Goal: Transaction & Acquisition: Purchase product/service

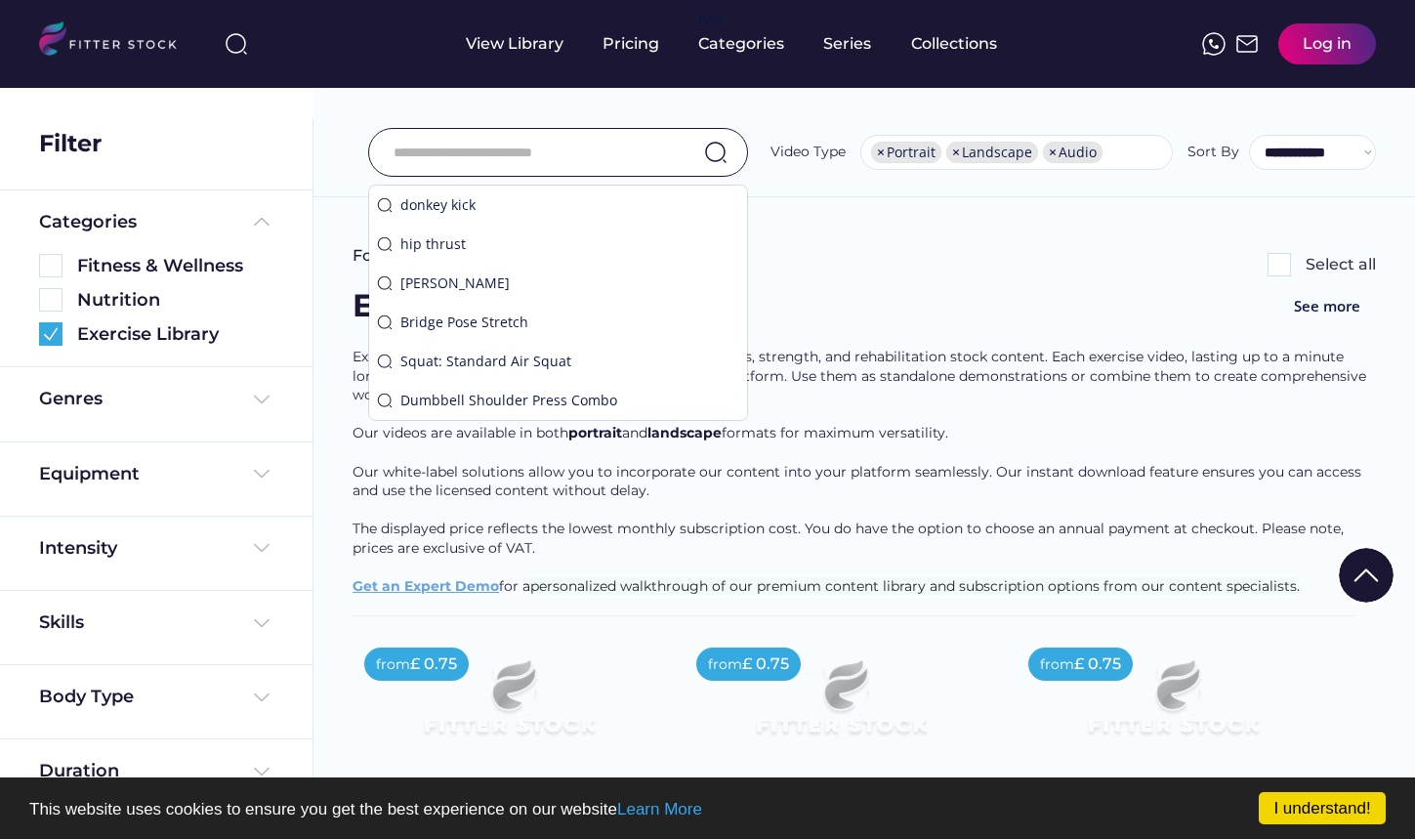
select select "**********"
click at [922, 308] on div "Exercise Library See more" at bounding box center [865, 315] width 1024 height 63
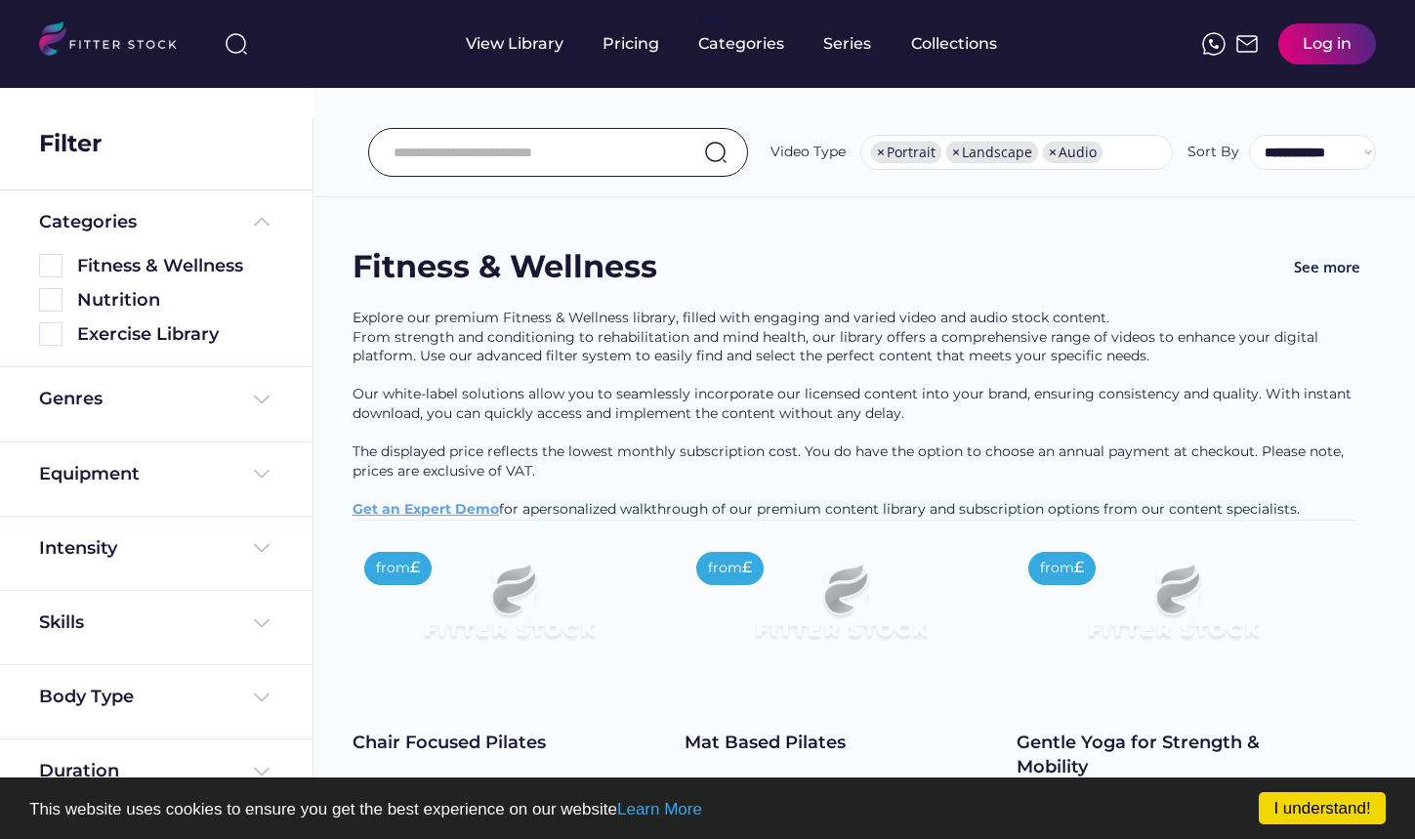
select select "**********"
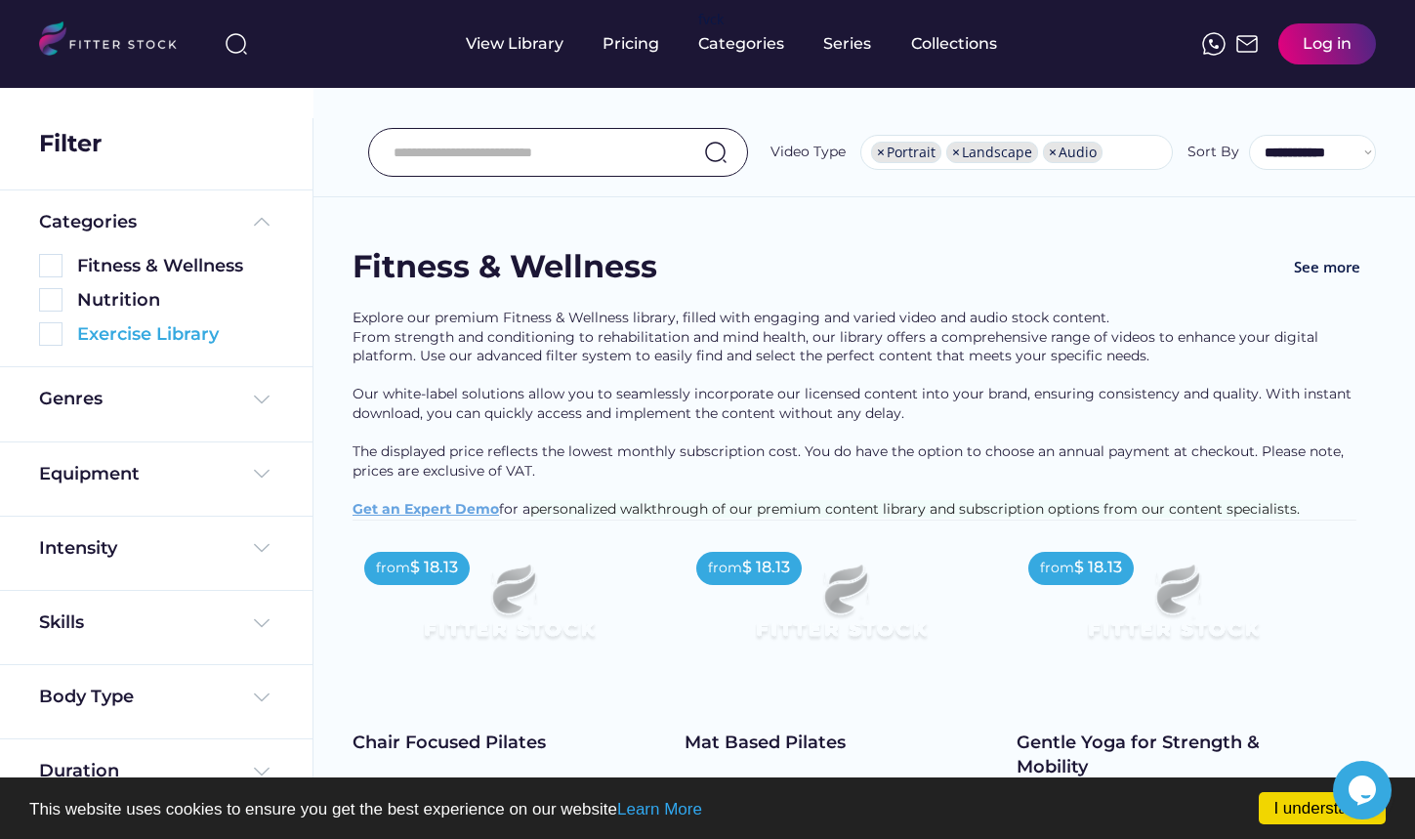
click at [48, 343] on img at bounding box center [50, 333] width 23 height 23
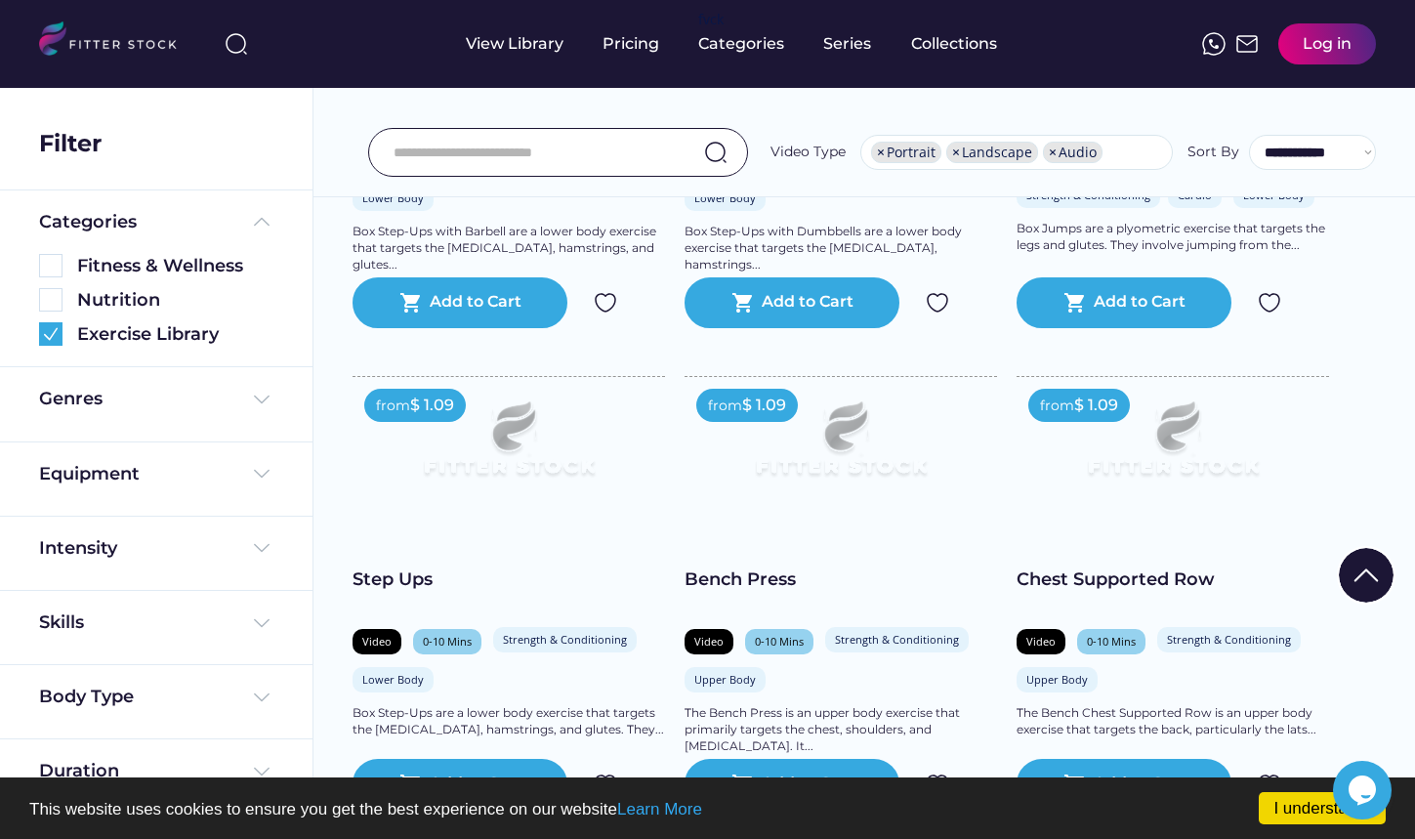
scroll to position [1758, 0]
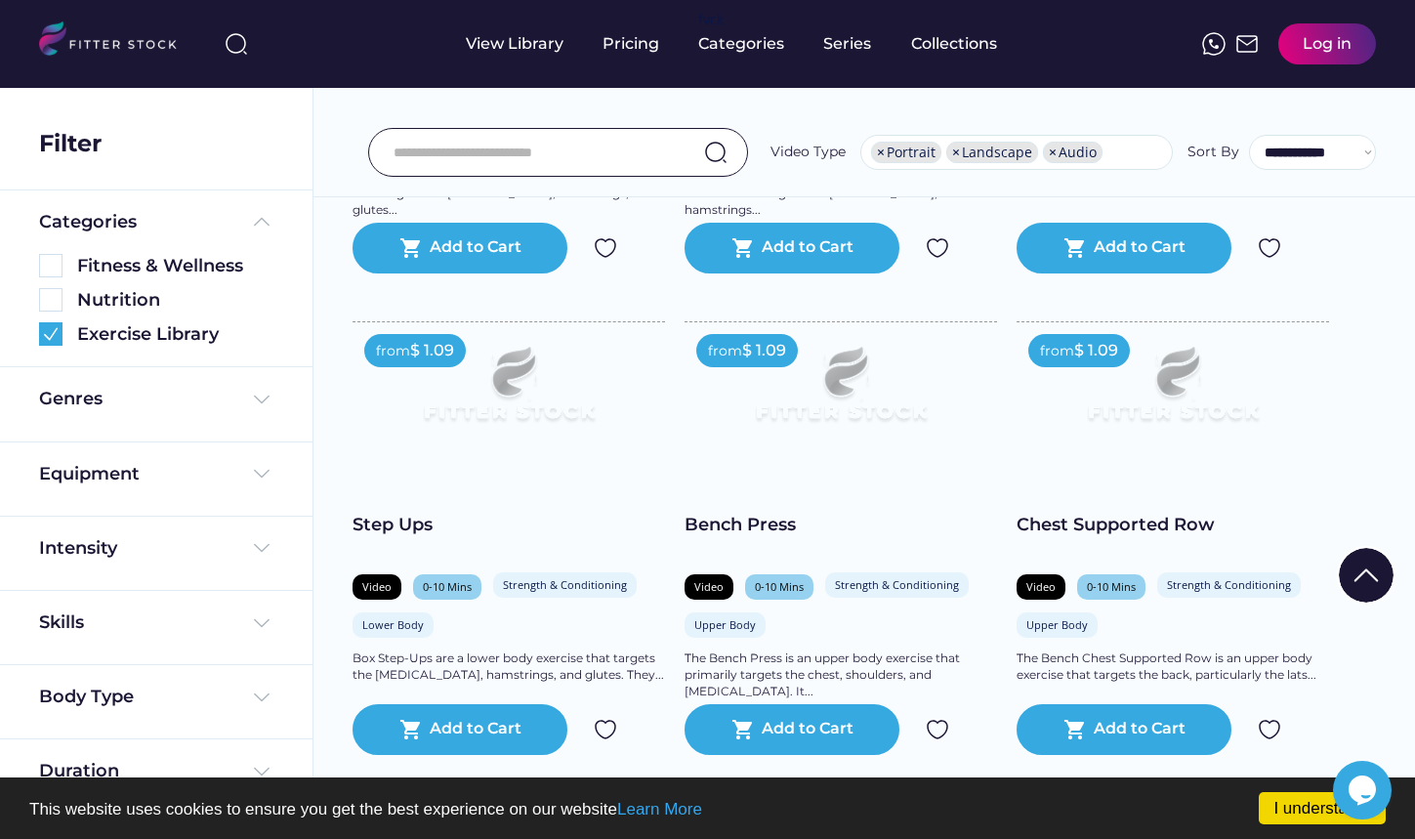
click at [524, 149] on input "input" at bounding box center [534, 152] width 280 height 41
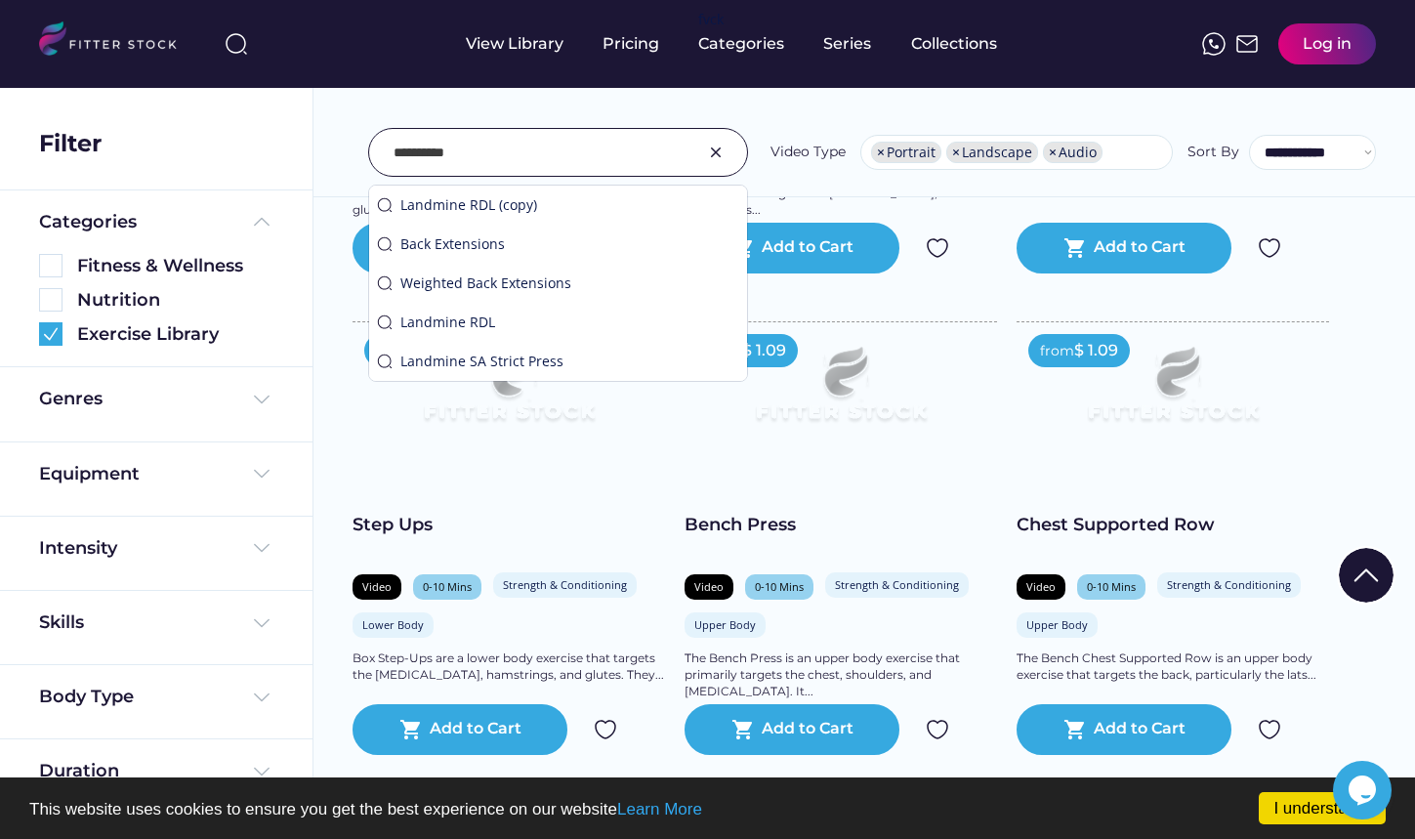
type input "**********"
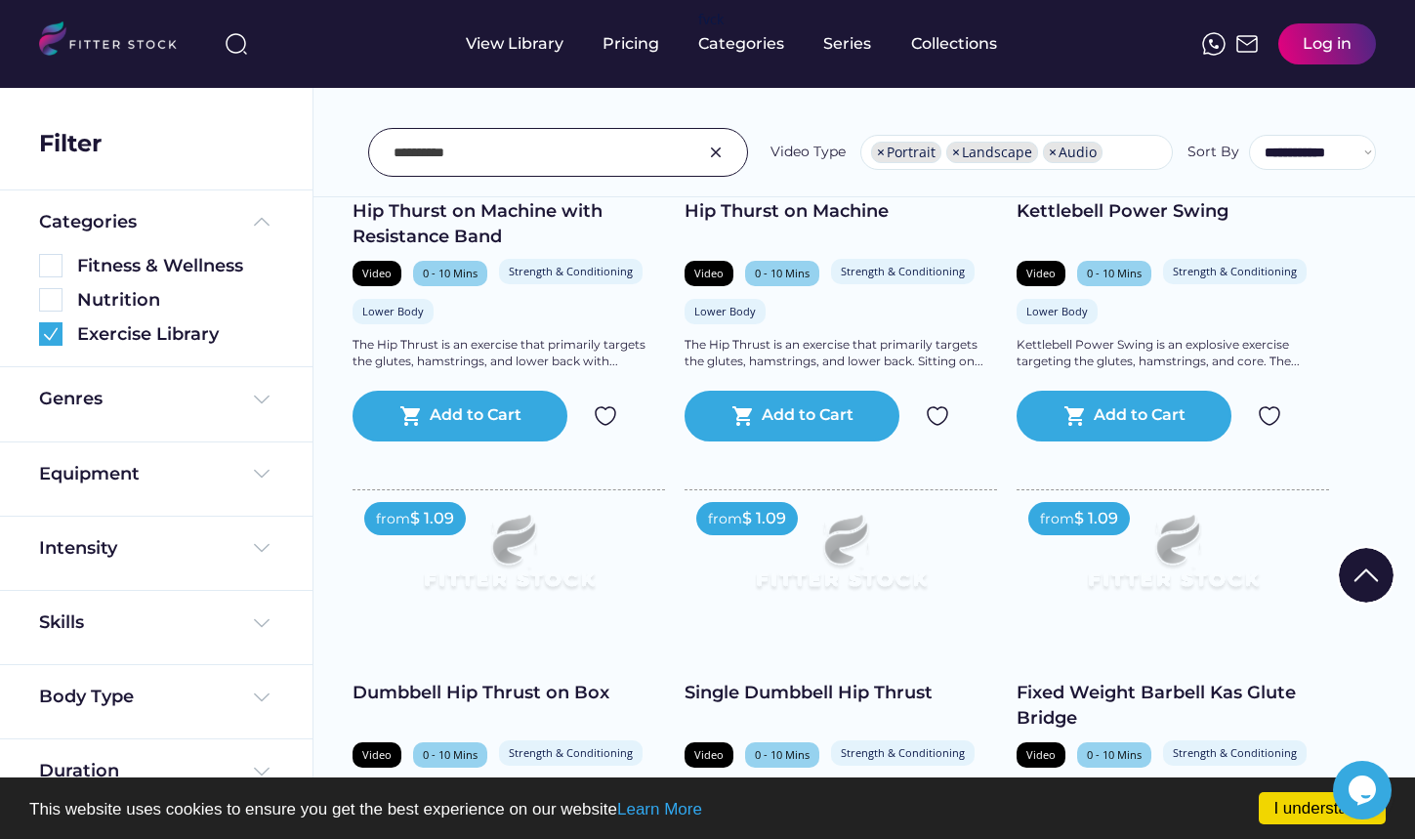
scroll to position [3028, 0]
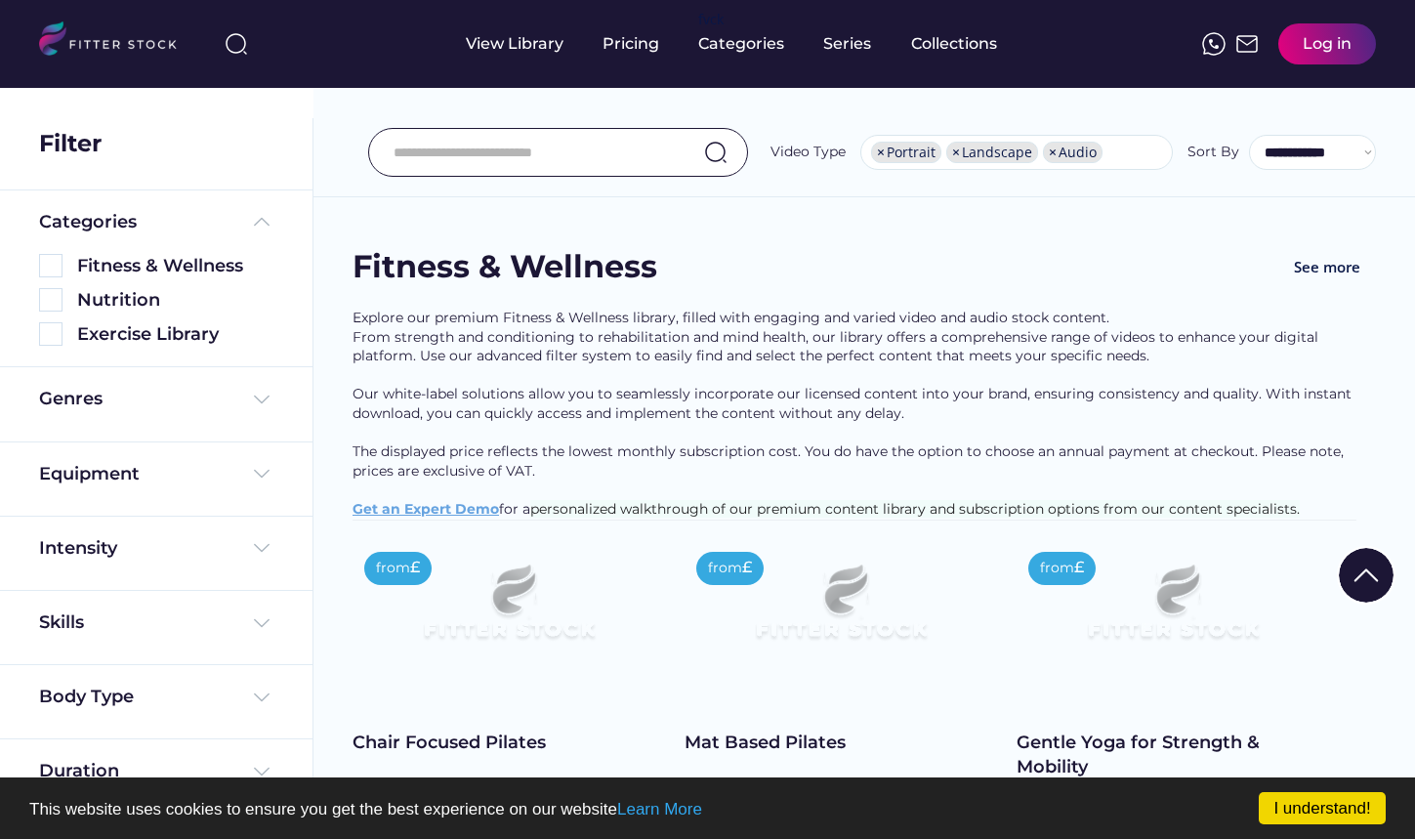
select select "**********"
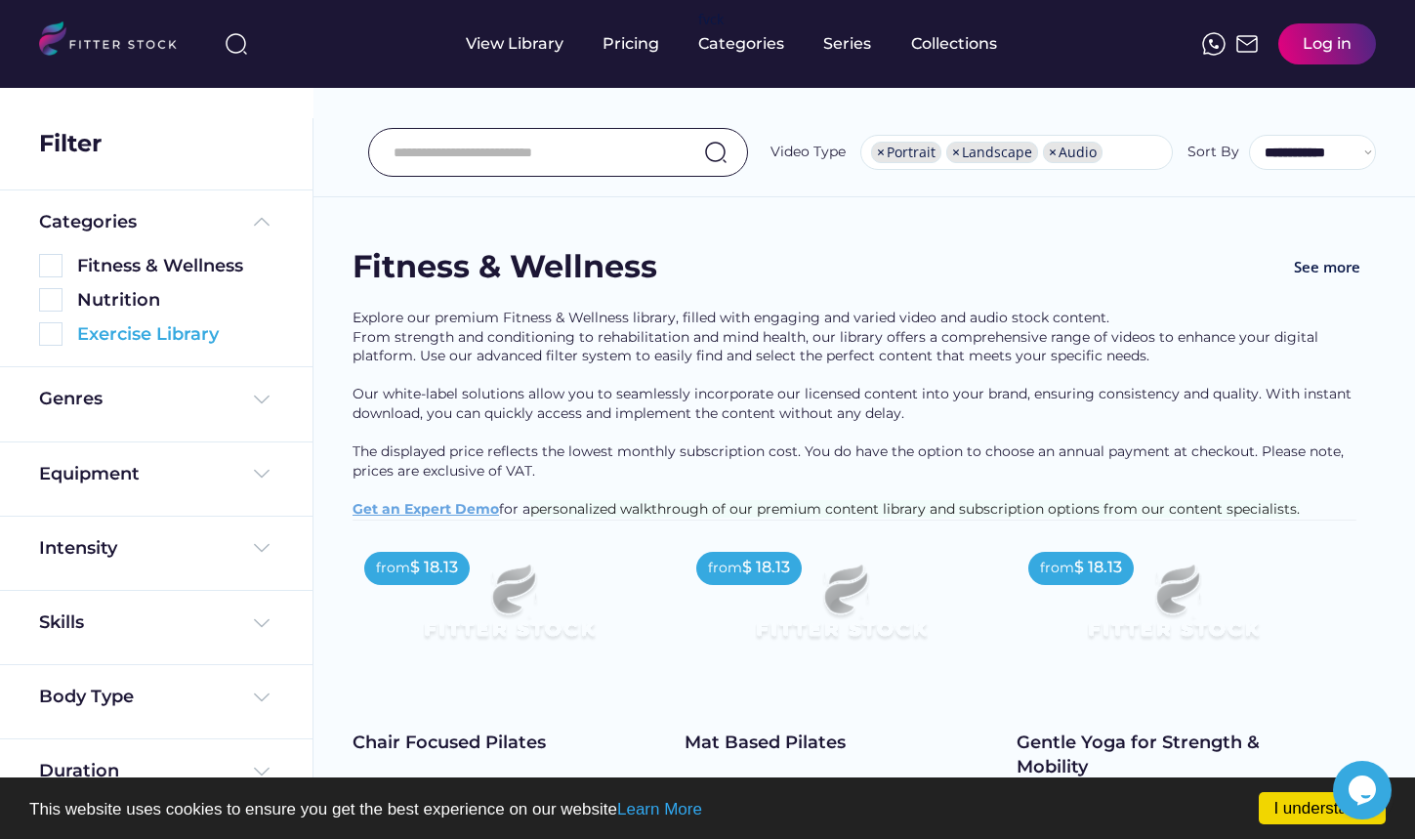
click at [52, 336] on img at bounding box center [50, 333] width 23 height 23
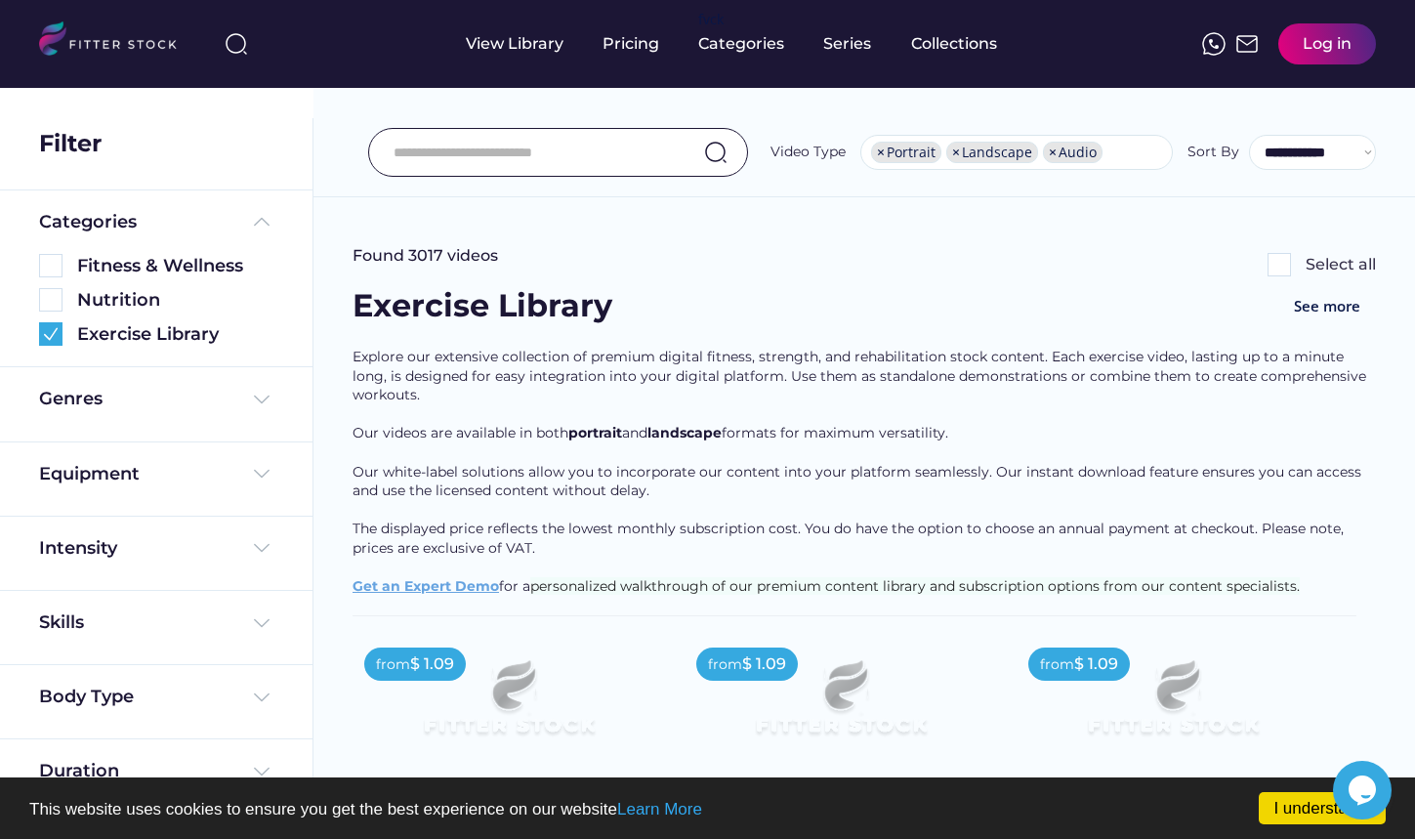
click at [526, 159] on input "input" at bounding box center [534, 152] width 280 height 41
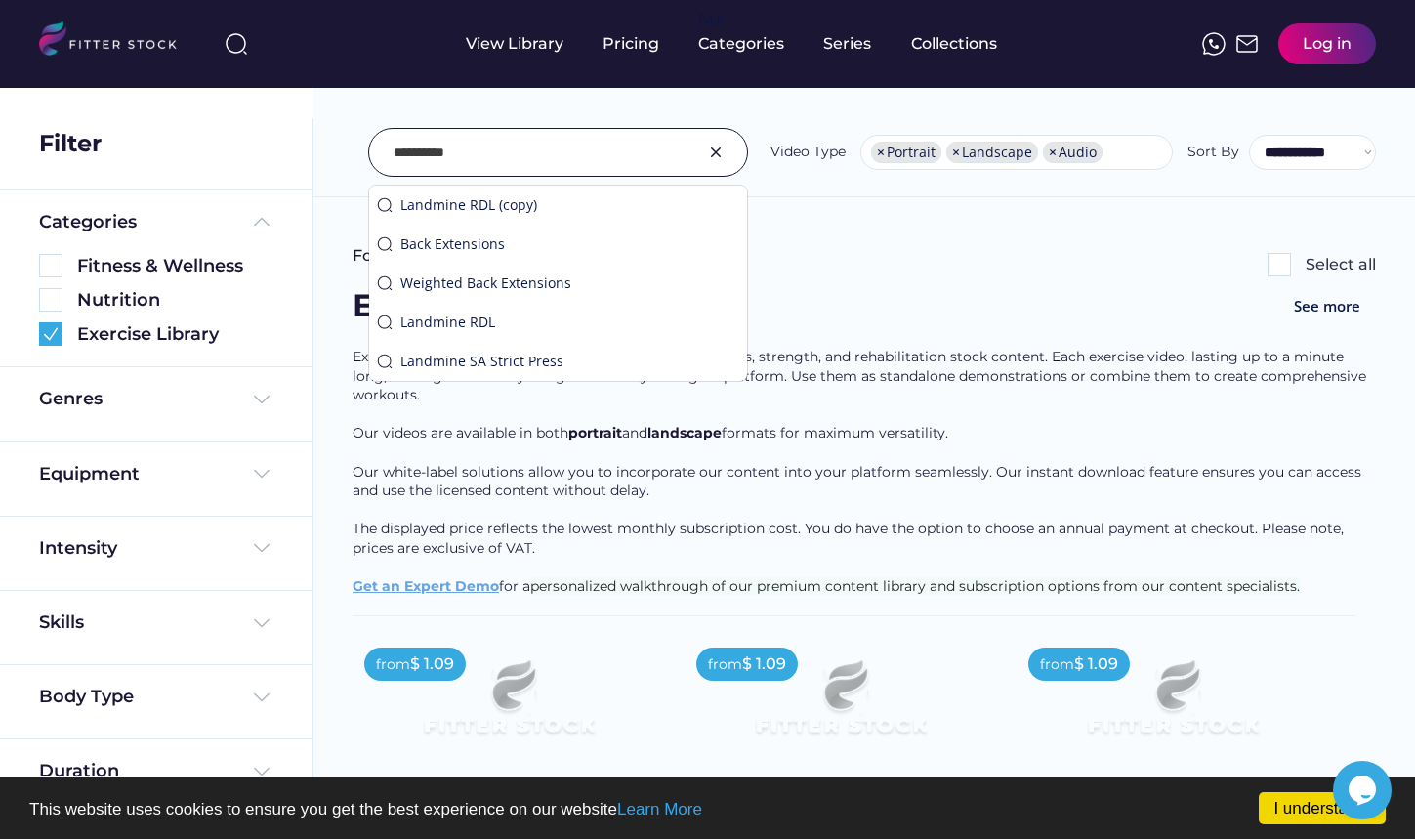
type input "**********"
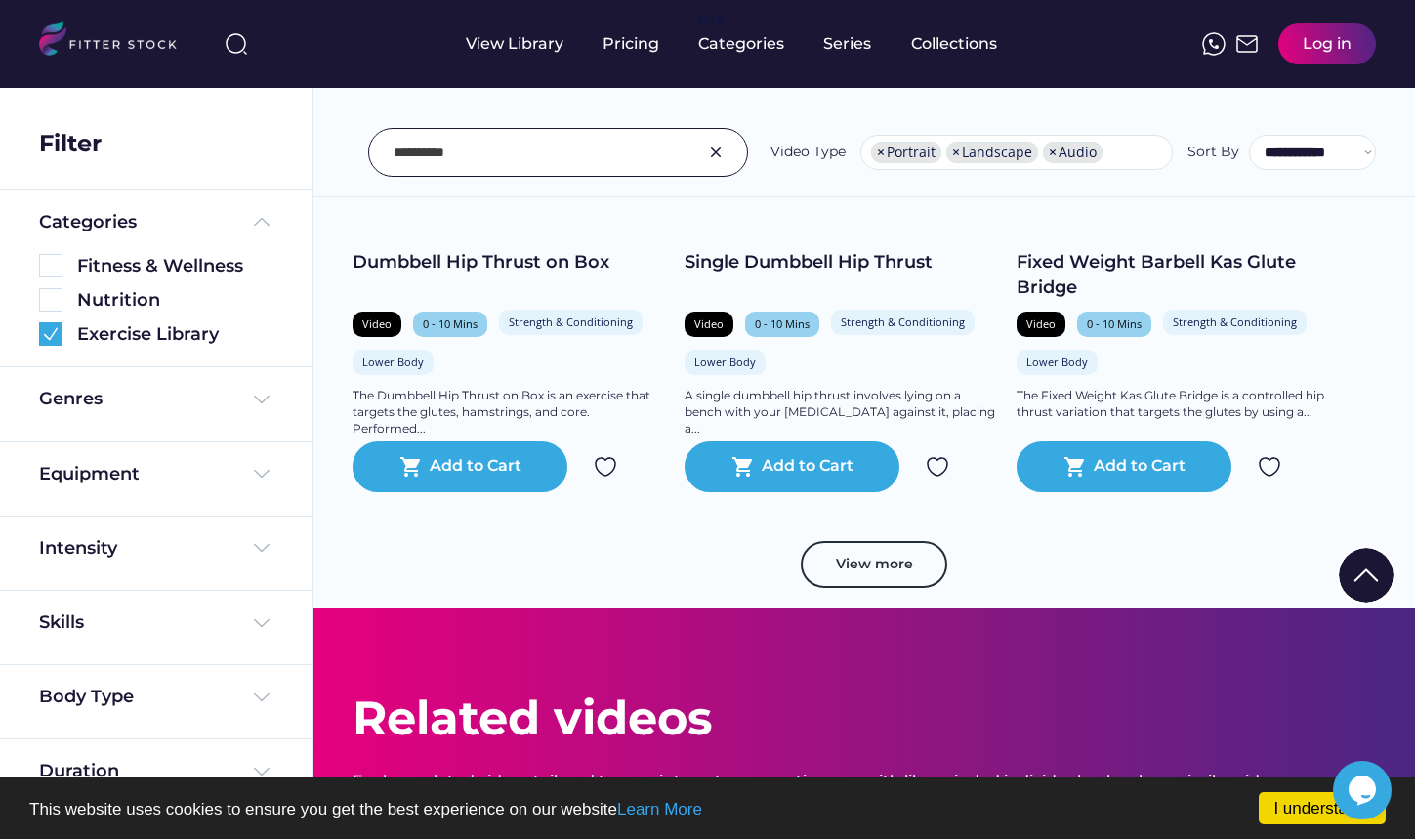
scroll to position [3418, 0]
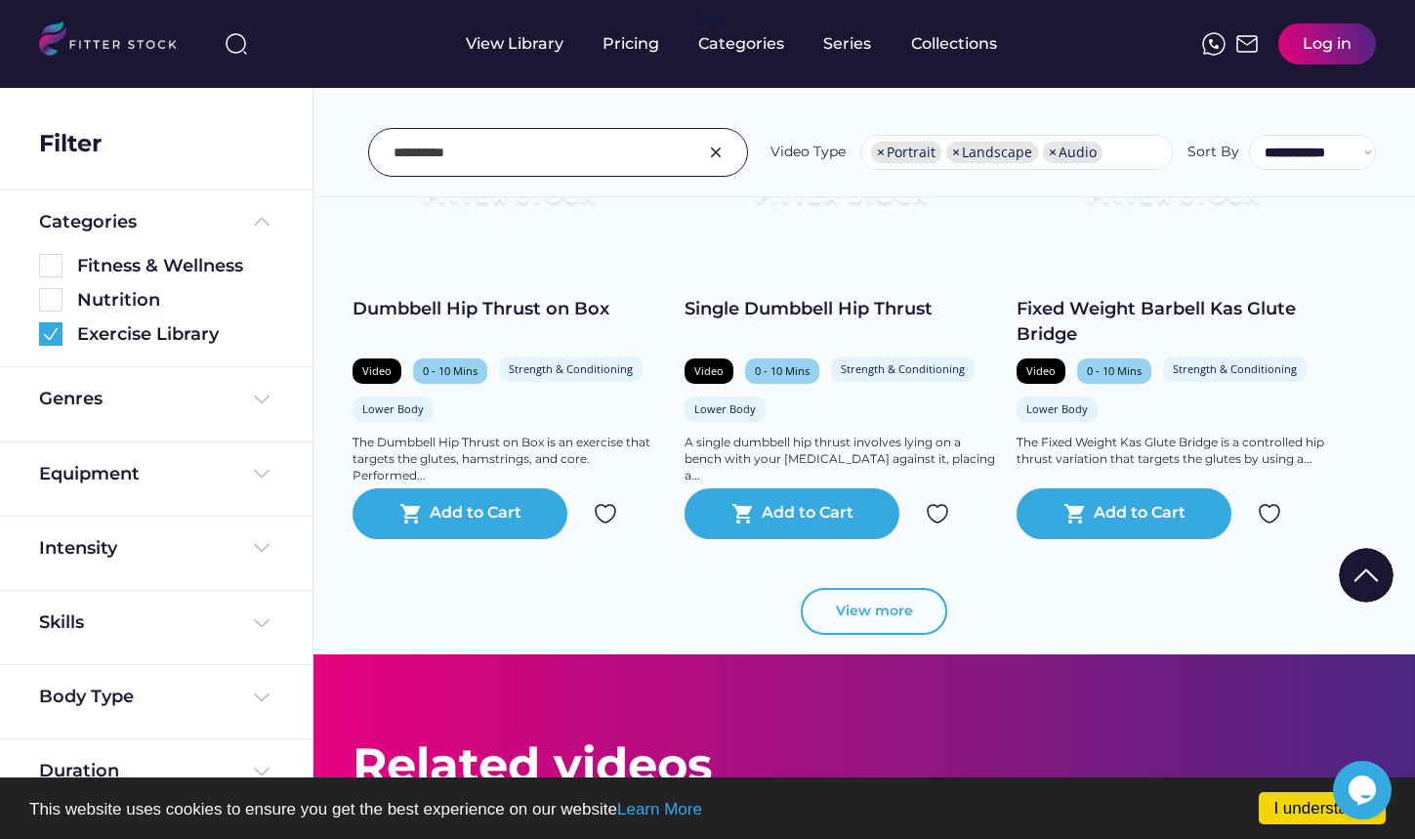
click at [900, 608] on button "View more" at bounding box center [874, 611] width 147 height 47
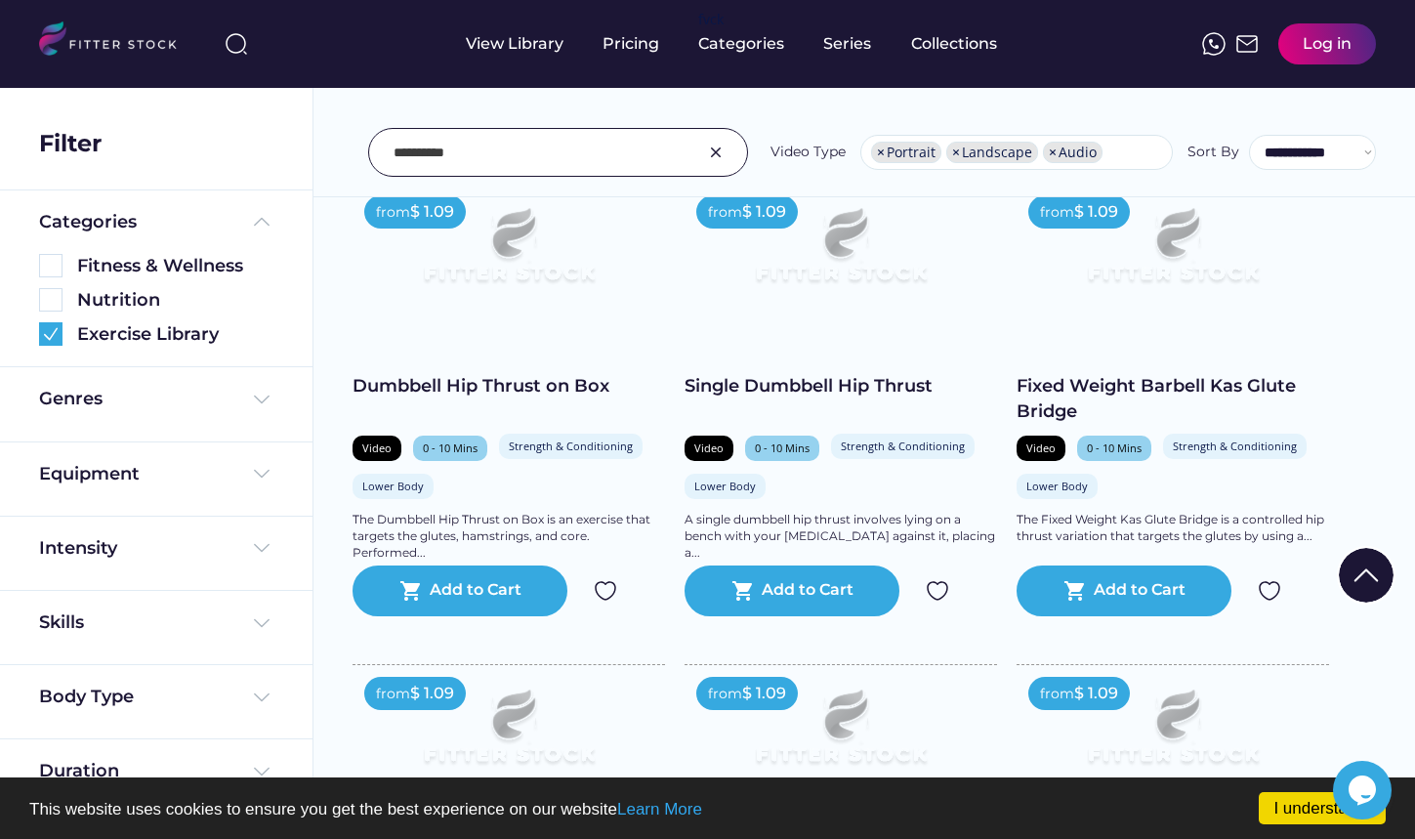
scroll to position [3223, 0]
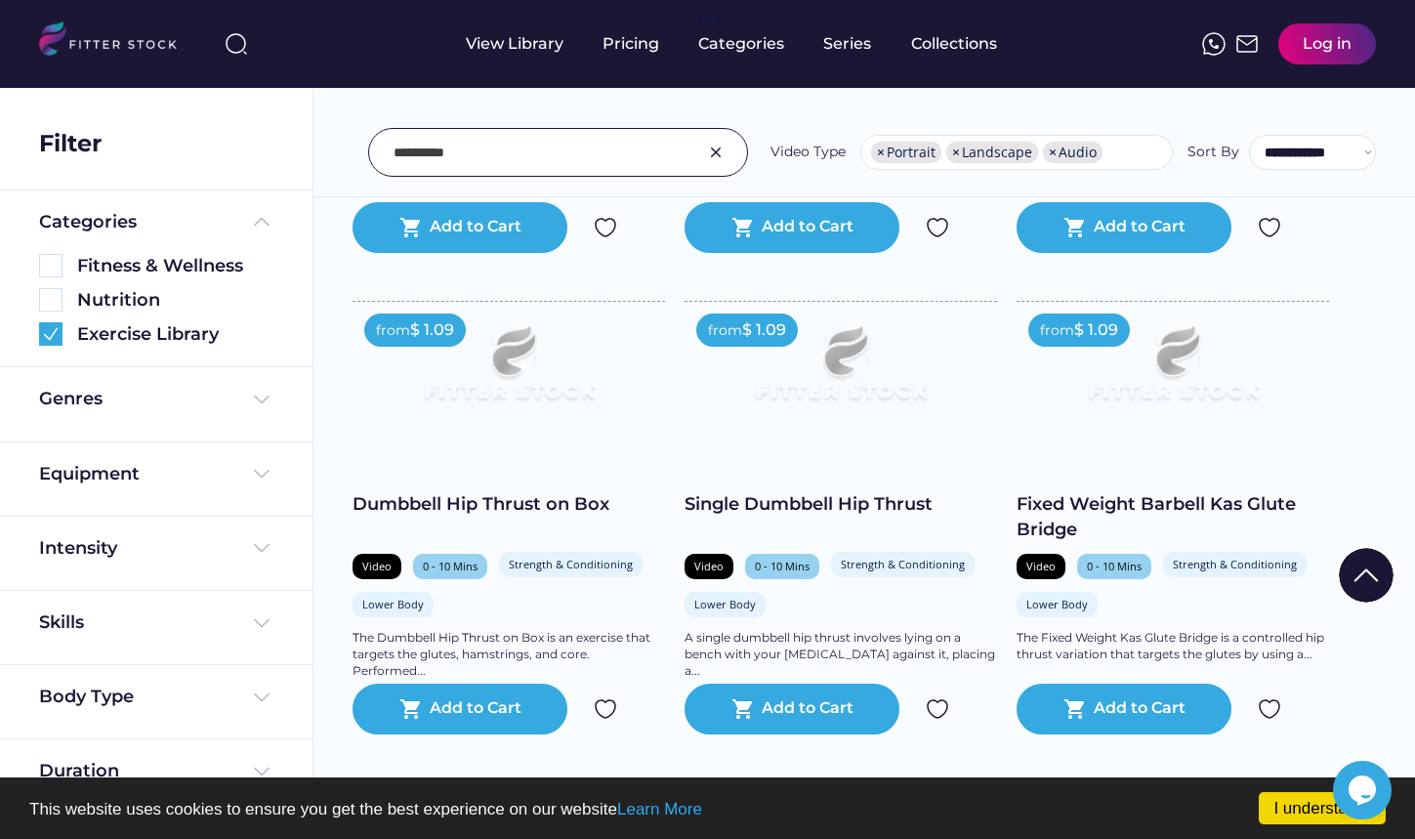
click at [521, 437] on img at bounding box center [509, 372] width 250 height 141
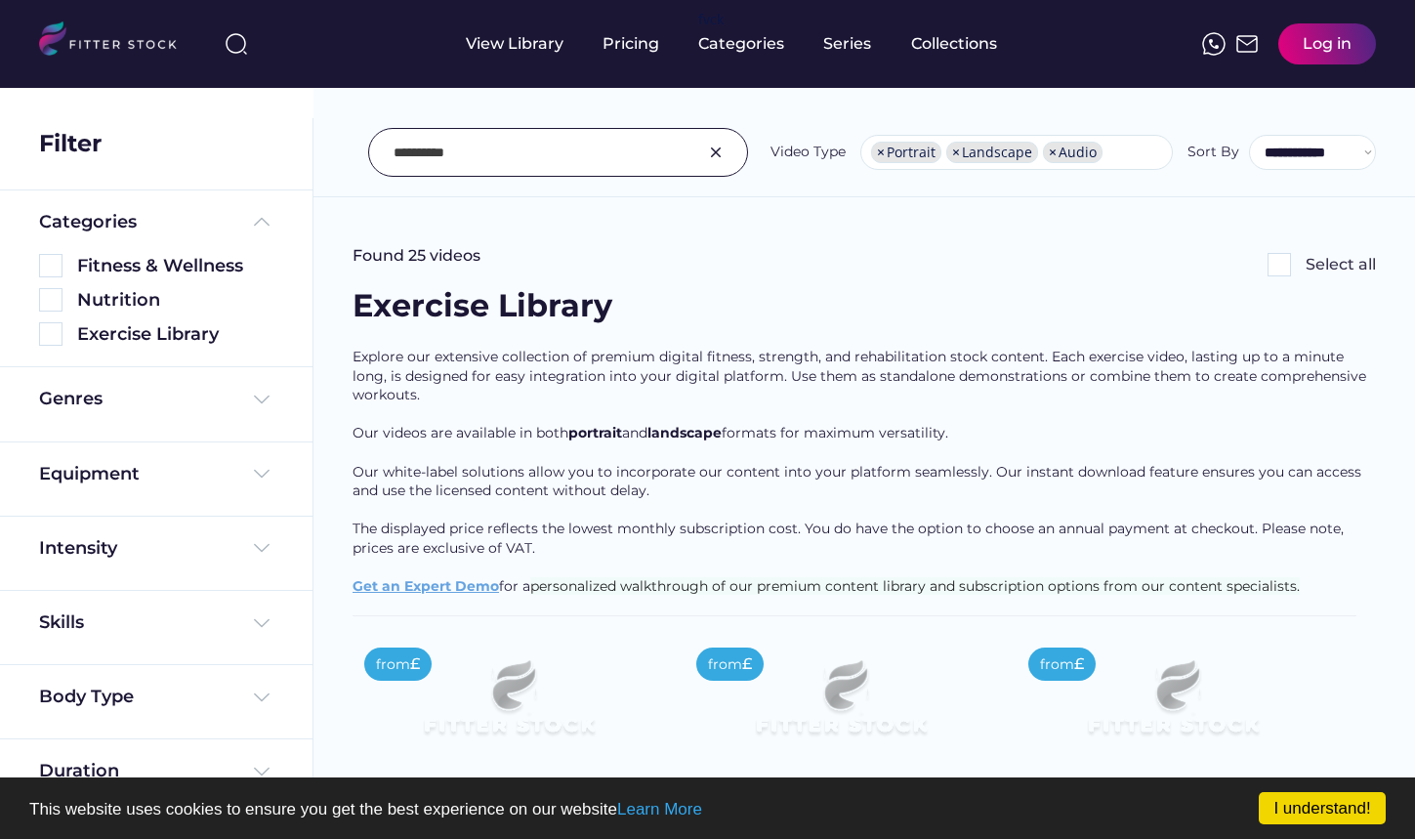
select select "**********"
click at [40, 330] on img at bounding box center [50, 333] width 23 height 23
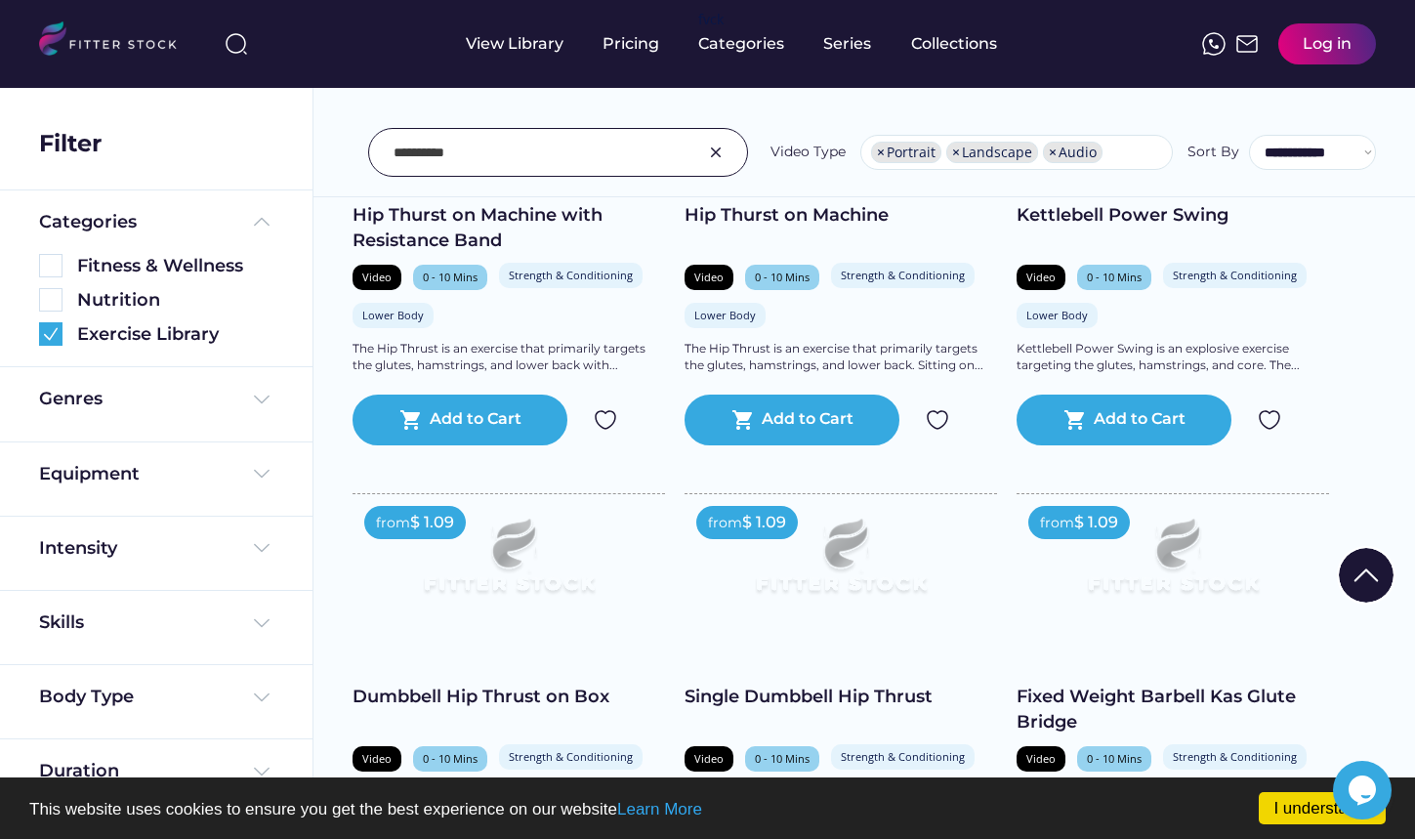
scroll to position [3125, 0]
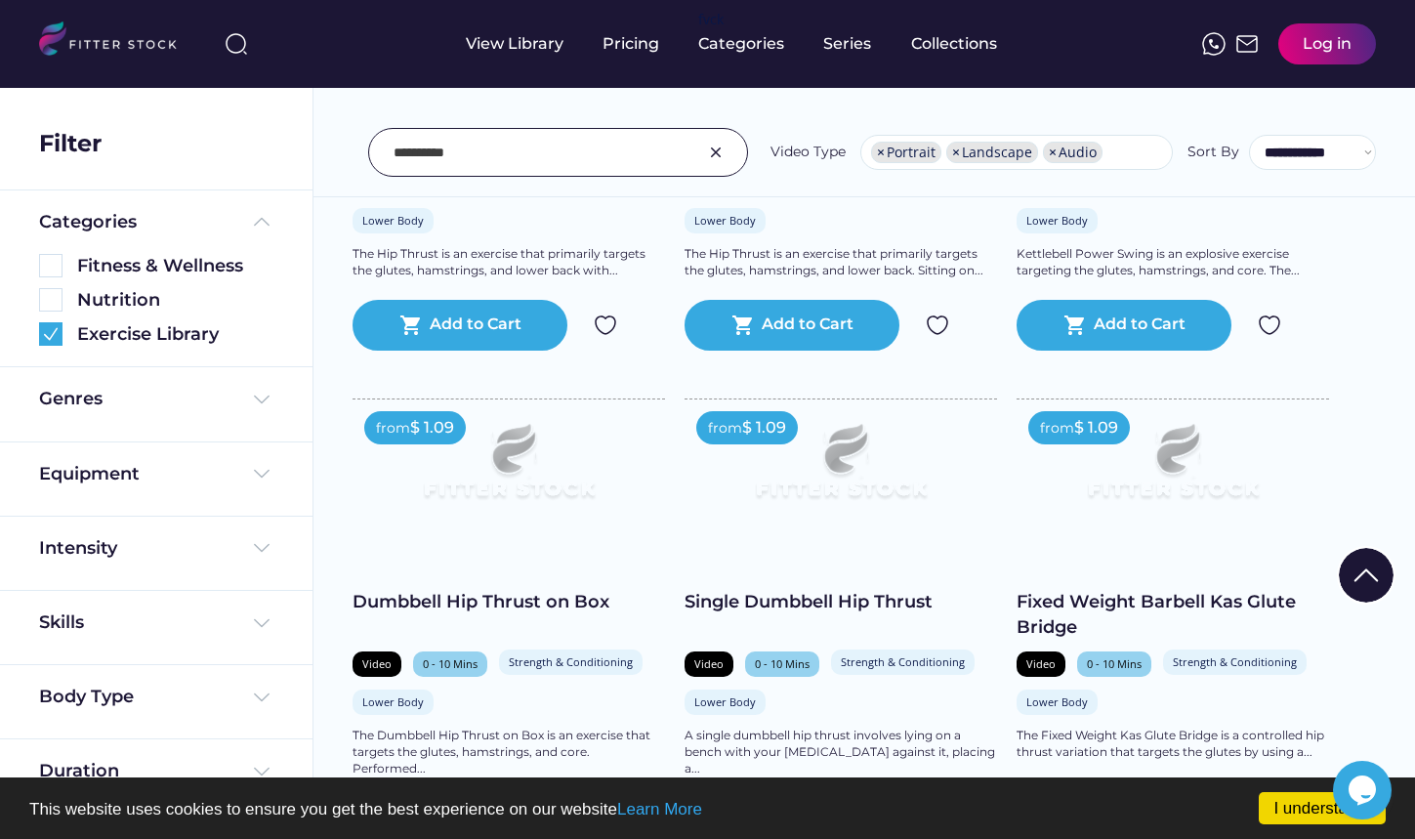
click at [871, 496] on img at bounding box center [841, 469] width 250 height 141
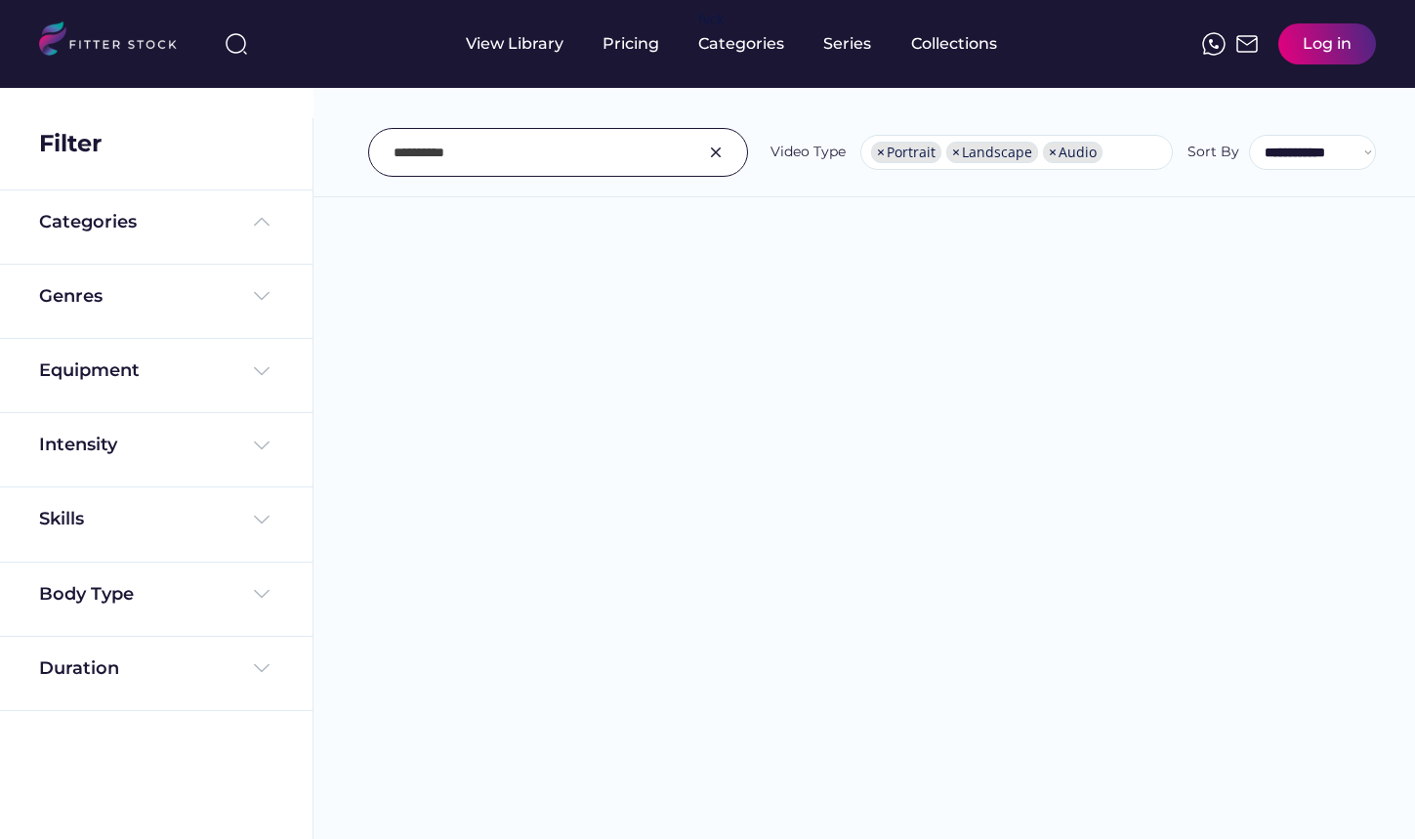
select select "**********"
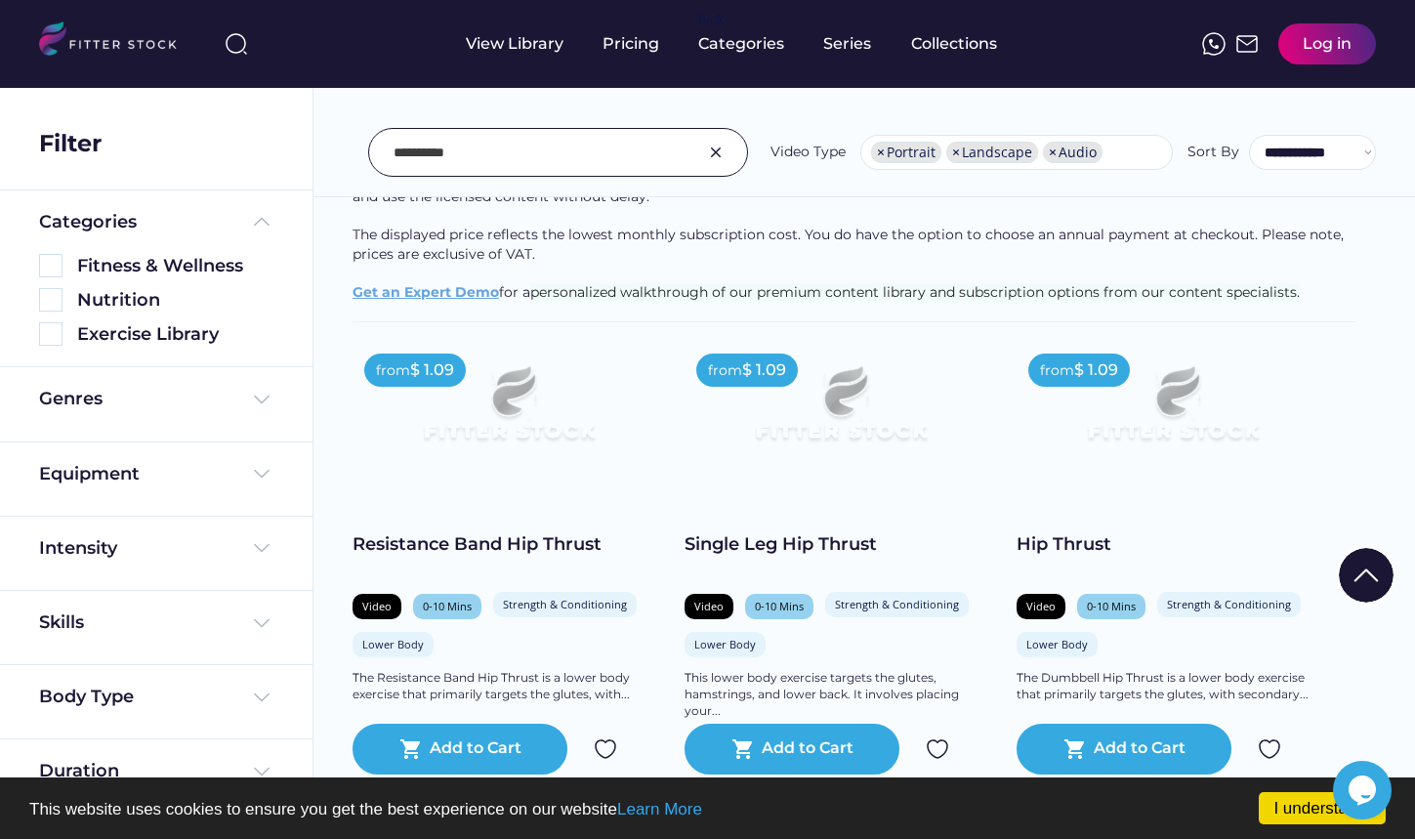
scroll to position [293, 0]
click at [1318, 46] on div "Log in" at bounding box center [1327, 43] width 49 height 21
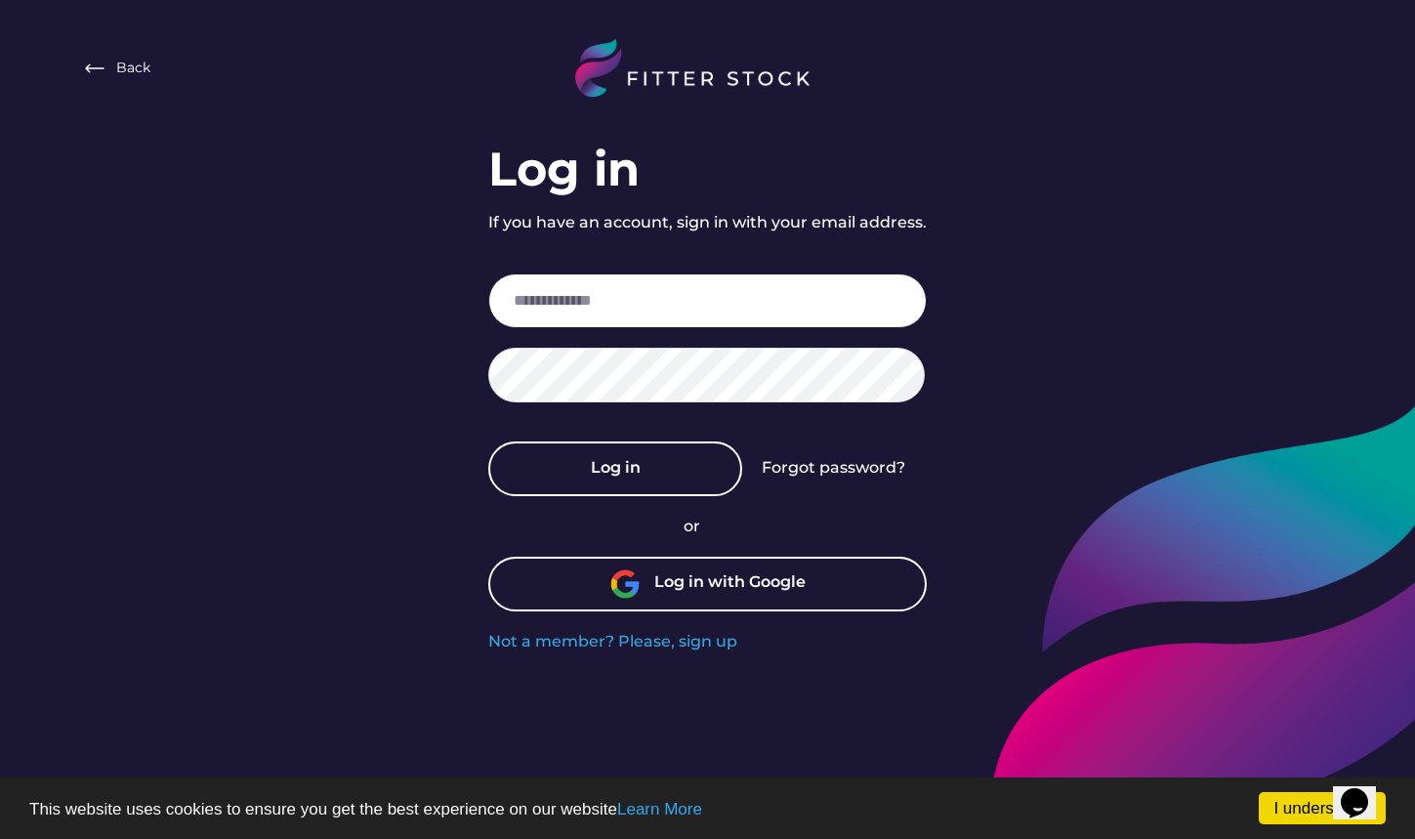
click at [630, 305] on input "email" at bounding box center [707, 300] width 439 height 55
type input "*"
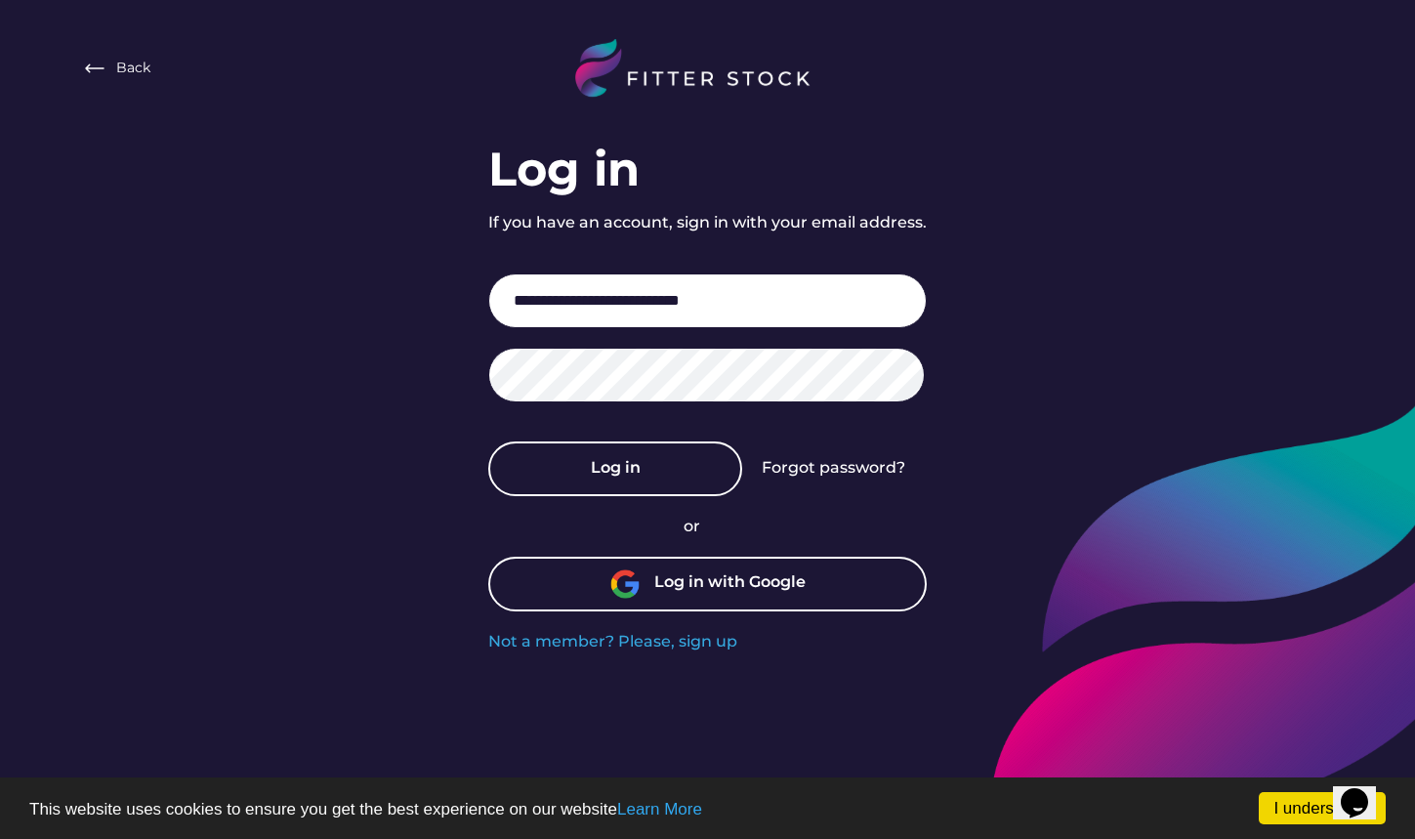
type input "**********"
click at [780, 294] on input "**********" at bounding box center [707, 300] width 439 height 55
drag, startPoint x: 779, startPoint y: 295, endPoint x: 536, endPoint y: 289, distance: 243.3
click at [536, 289] on input "**********" at bounding box center [707, 300] width 439 height 55
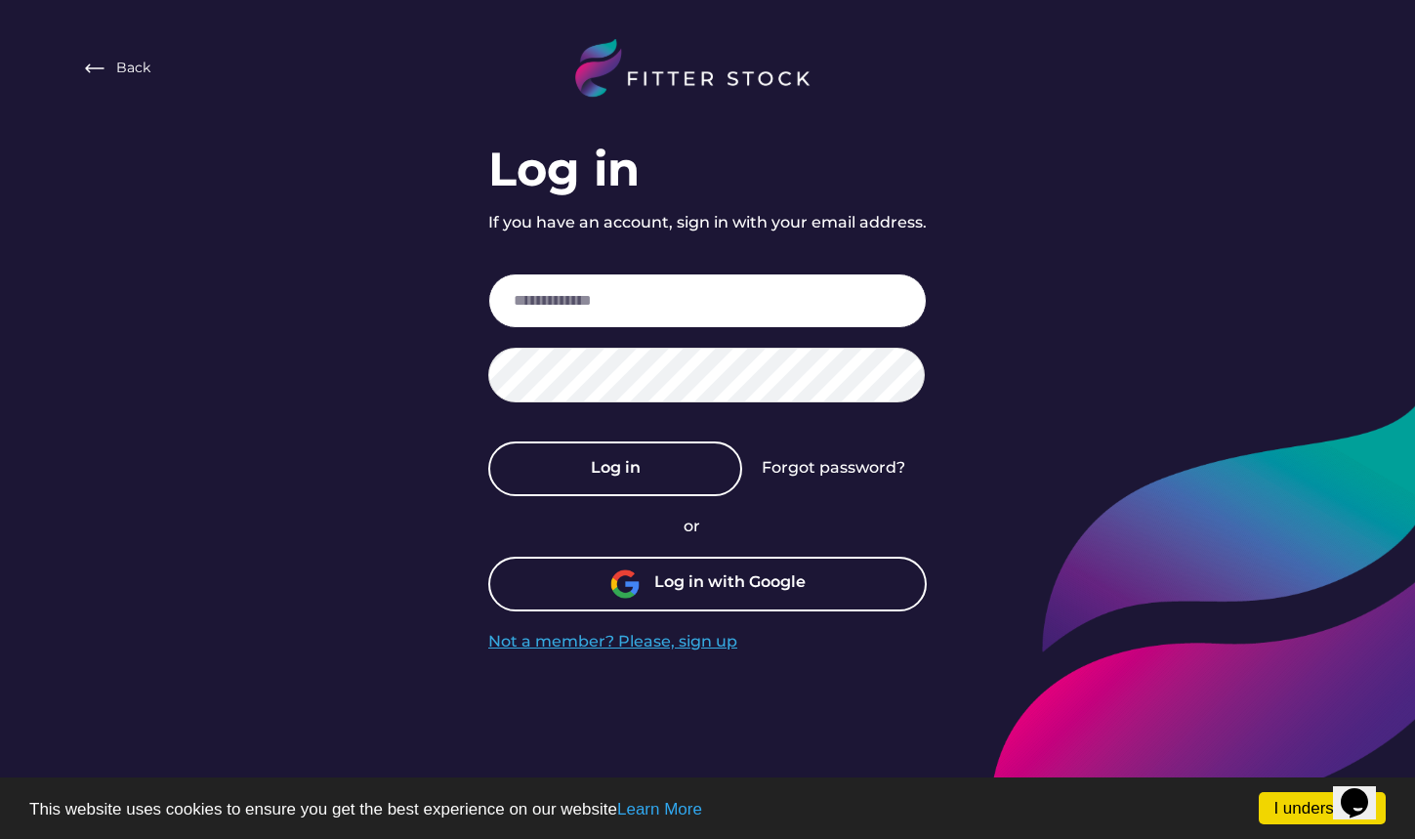
click at [625, 636] on div "Not a member? Please, sign up" at bounding box center [612, 641] width 249 height 21
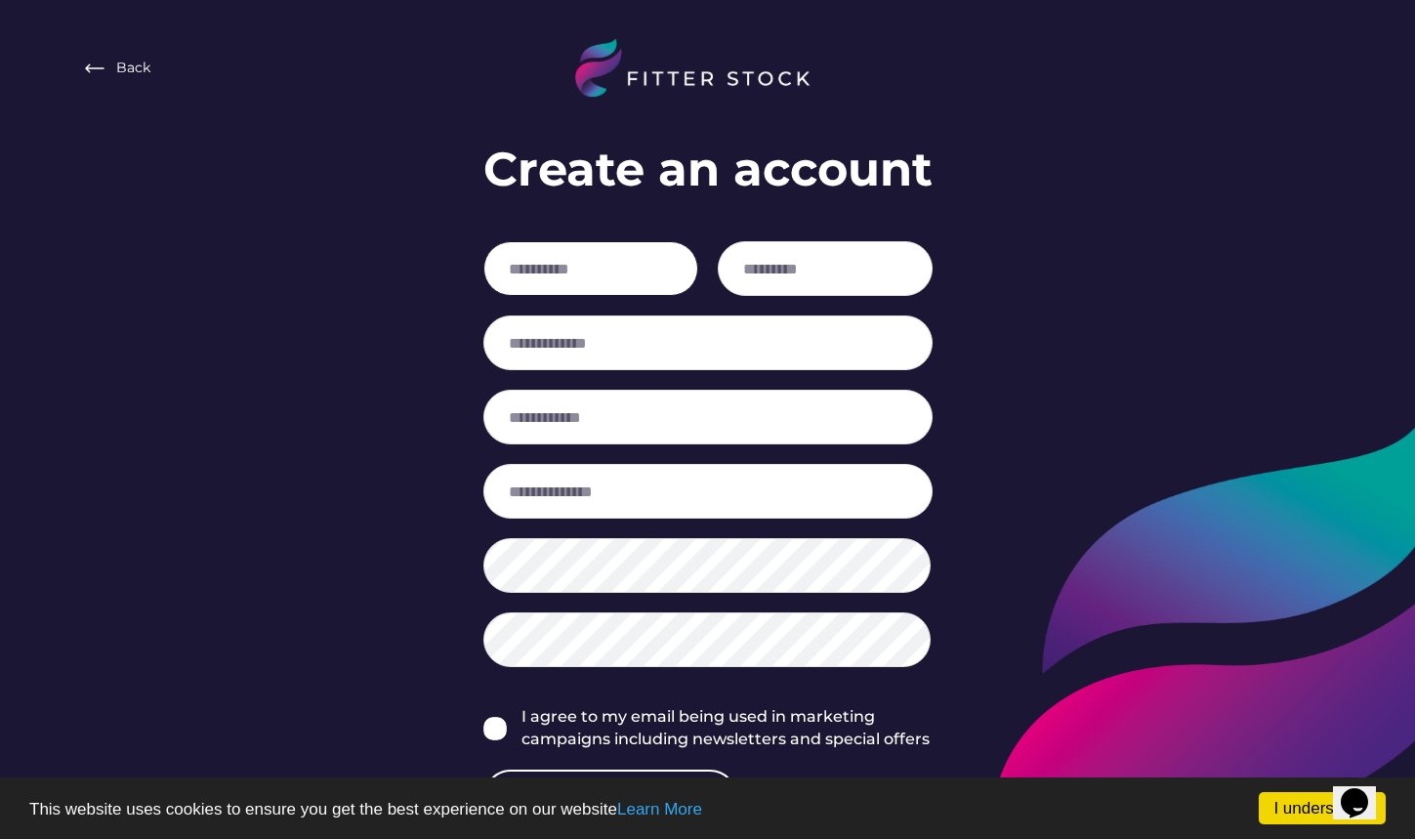
click at [607, 268] on input "input" at bounding box center [590, 268] width 215 height 55
type input "*******"
click at [771, 278] on input "input" at bounding box center [825, 268] width 215 height 55
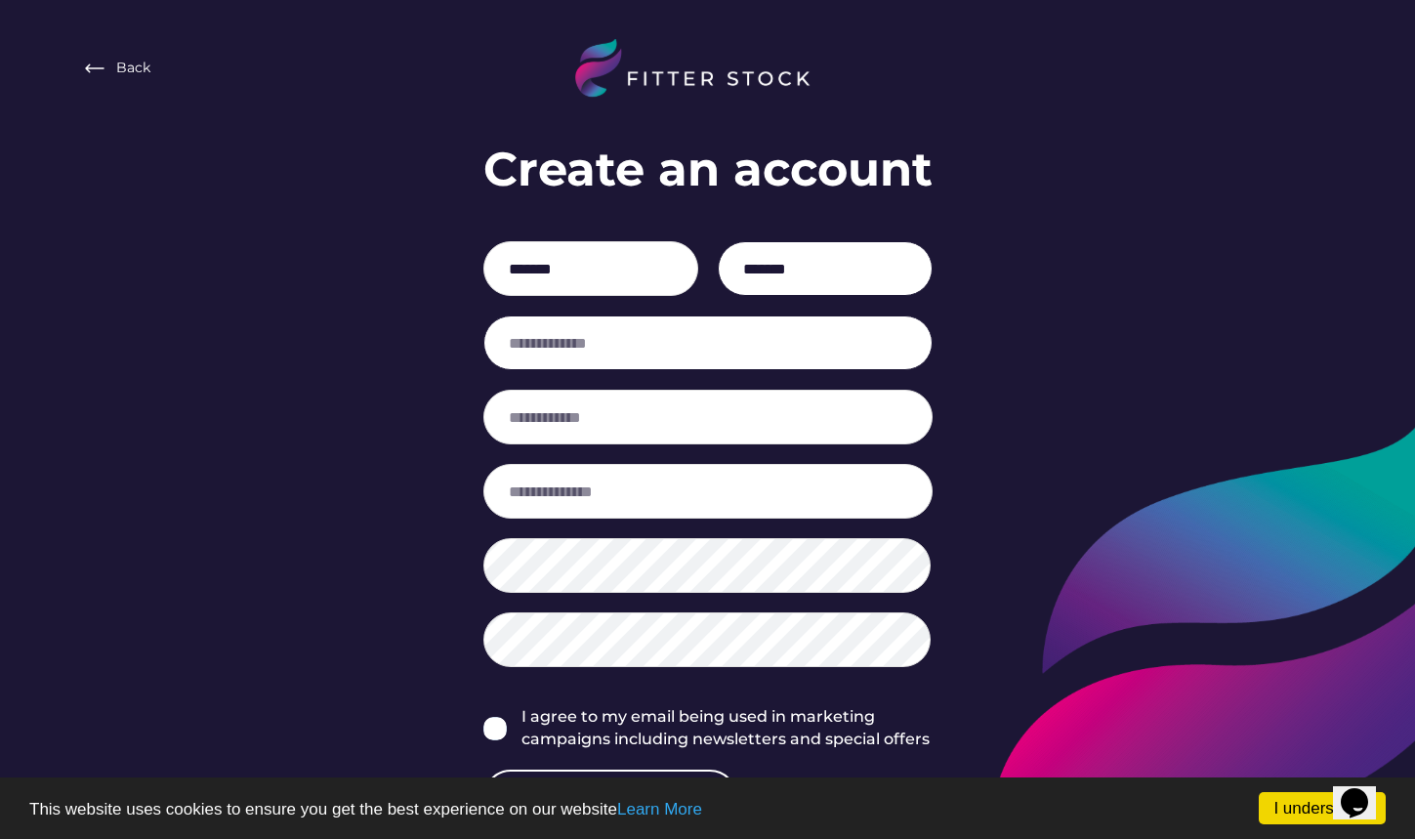
type input "*******"
click at [701, 331] on input "email" at bounding box center [707, 342] width 449 height 55
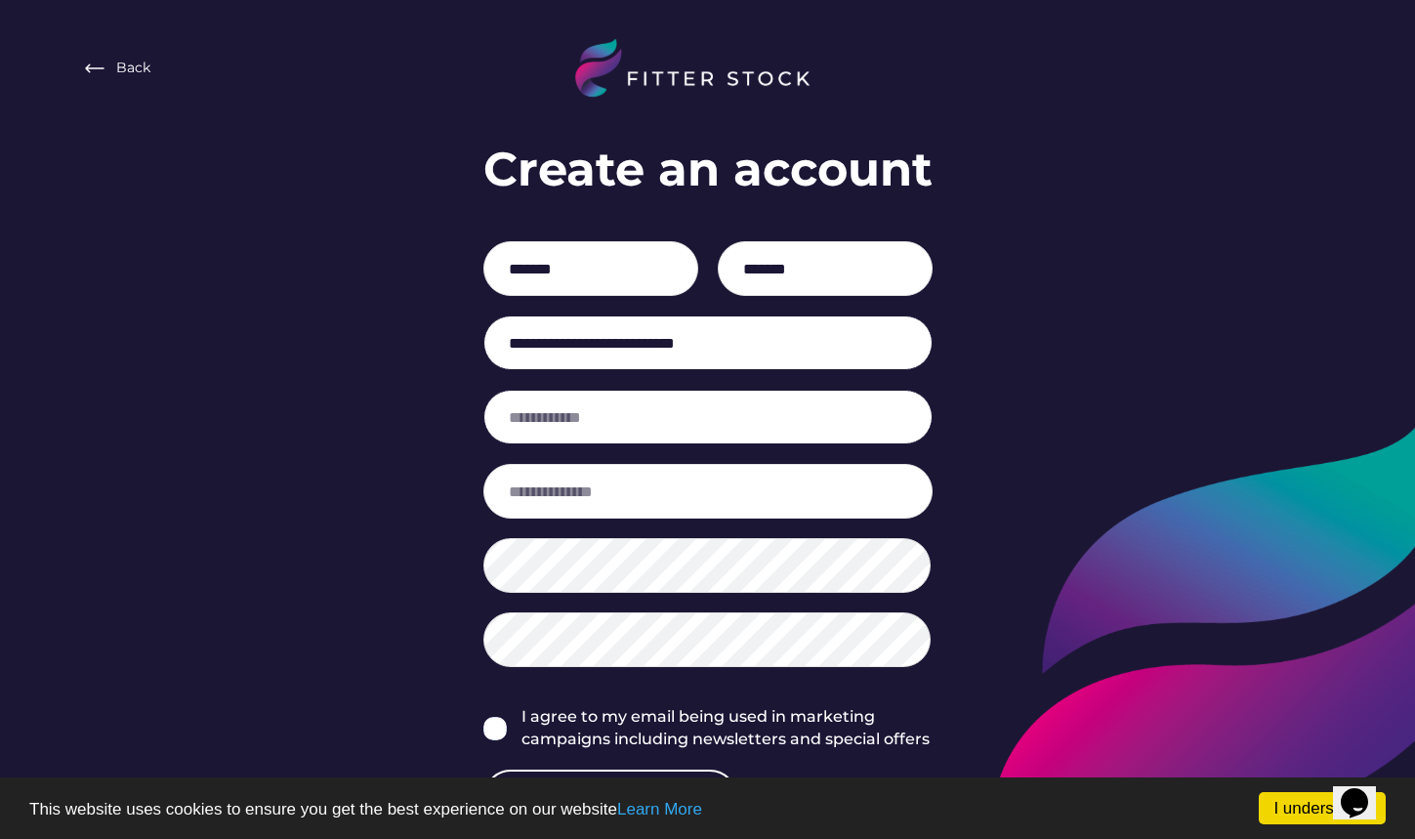
type input "**********"
click at [689, 417] on input "input" at bounding box center [707, 417] width 449 height 55
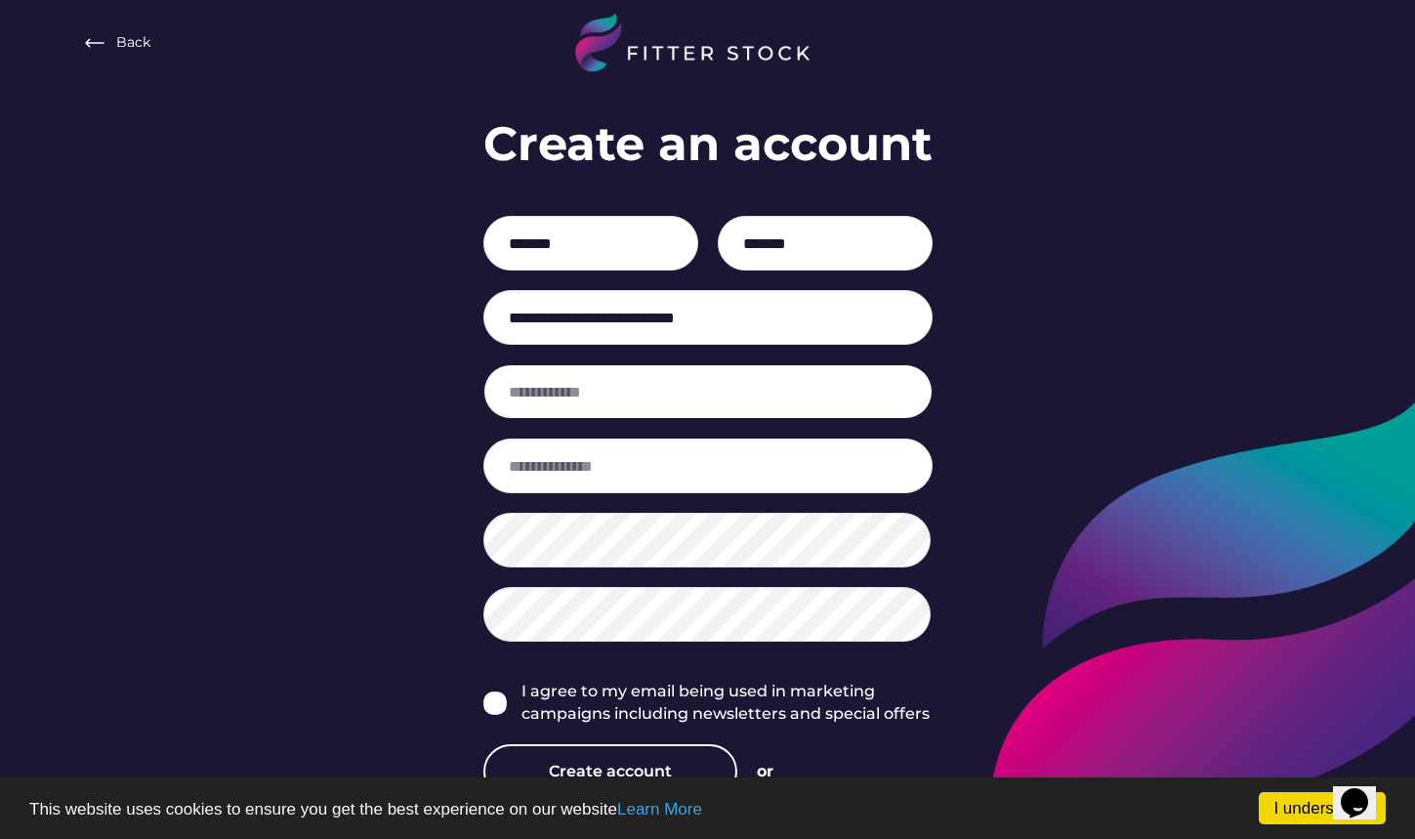
scroll to position [22, 0]
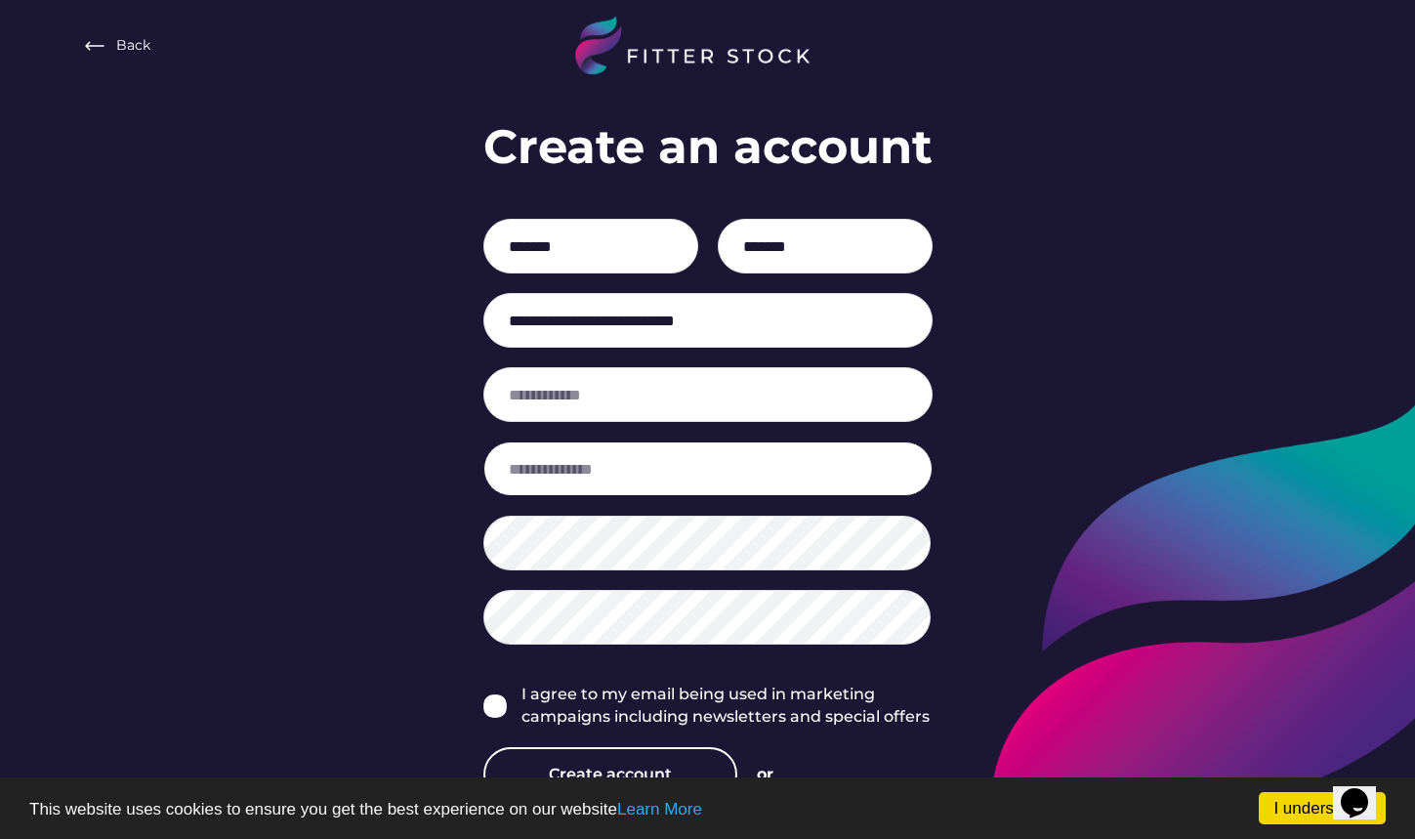
click at [669, 463] on input "input" at bounding box center [707, 468] width 449 height 55
type input "**********"
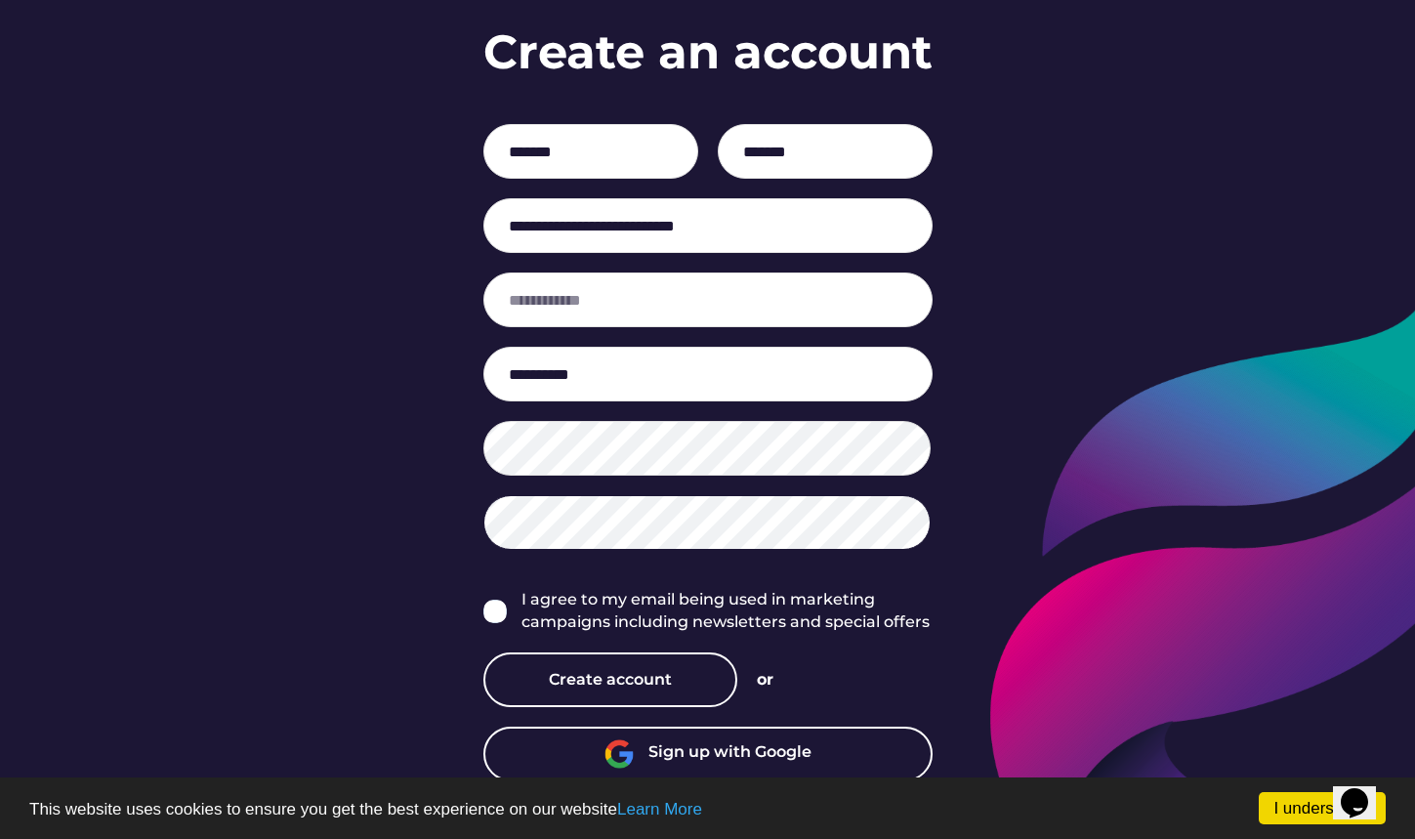
scroll to position [120, 0]
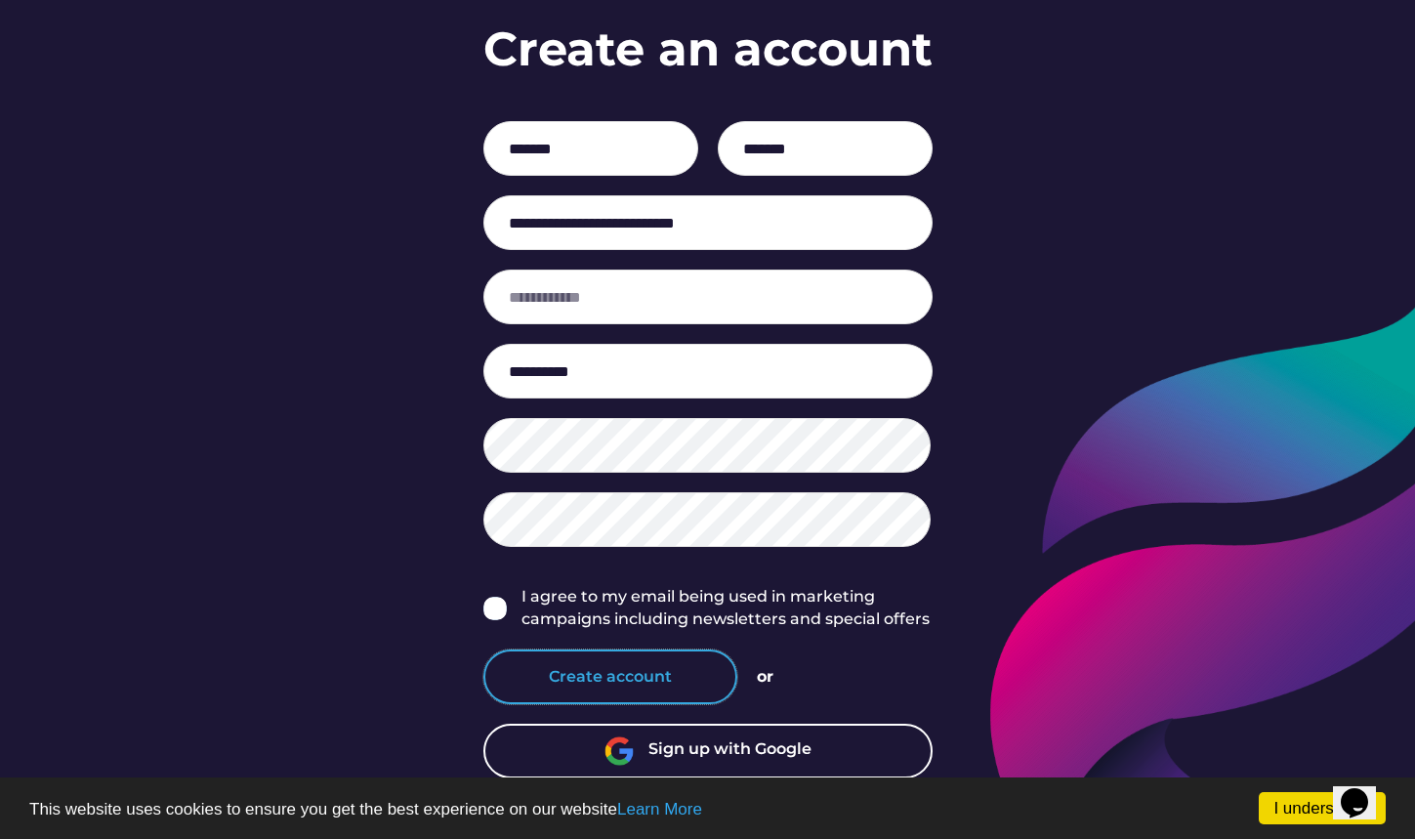
click at [665, 669] on button "Create account" at bounding box center [610, 676] width 254 height 55
type input "**********"
click at [628, 677] on button "Create account" at bounding box center [610, 676] width 254 height 55
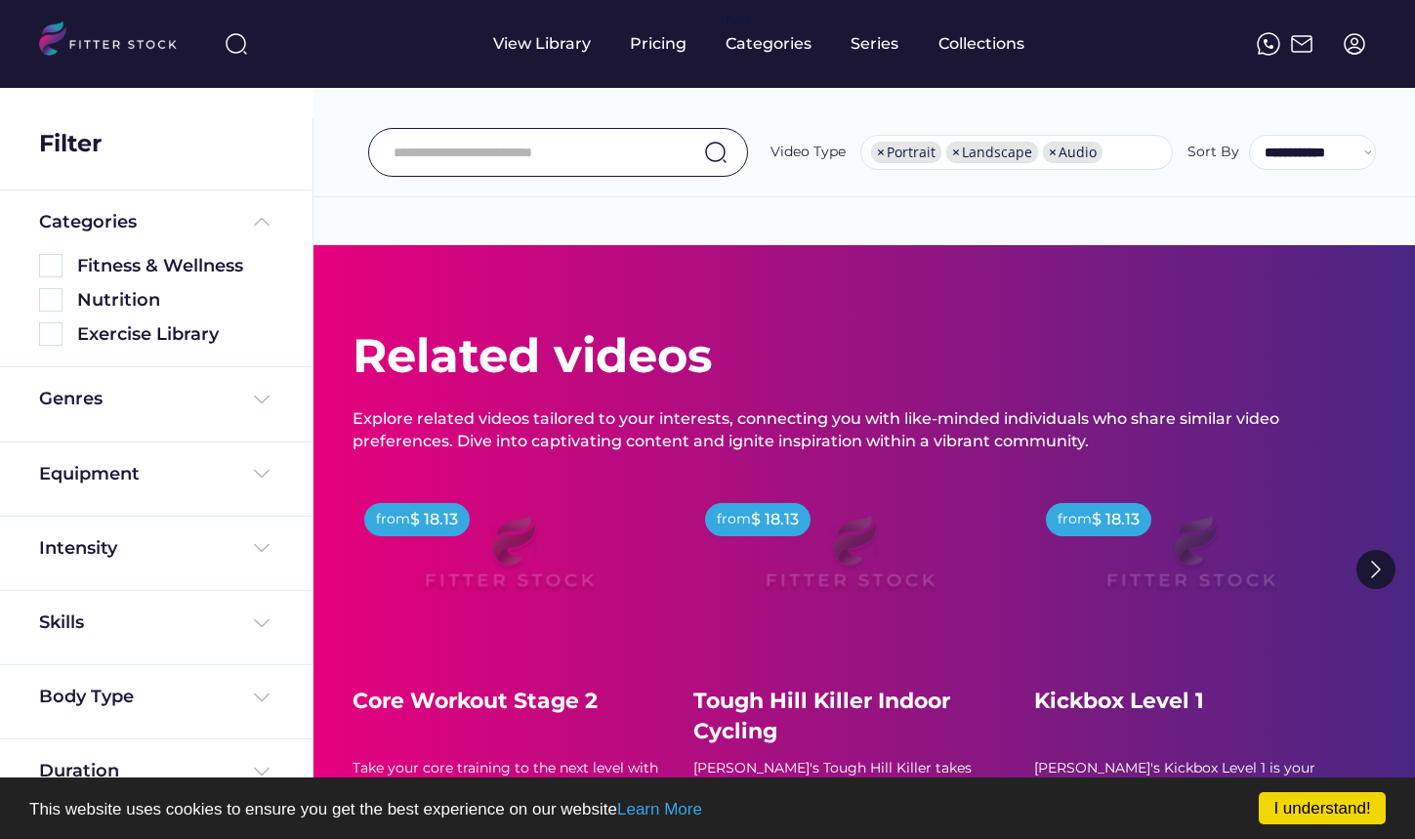
select select "**********"
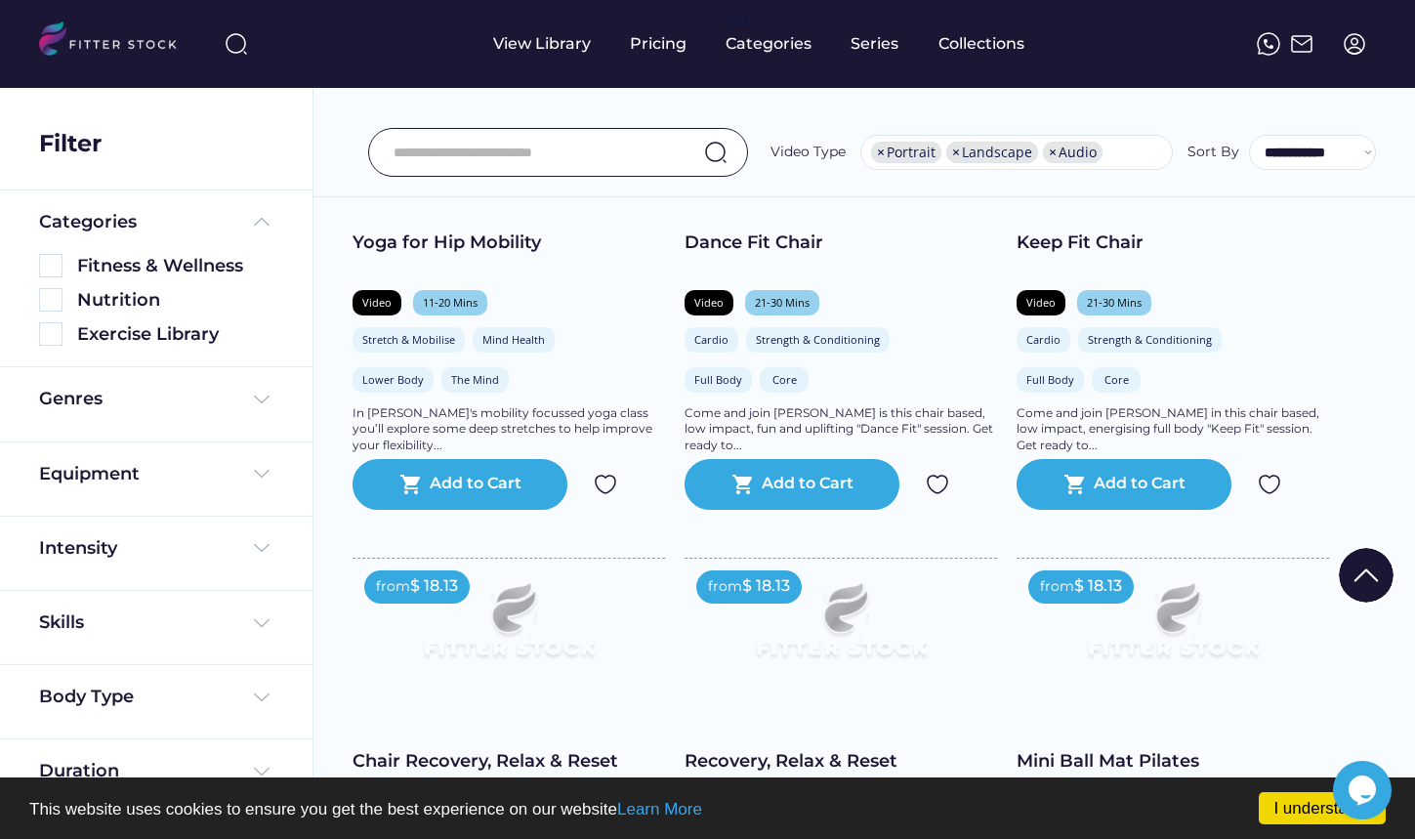
scroll to position [1172, 0]
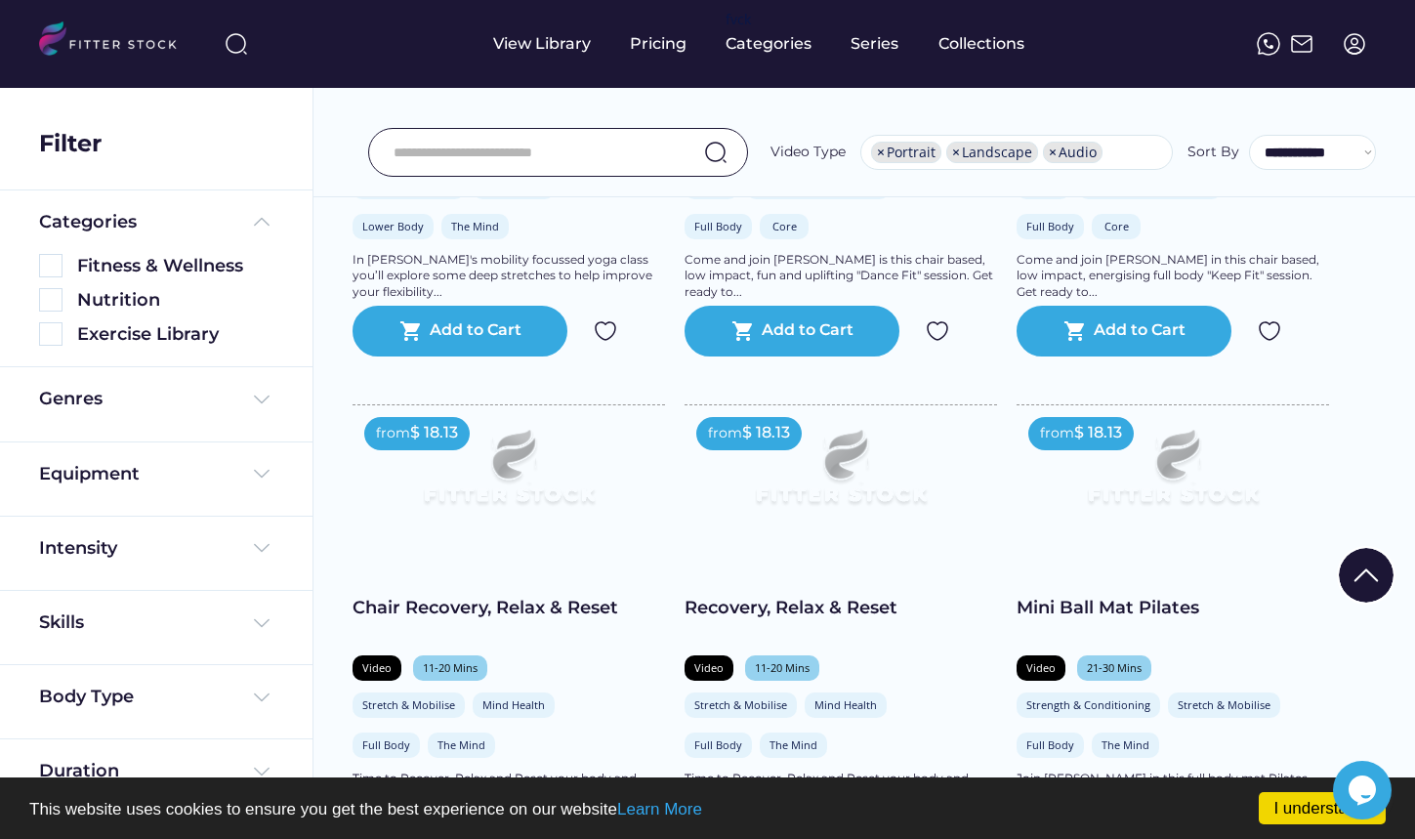
click at [251, 636] on div "Skills" at bounding box center [156, 627] width 234 height 34
click at [257, 626] on img at bounding box center [261, 622] width 23 height 23
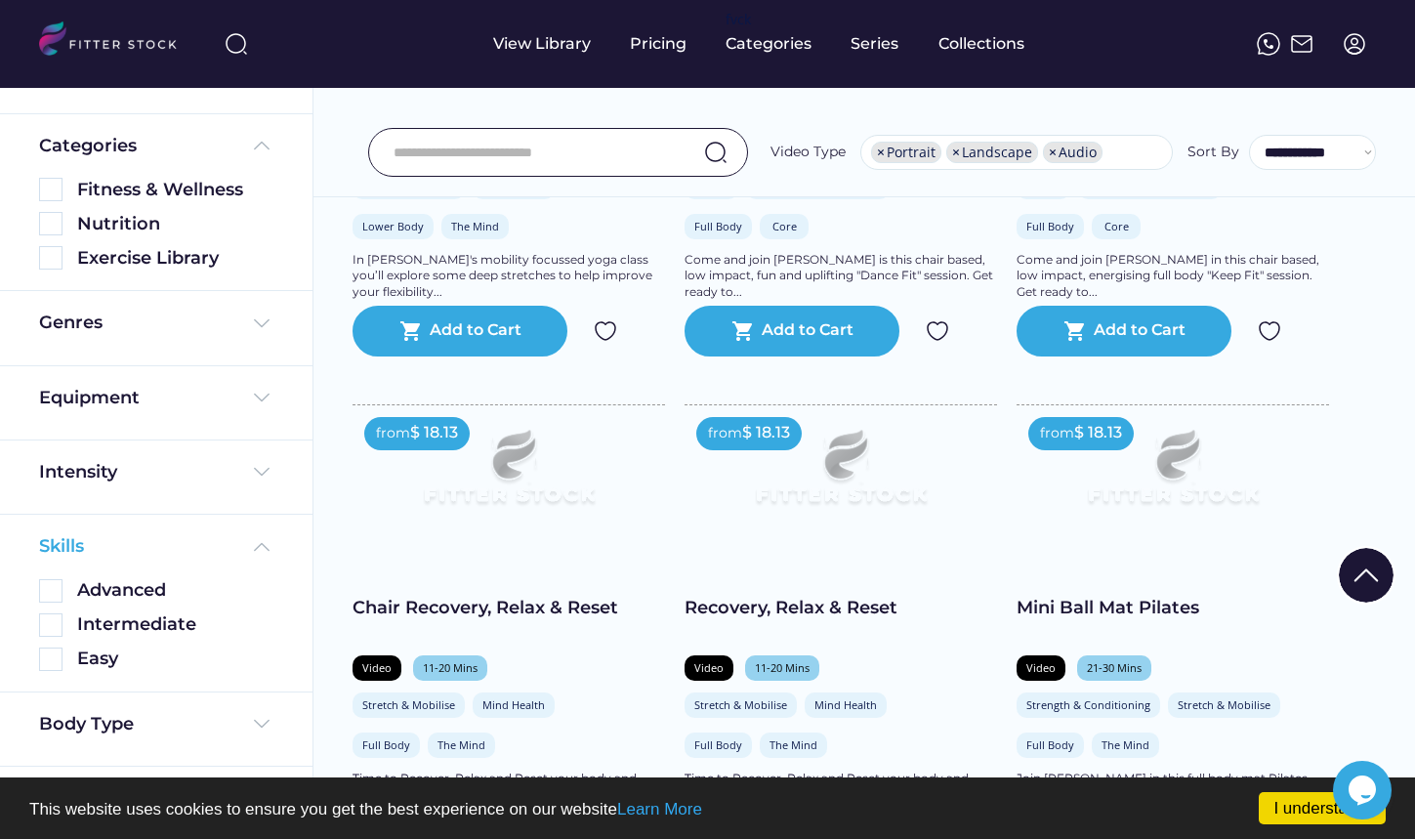
scroll to position [78, 0]
click at [261, 547] on img at bounding box center [261, 544] width 23 height 23
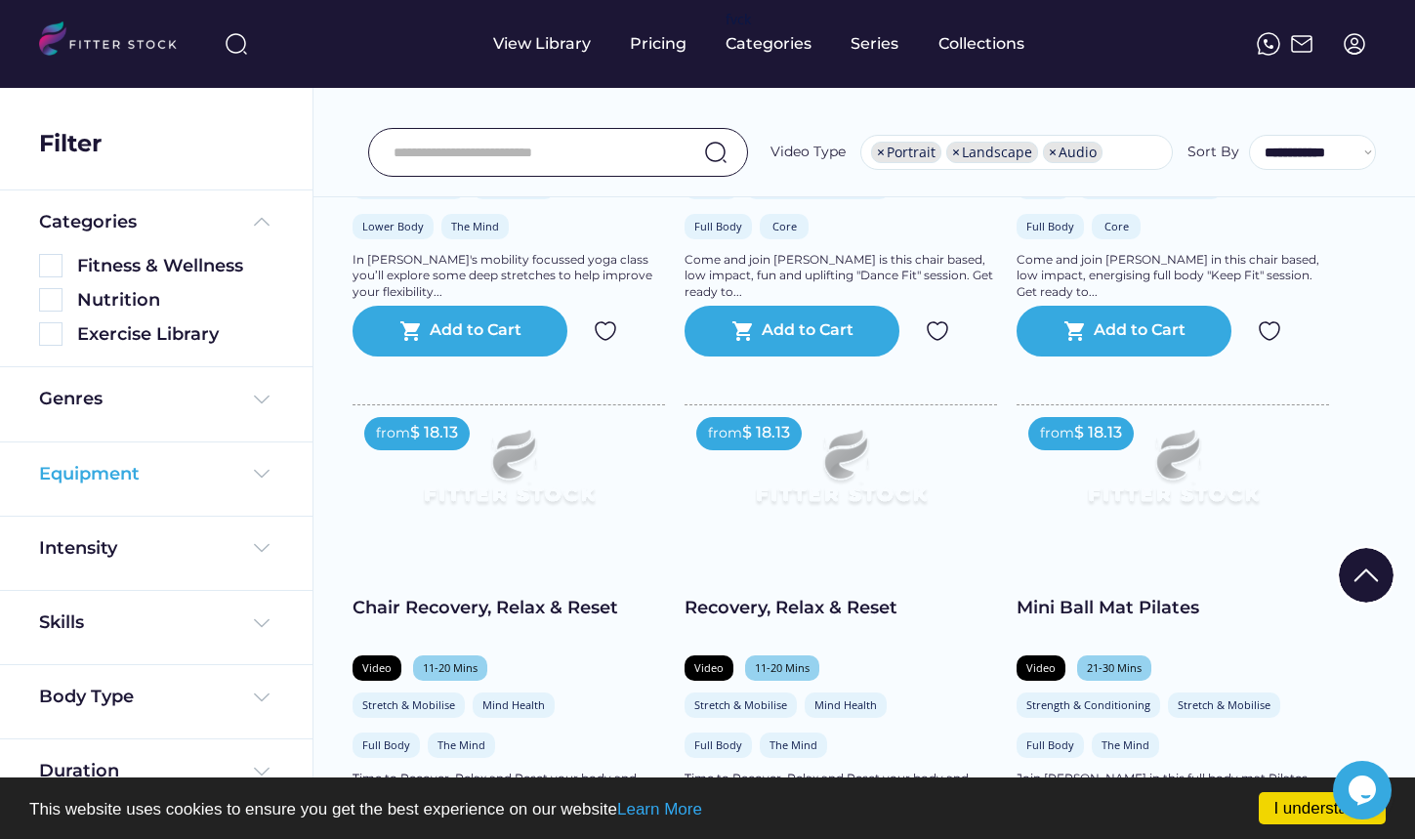
click at [257, 468] on img at bounding box center [261, 473] width 23 height 23
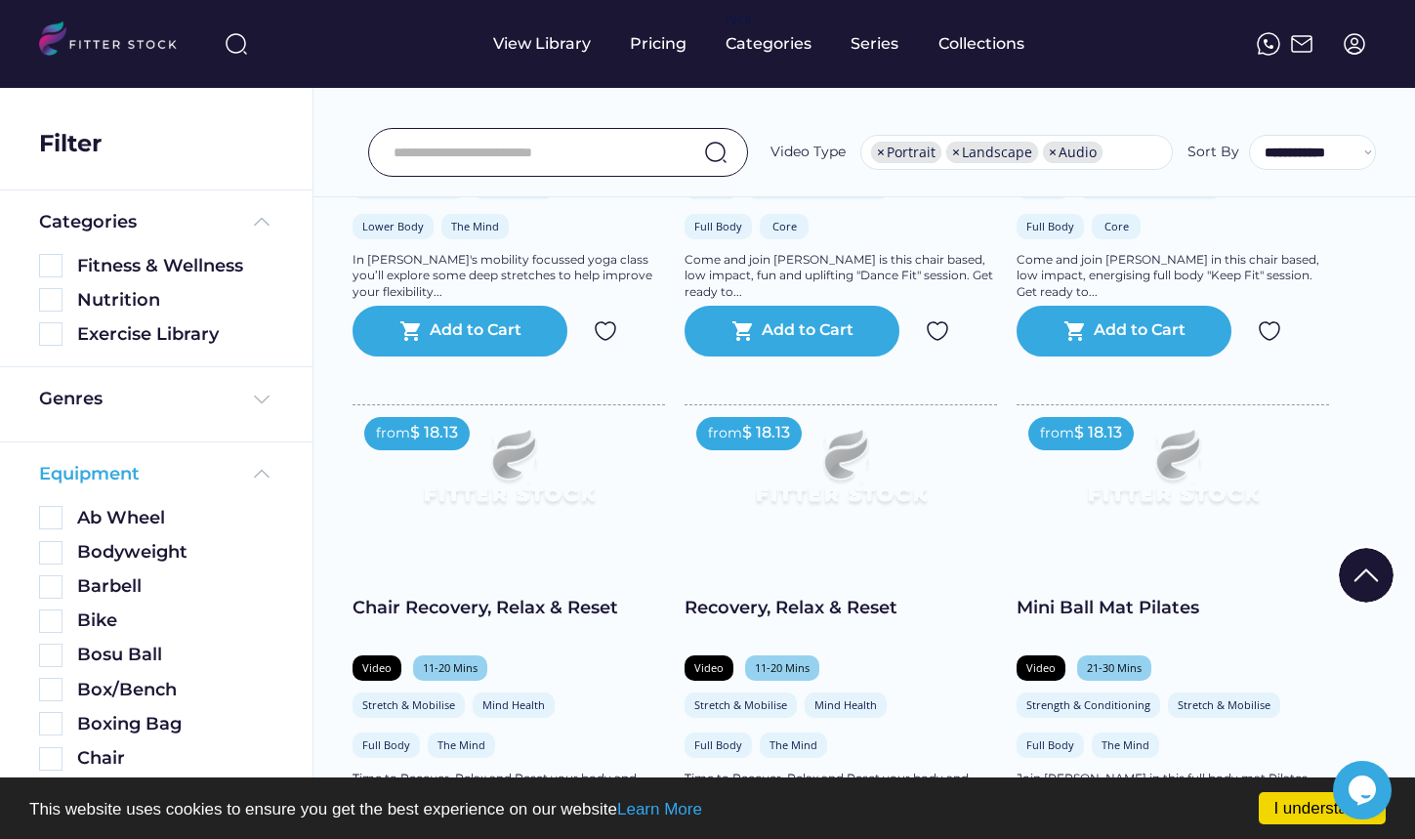
click at [260, 479] on img at bounding box center [261, 473] width 23 height 23
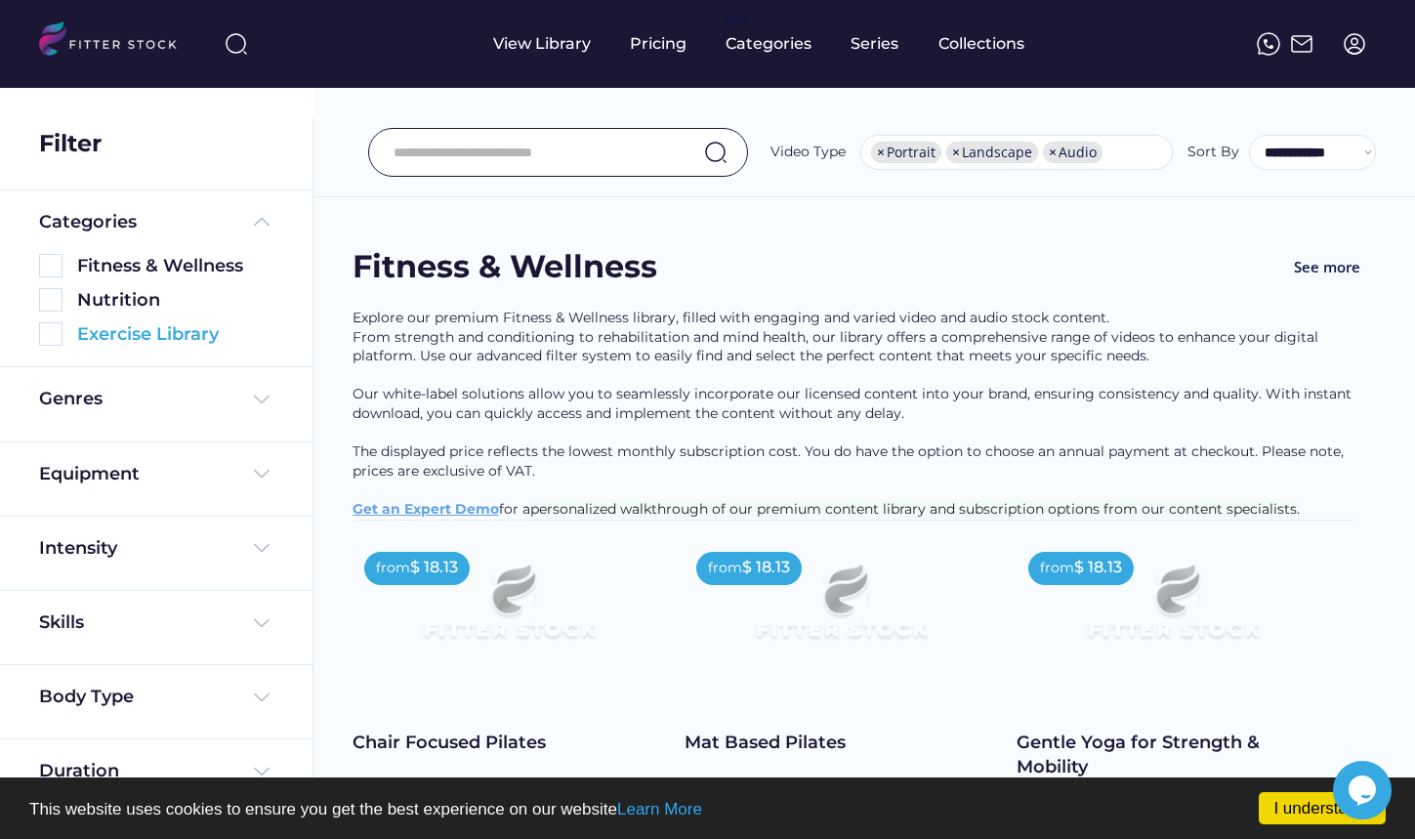
click at [52, 338] on img at bounding box center [50, 333] width 23 height 23
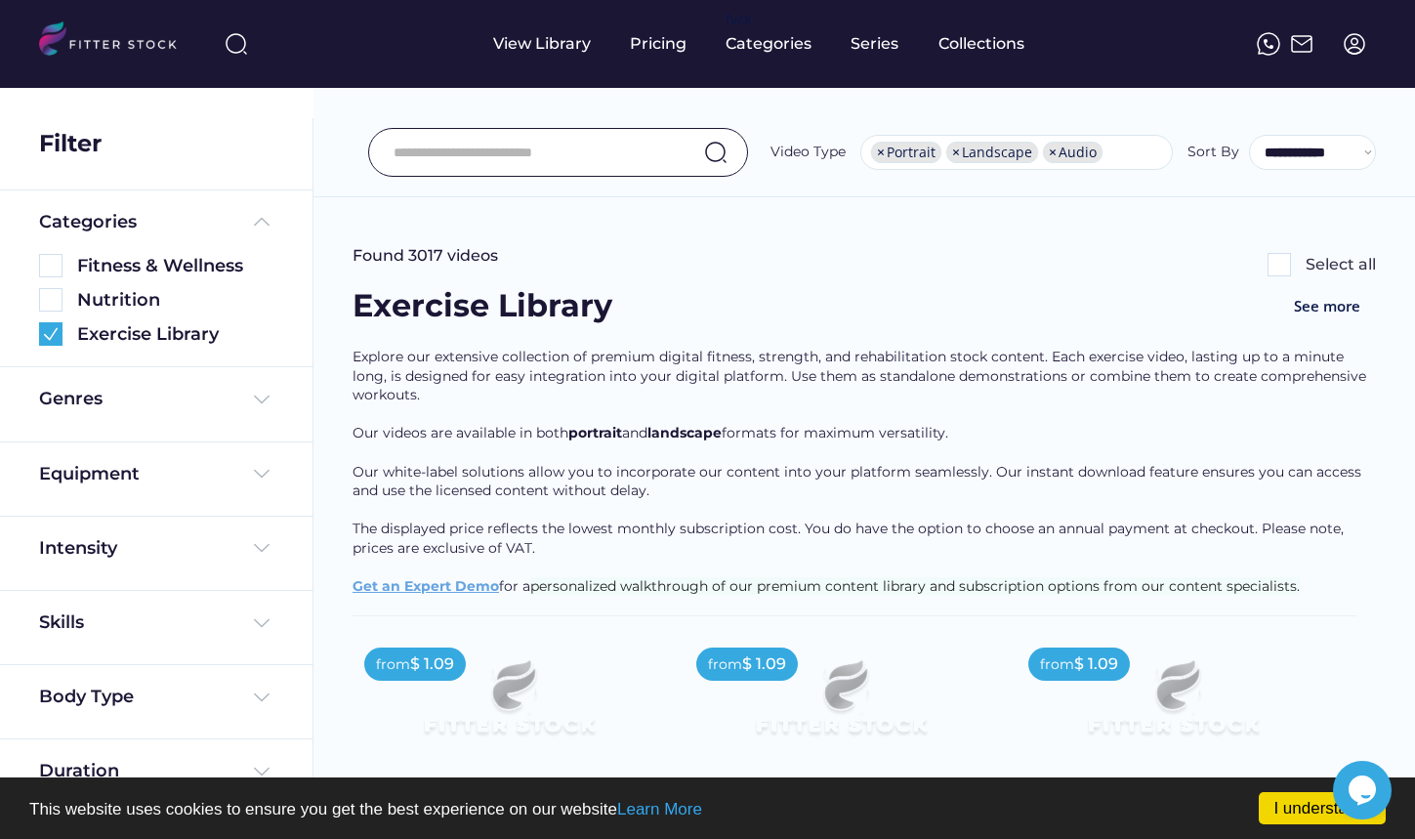
click at [467, 140] on input "input" at bounding box center [534, 152] width 280 height 41
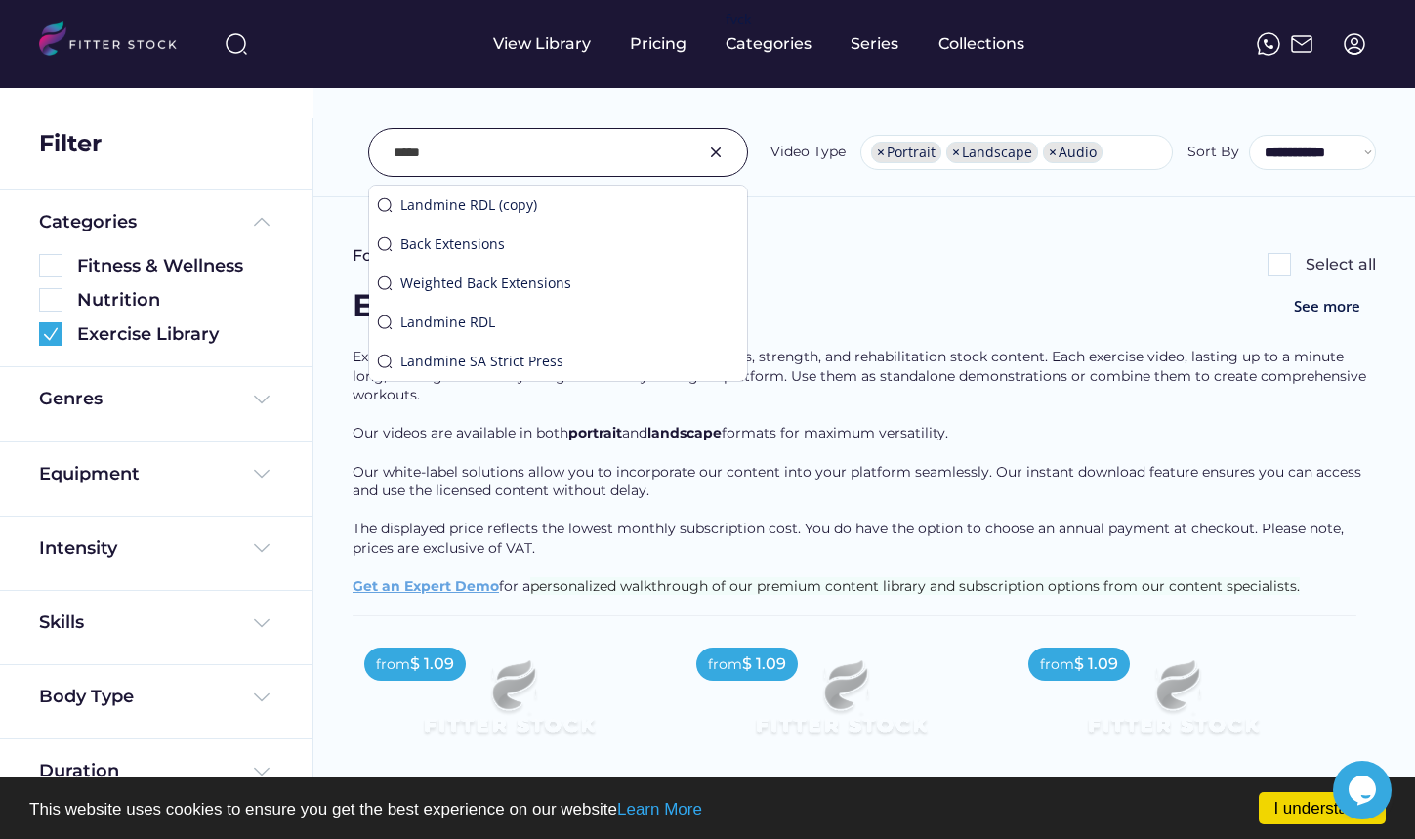
type input "*****"
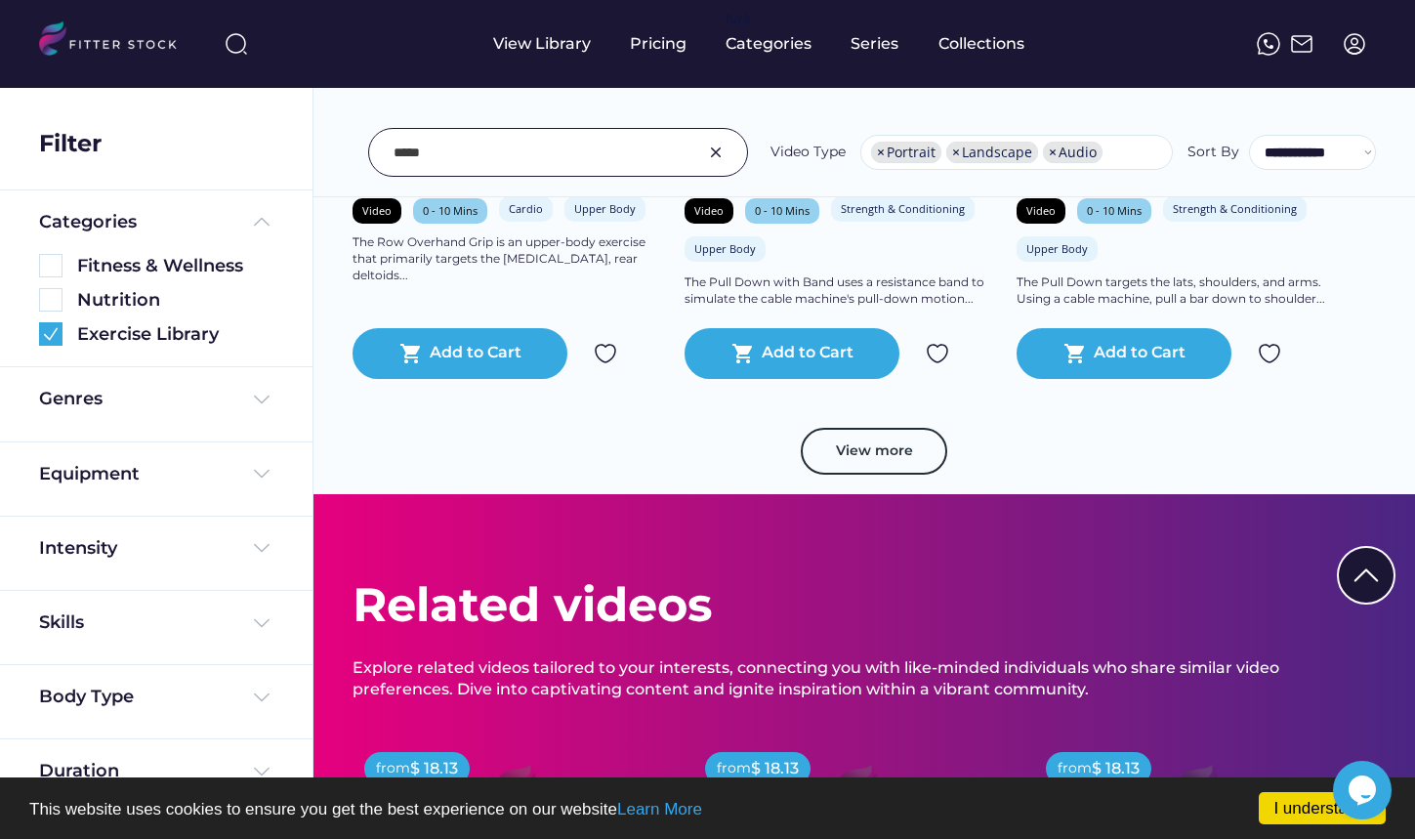
scroll to position [3614, 0]
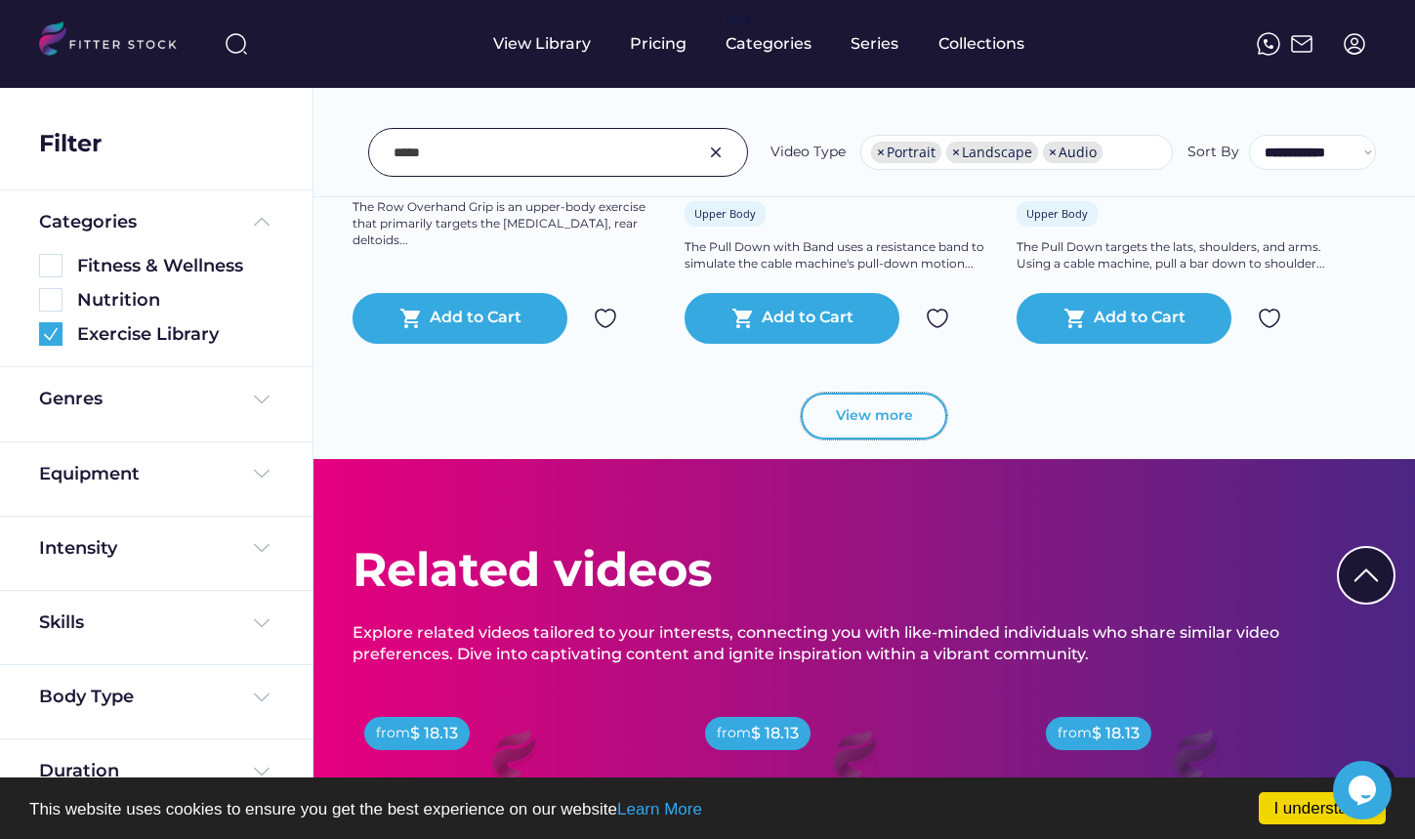
click at [900, 415] on button "View more" at bounding box center [874, 416] width 147 height 47
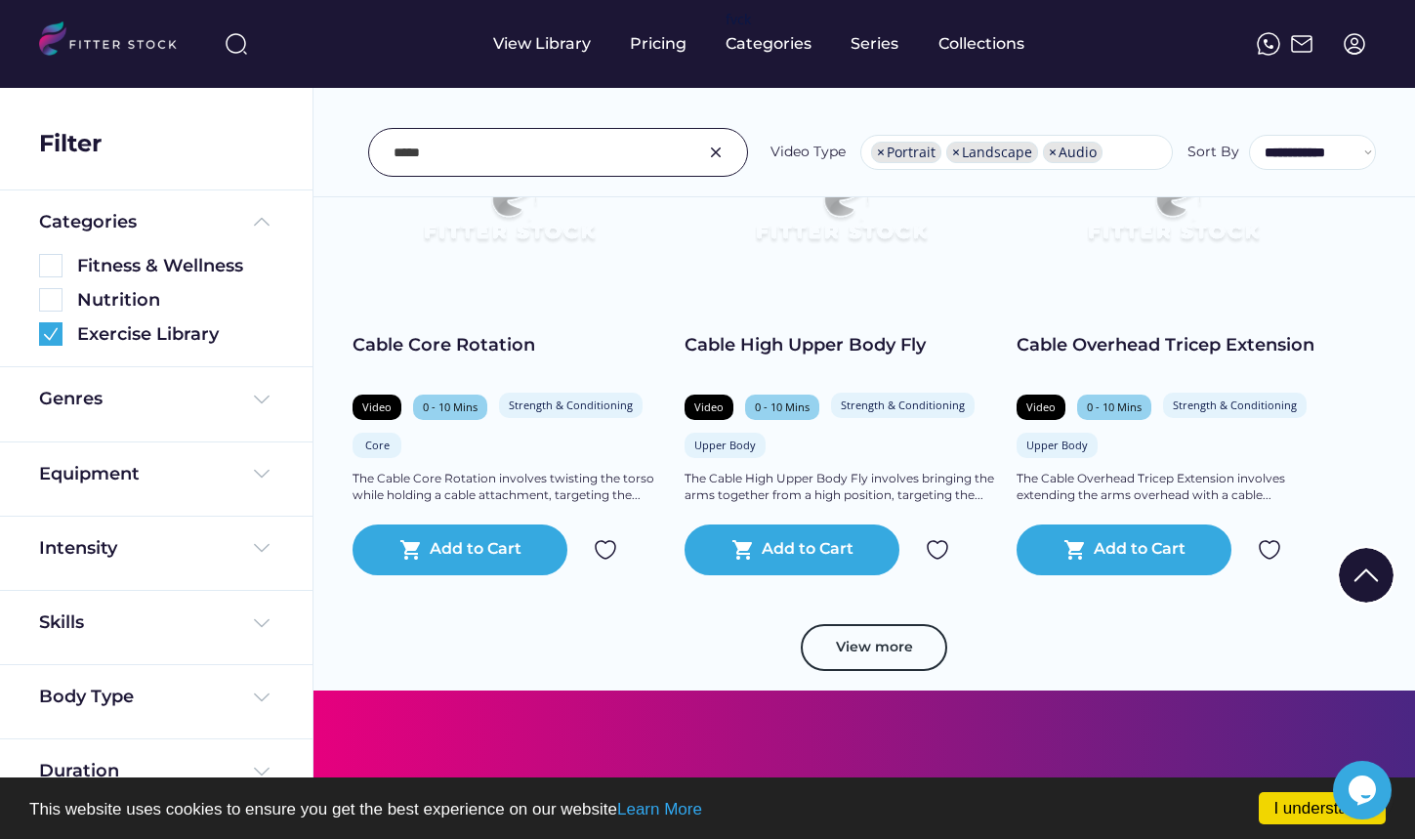
scroll to position [6837, 0]
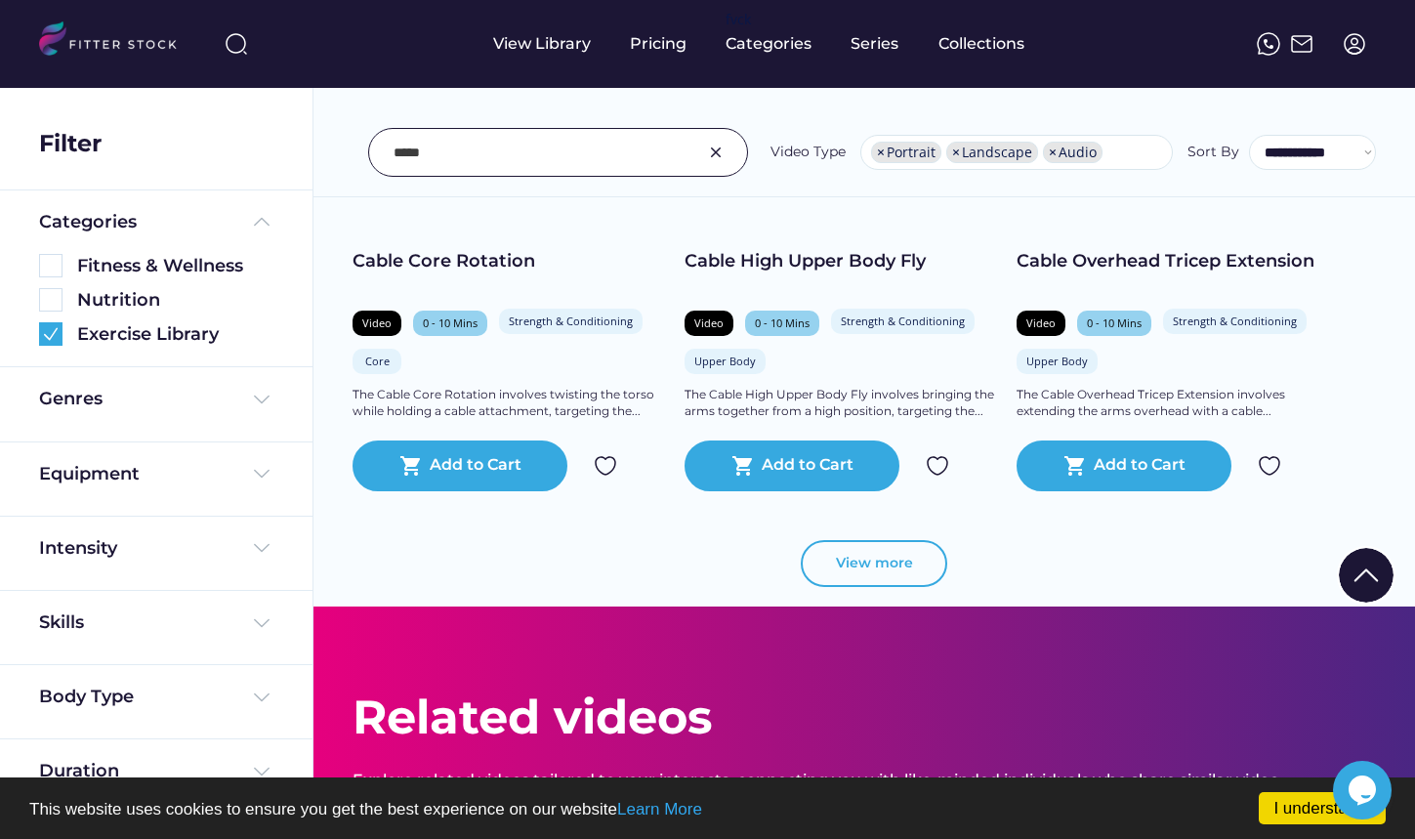
click at [907, 560] on button "View more" at bounding box center [874, 563] width 147 height 47
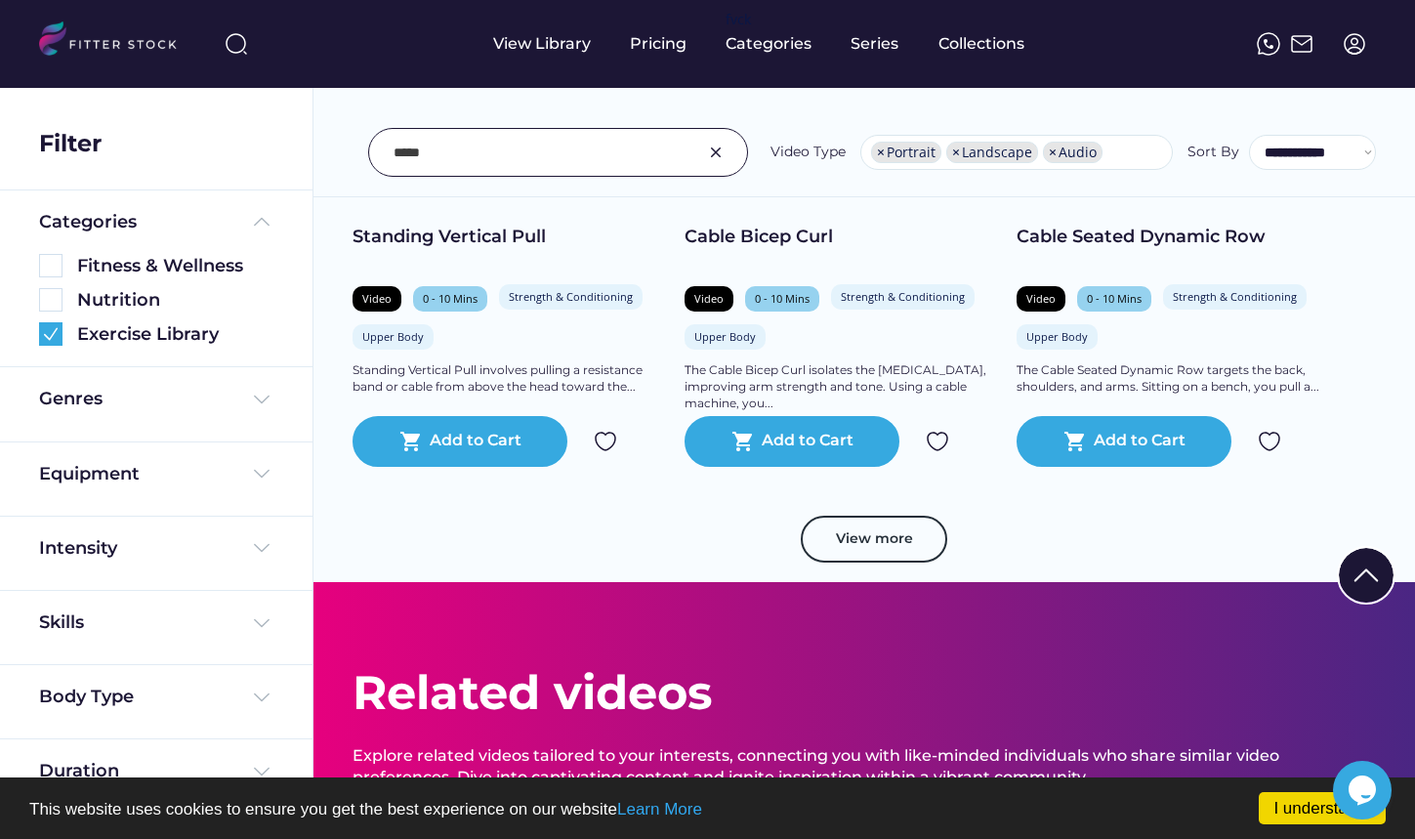
scroll to position [10255, 0]
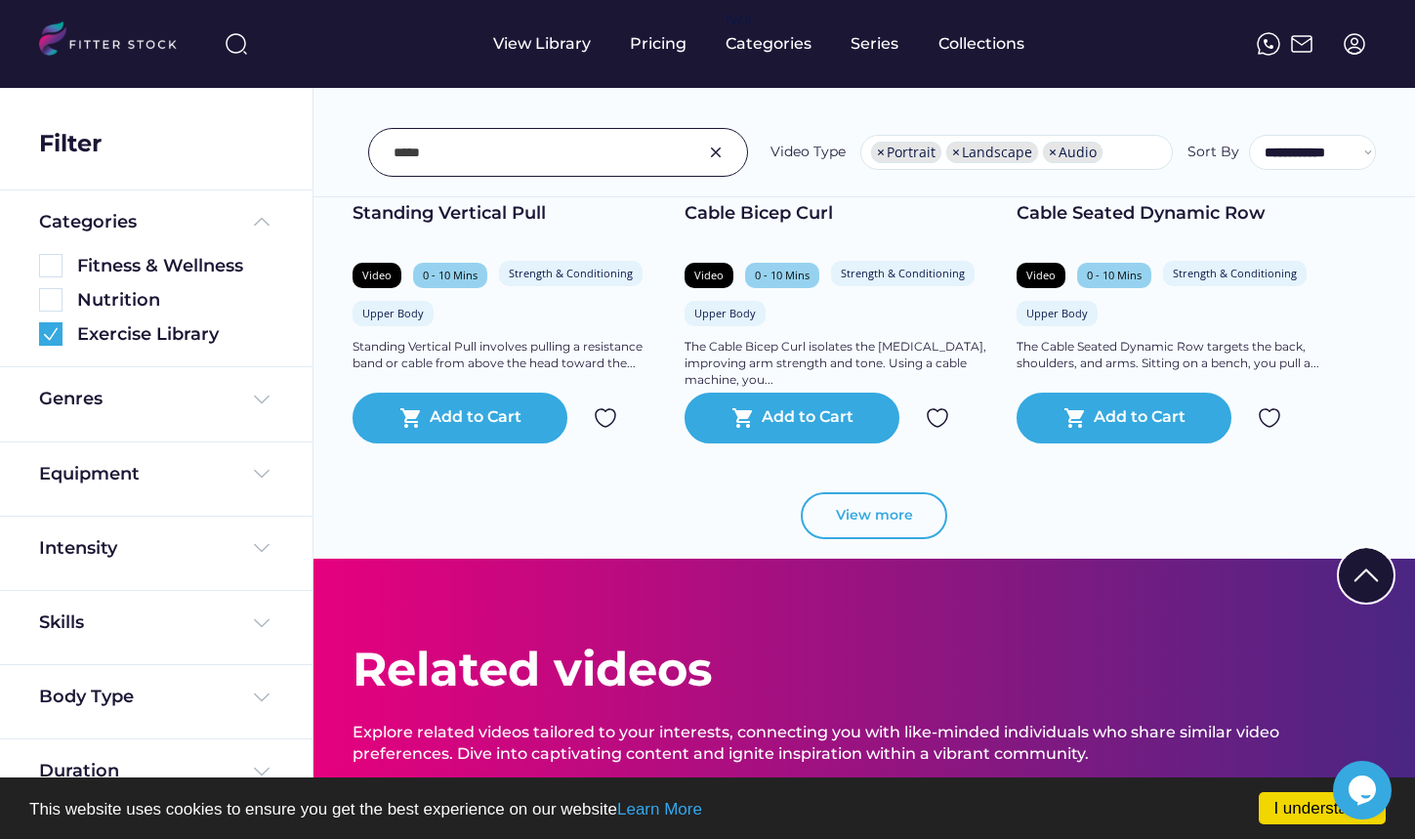
click at [910, 516] on button "View more" at bounding box center [874, 515] width 147 height 47
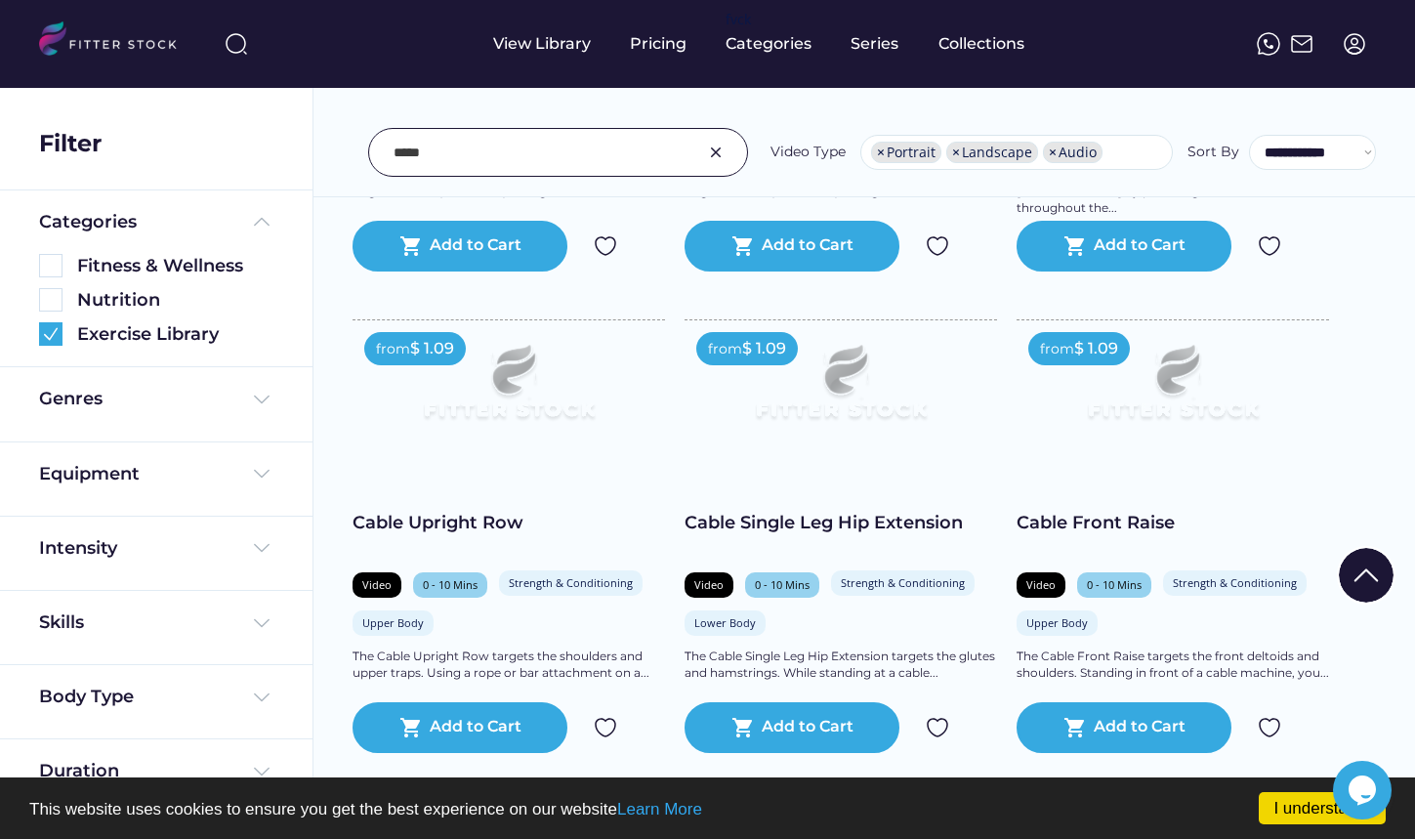
scroll to position [11329, 0]
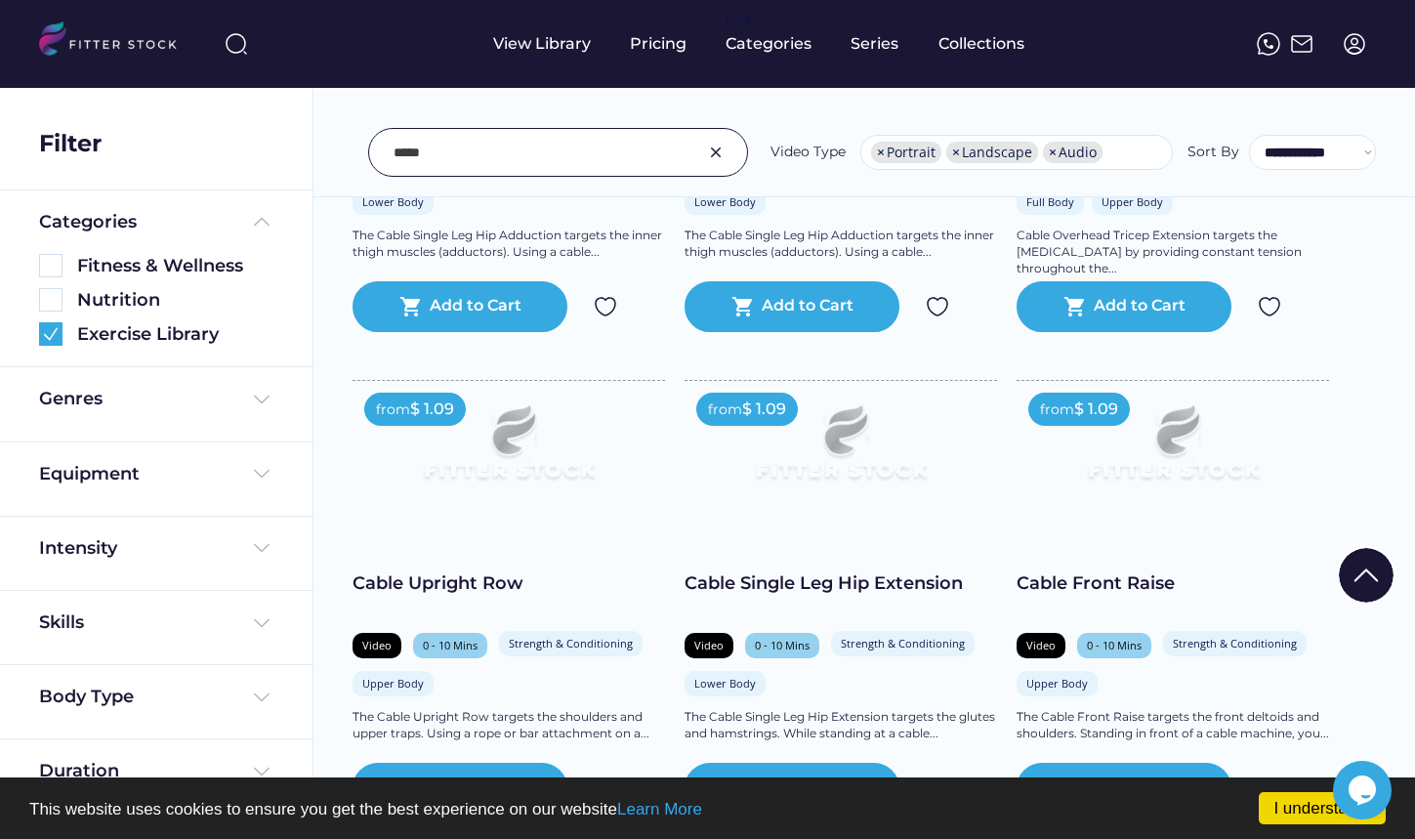
click at [830, 431] on img at bounding box center [841, 451] width 250 height 141
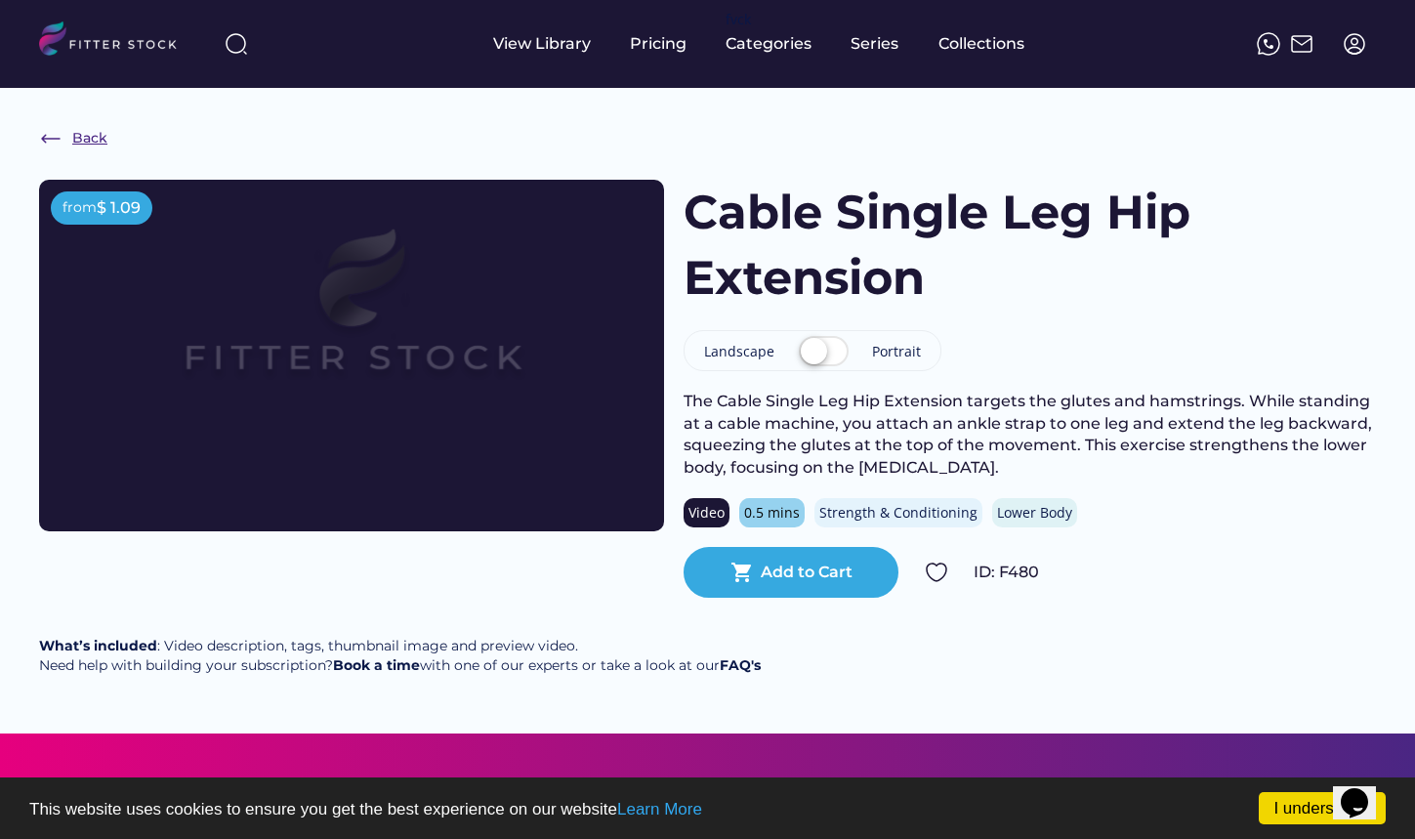
click at [45, 135] on img at bounding box center [50, 138] width 23 height 23
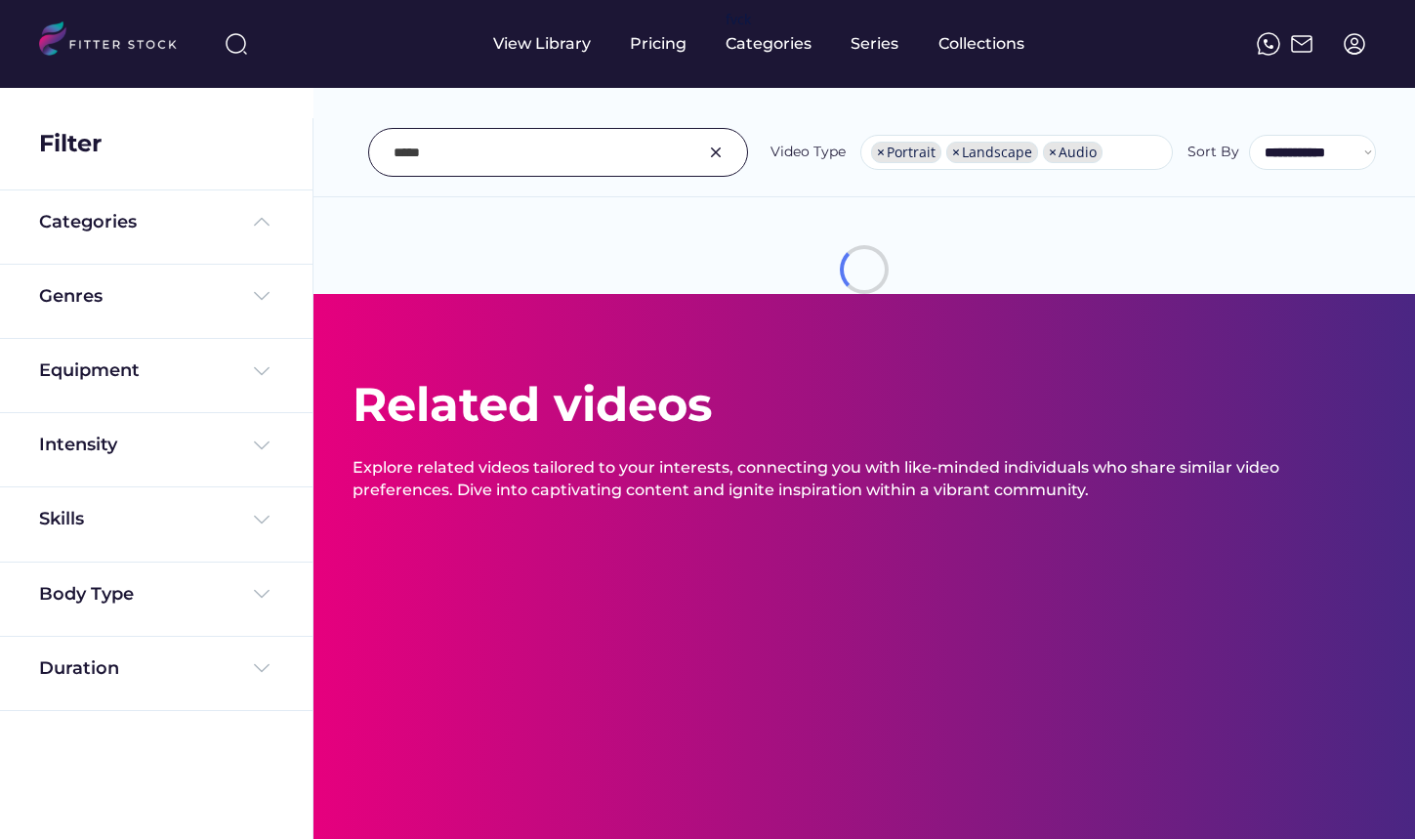
select select "**********"
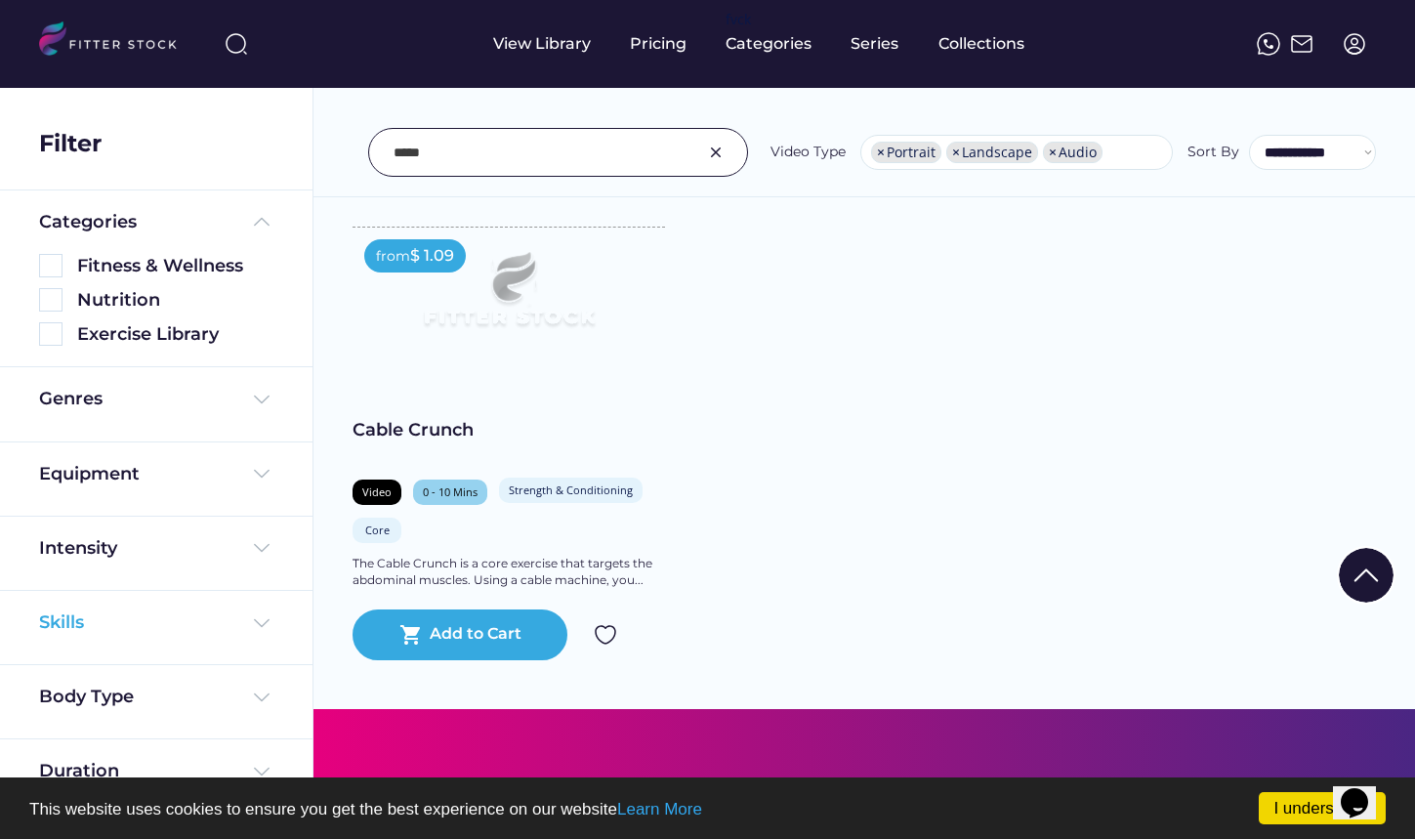
scroll to position [12990, 0]
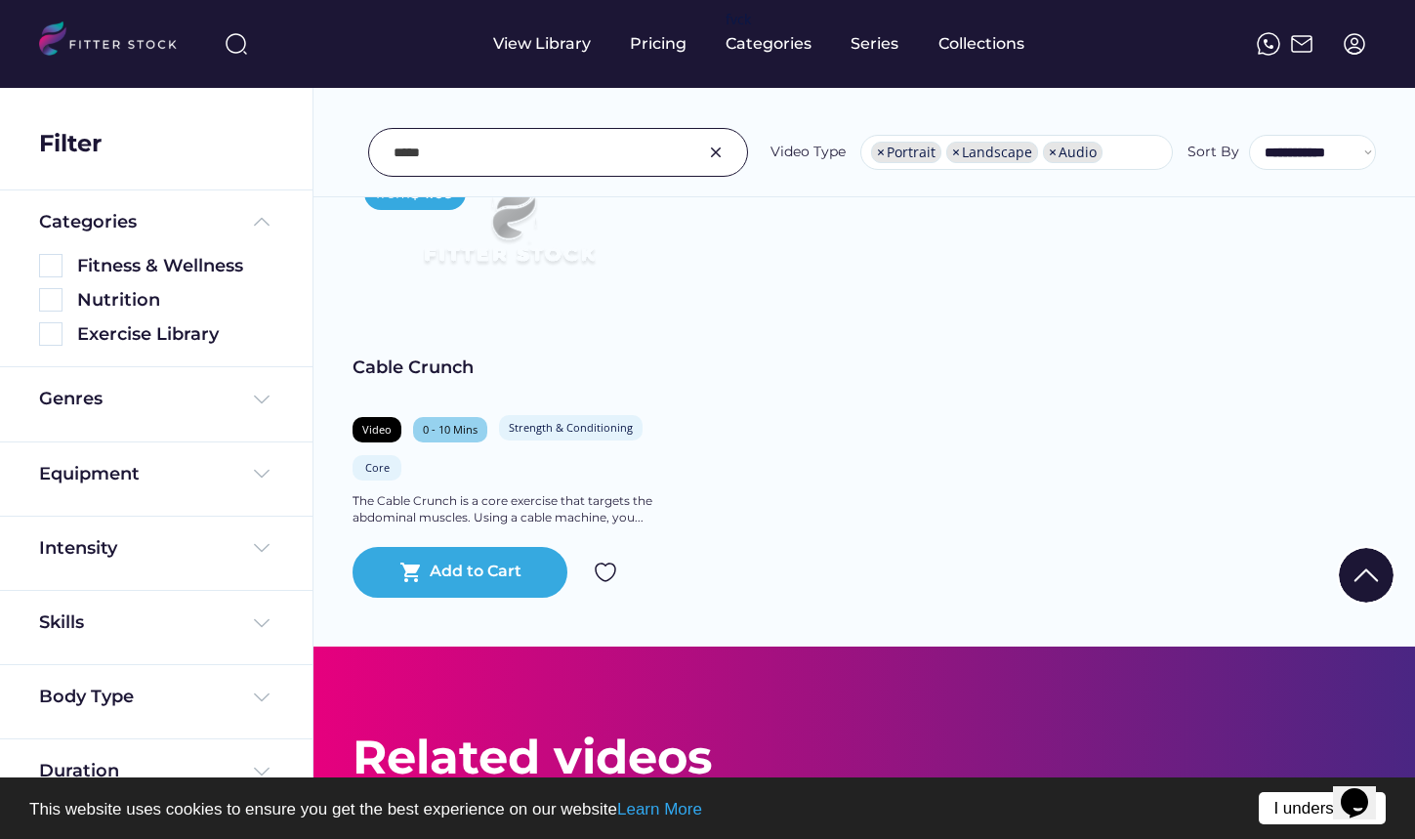
click at [1266, 806] on link "I understand!" at bounding box center [1322, 808] width 127 height 32
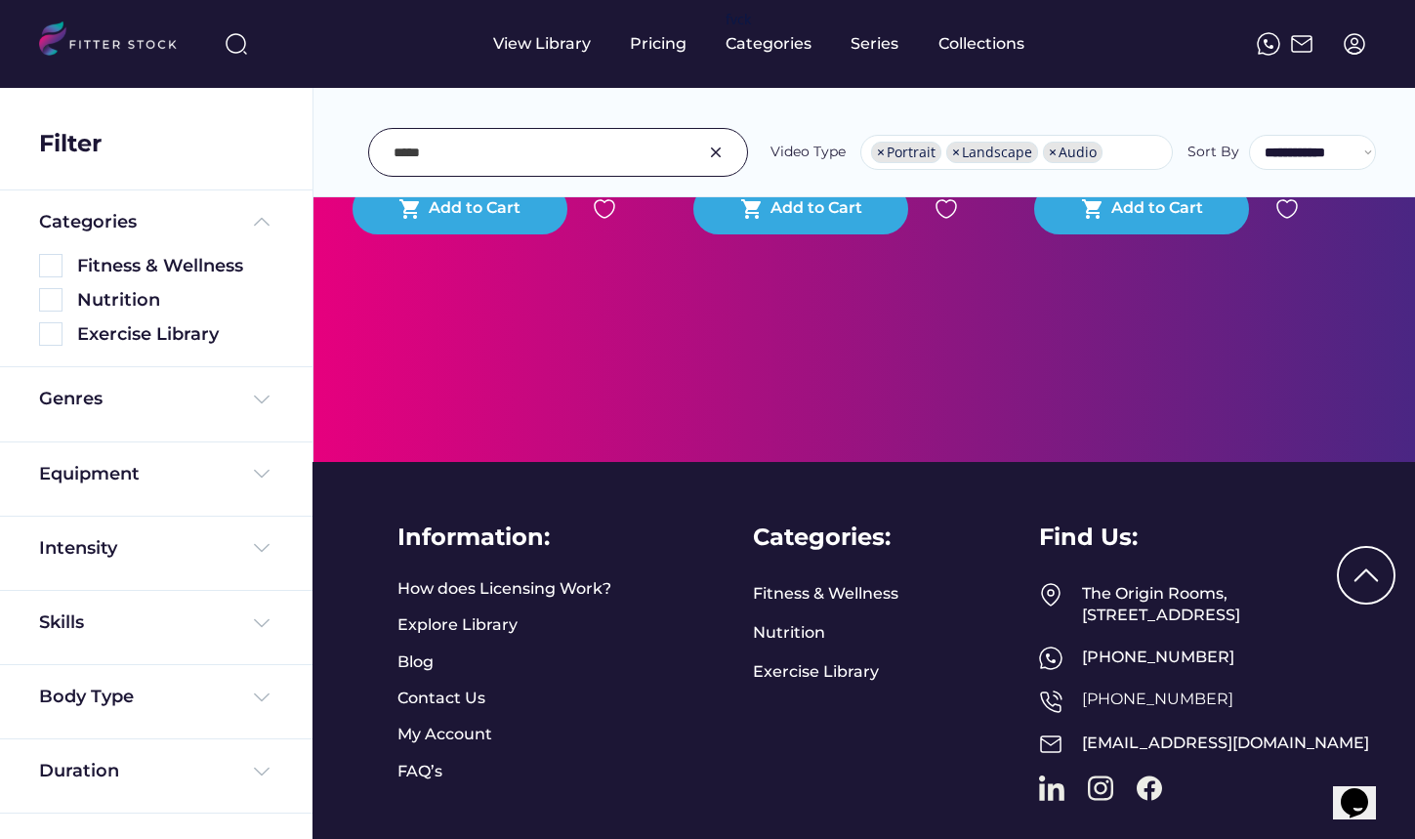
scroll to position [14172, 0]
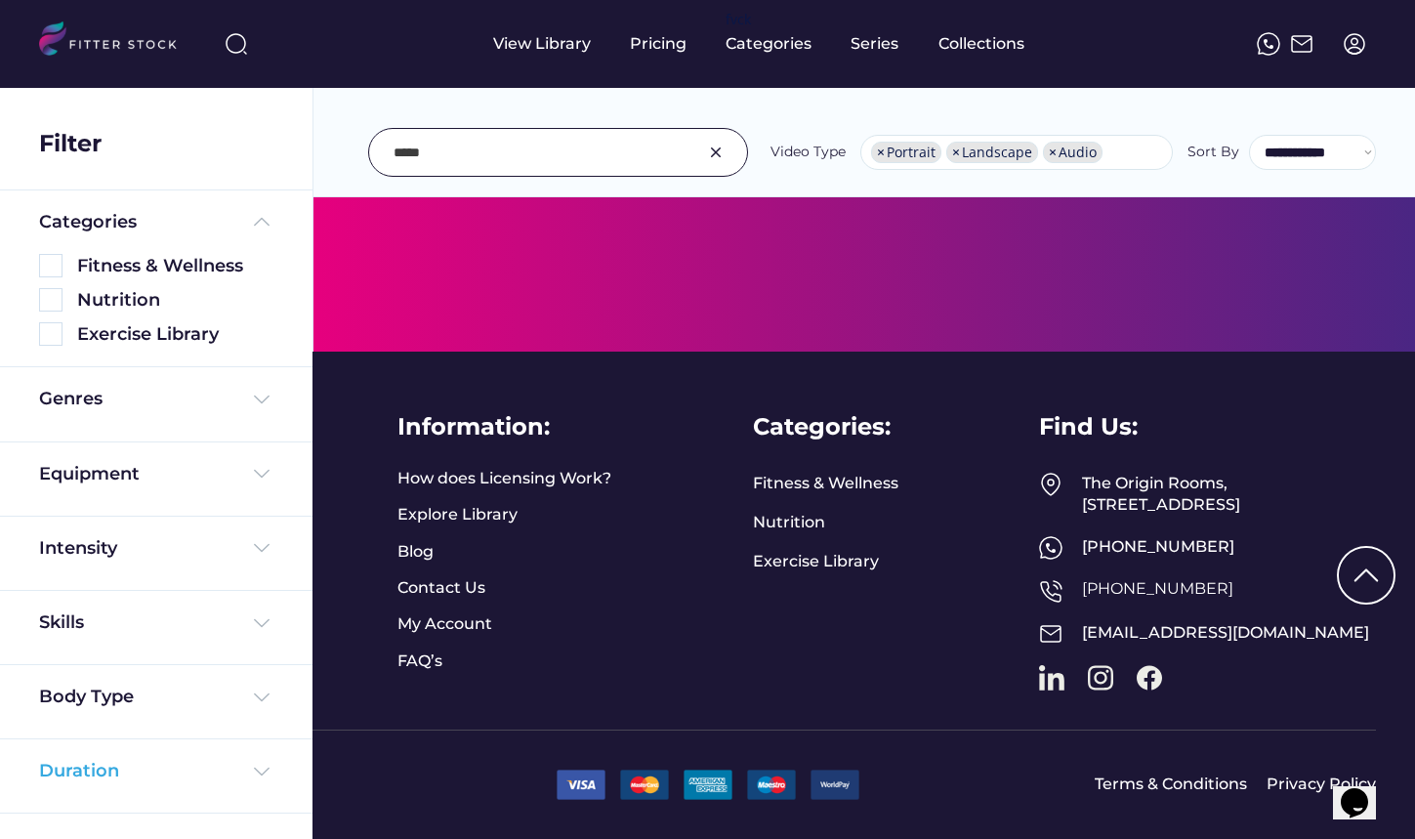
click at [256, 775] on img at bounding box center [261, 771] width 23 height 23
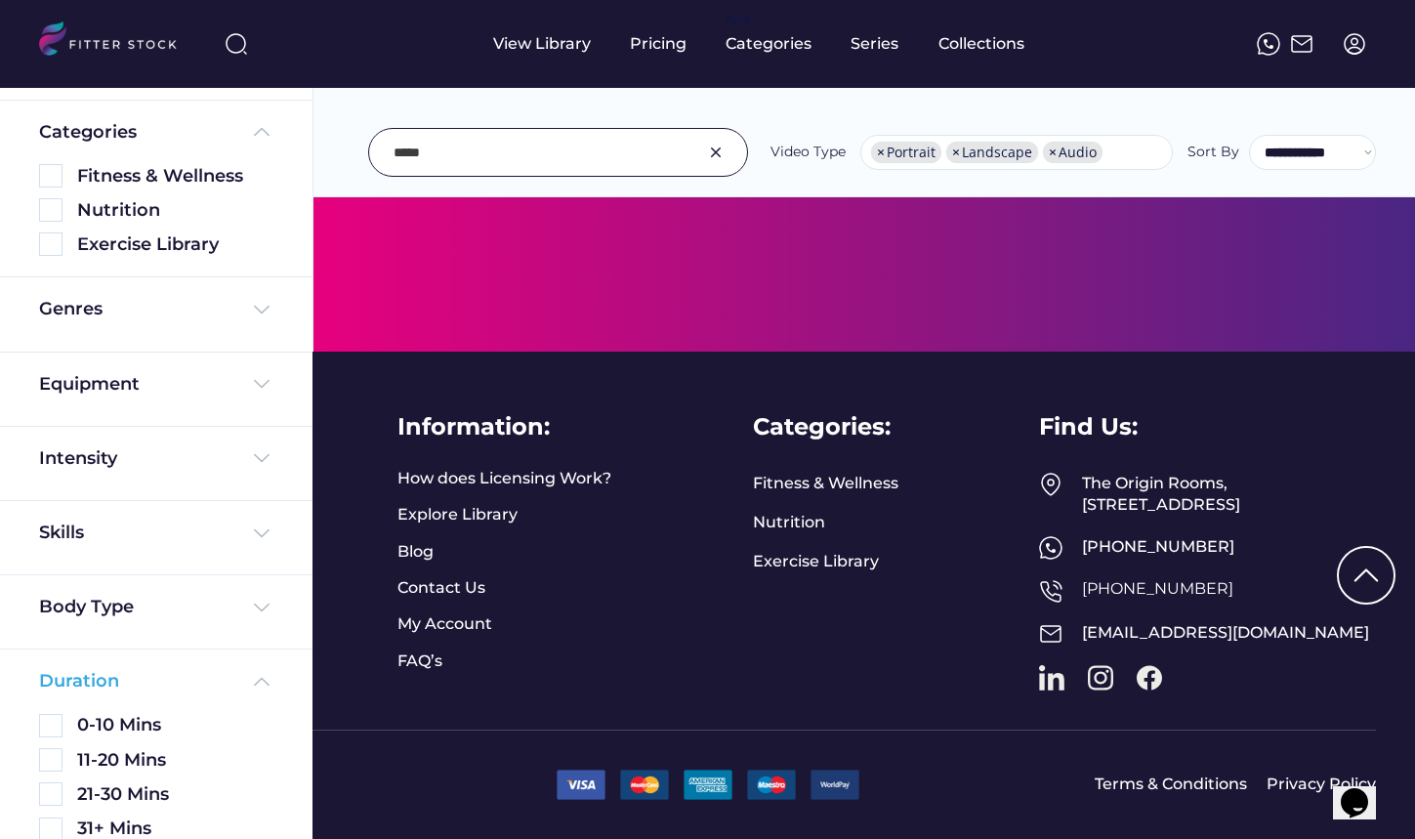
scroll to position [112, 0]
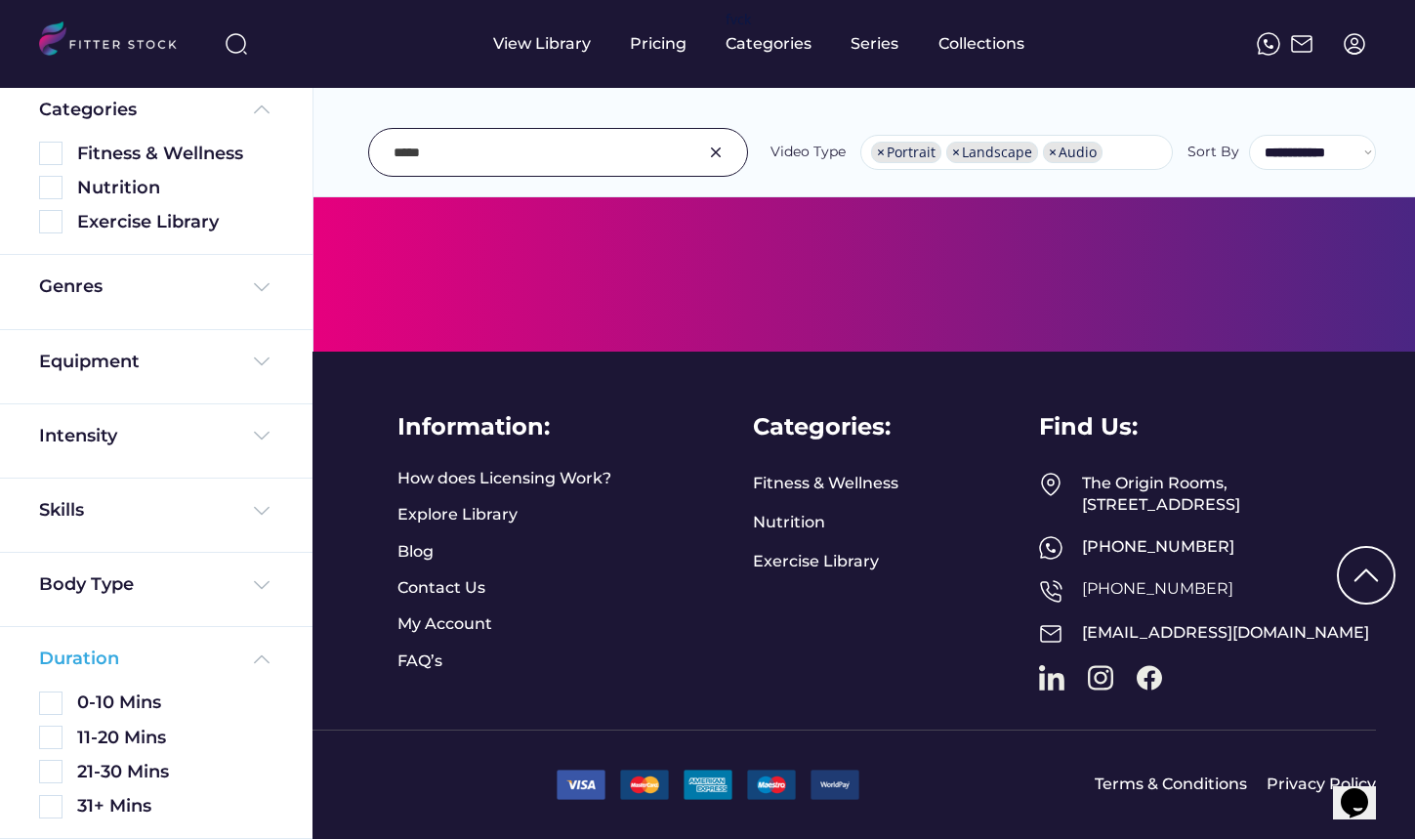
click at [253, 656] on img at bounding box center [261, 659] width 23 height 23
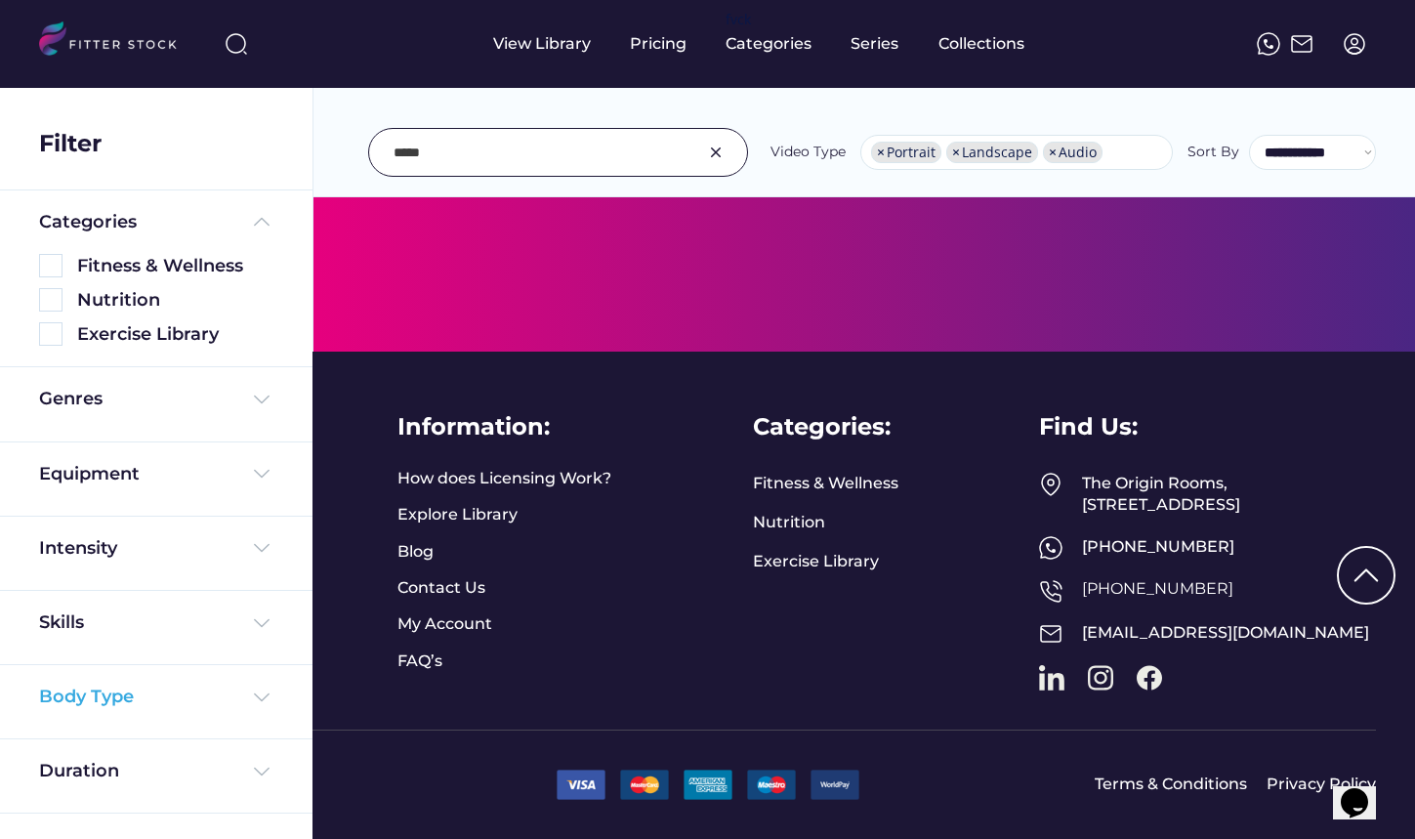
click at [267, 699] on img at bounding box center [261, 697] width 23 height 23
click at [259, 695] on img at bounding box center [261, 697] width 23 height 23
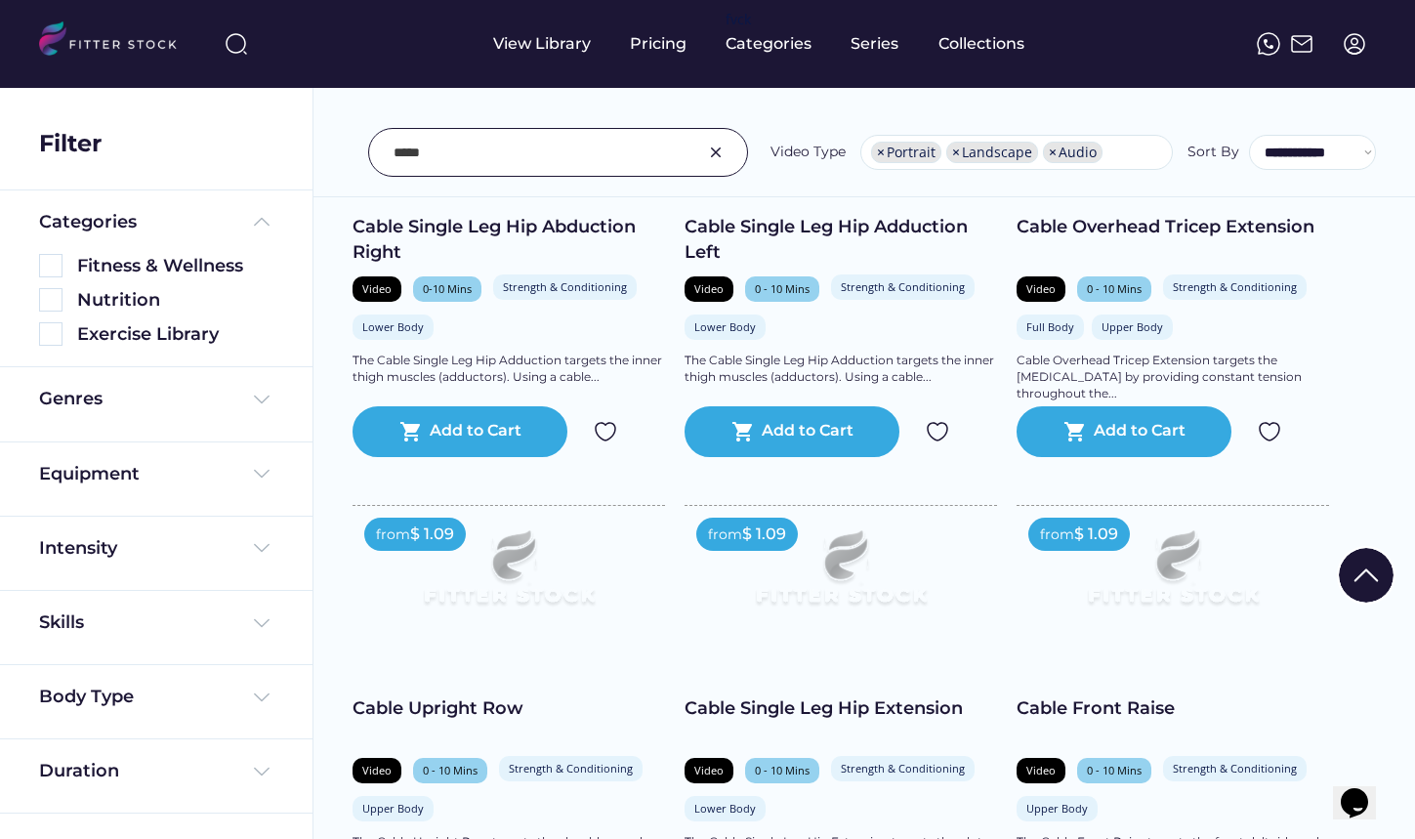
scroll to position [11329, 0]
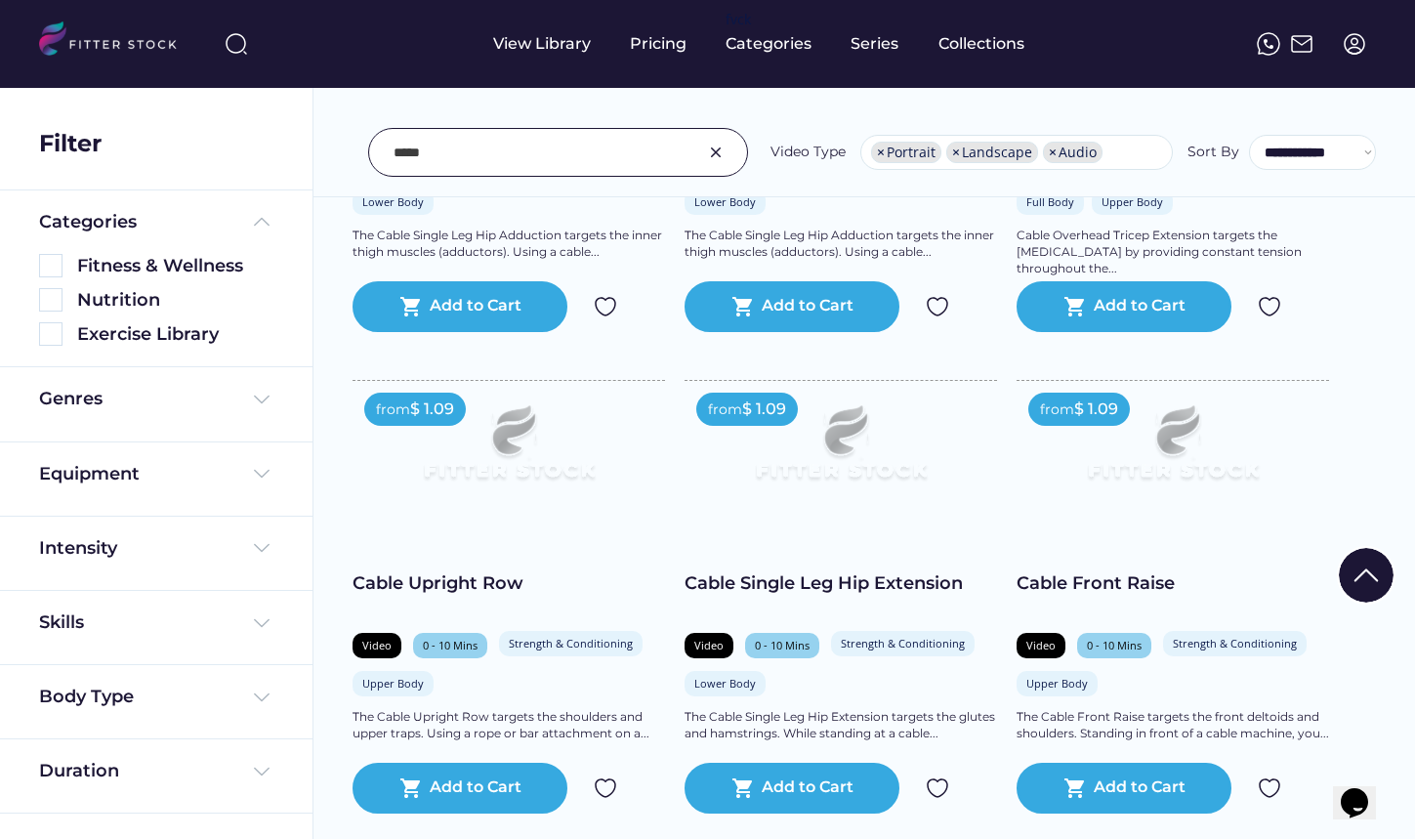
click at [855, 470] on img at bounding box center [841, 451] width 250 height 141
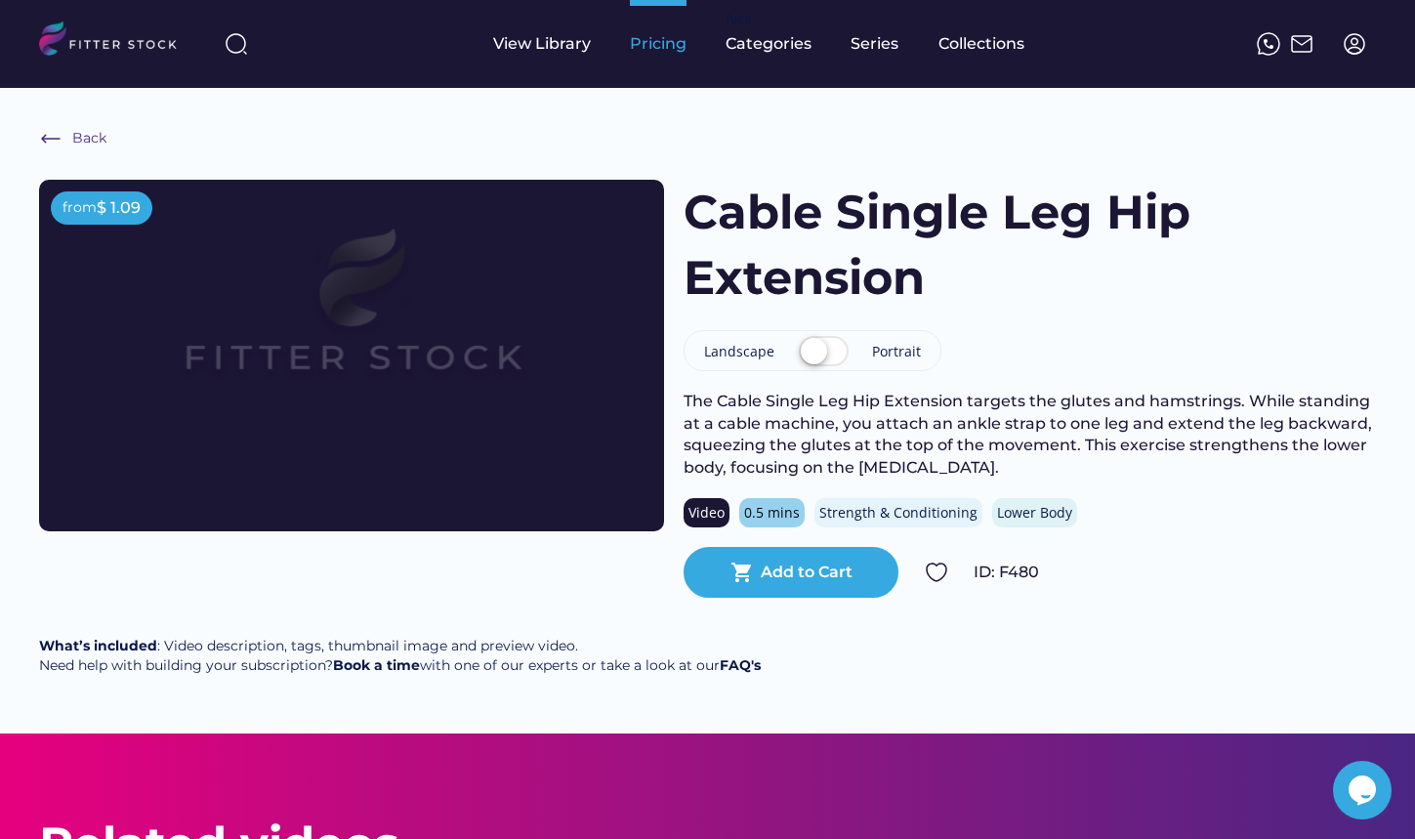
click at [649, 39] on div "Pricing" at bounding box center [658, 43] width 57 height 21
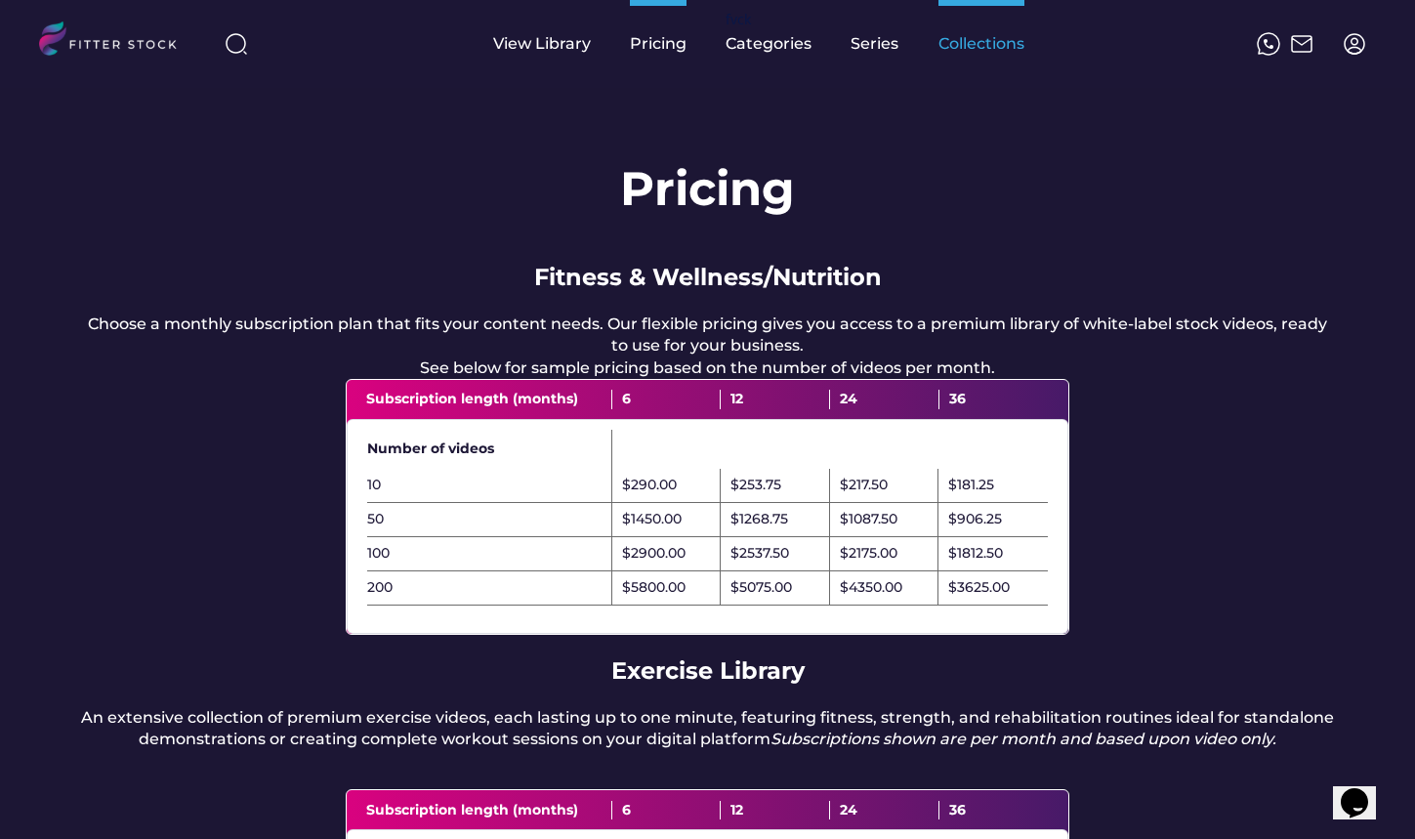
click at [977, 35] on div "Collections" at bounding box center [982, 43] width 86 height 21
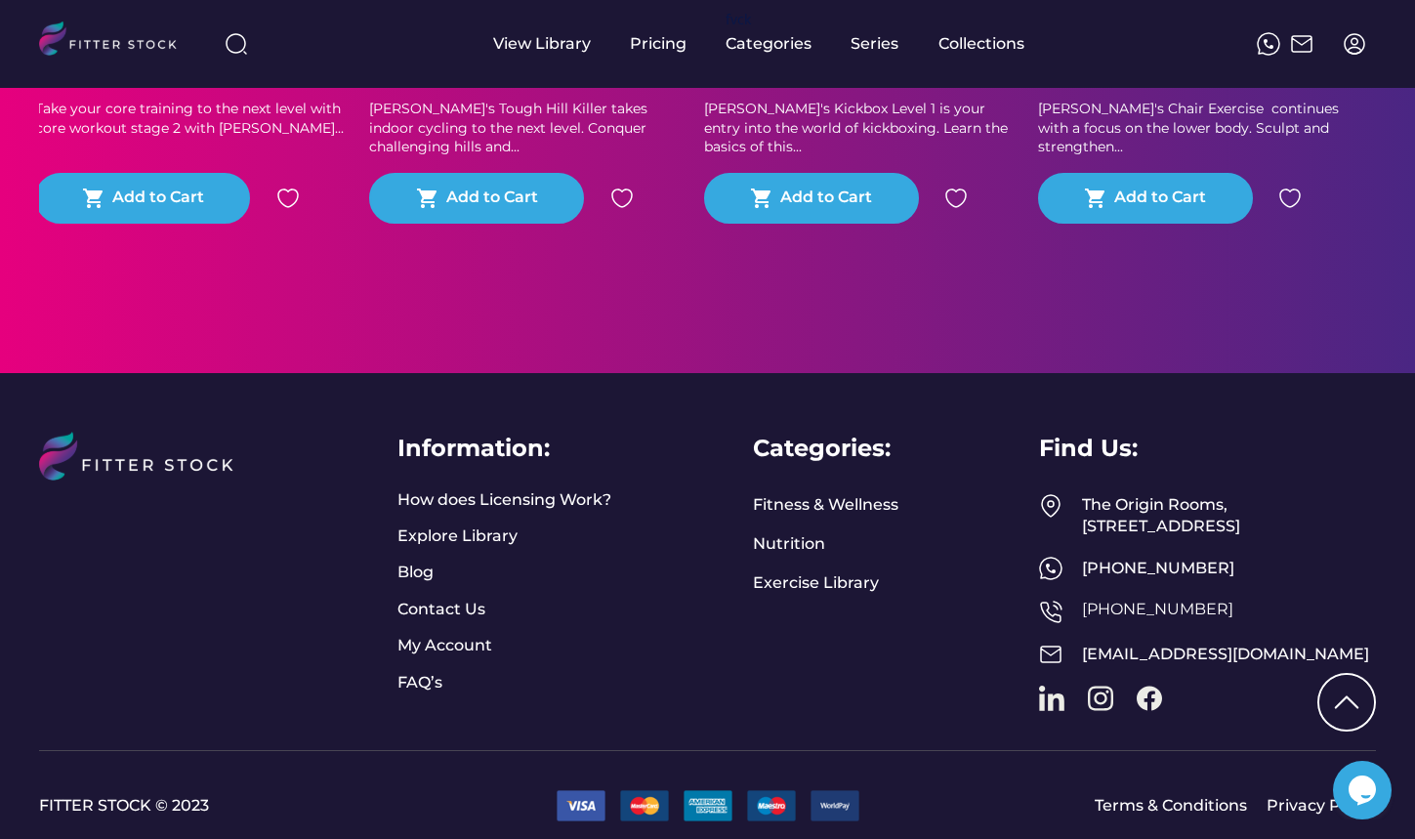
scroll to position [3081, 0]
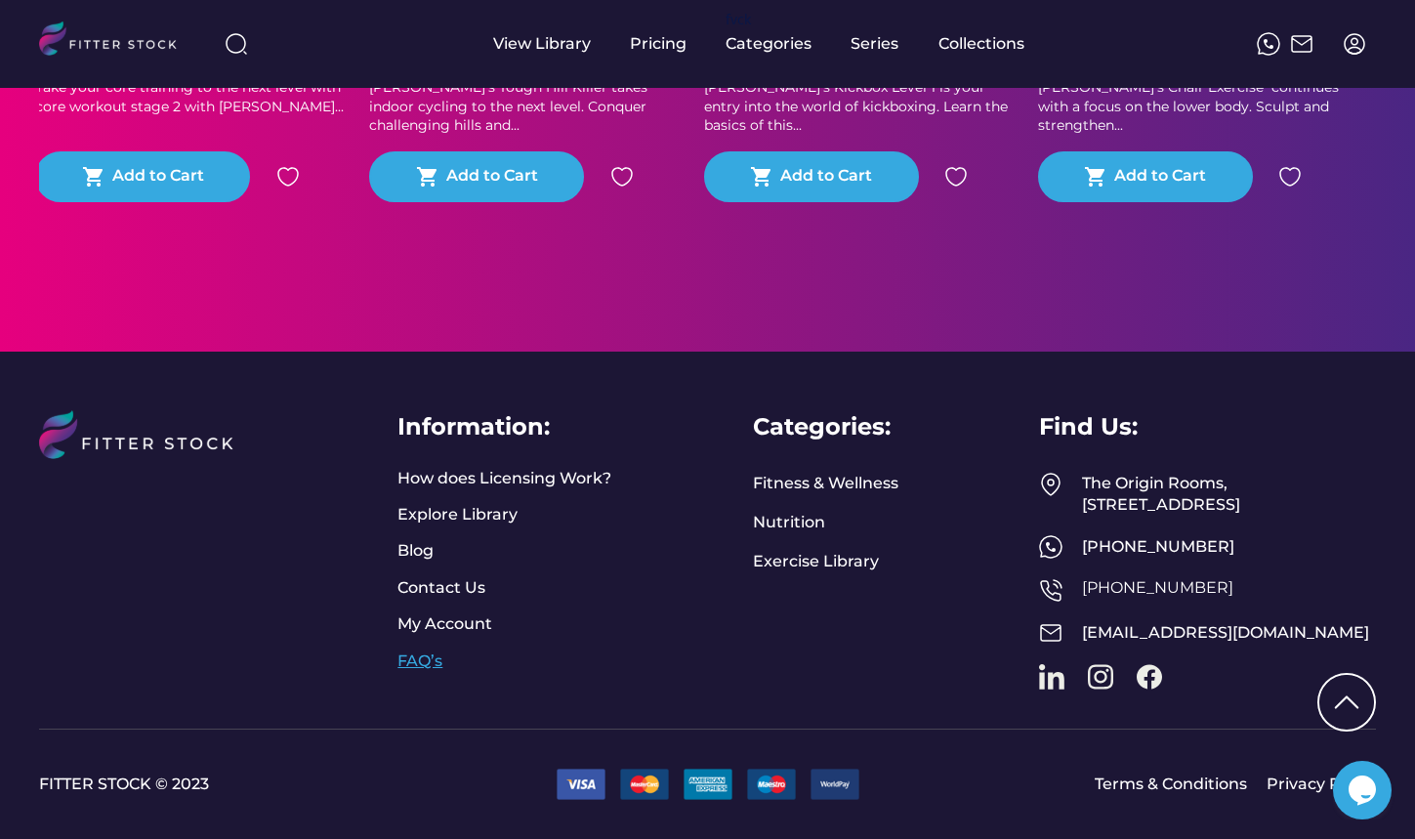
click at [439, 650] on link "FAQ’s" at bounding box center [422, 660] width 49 height 21
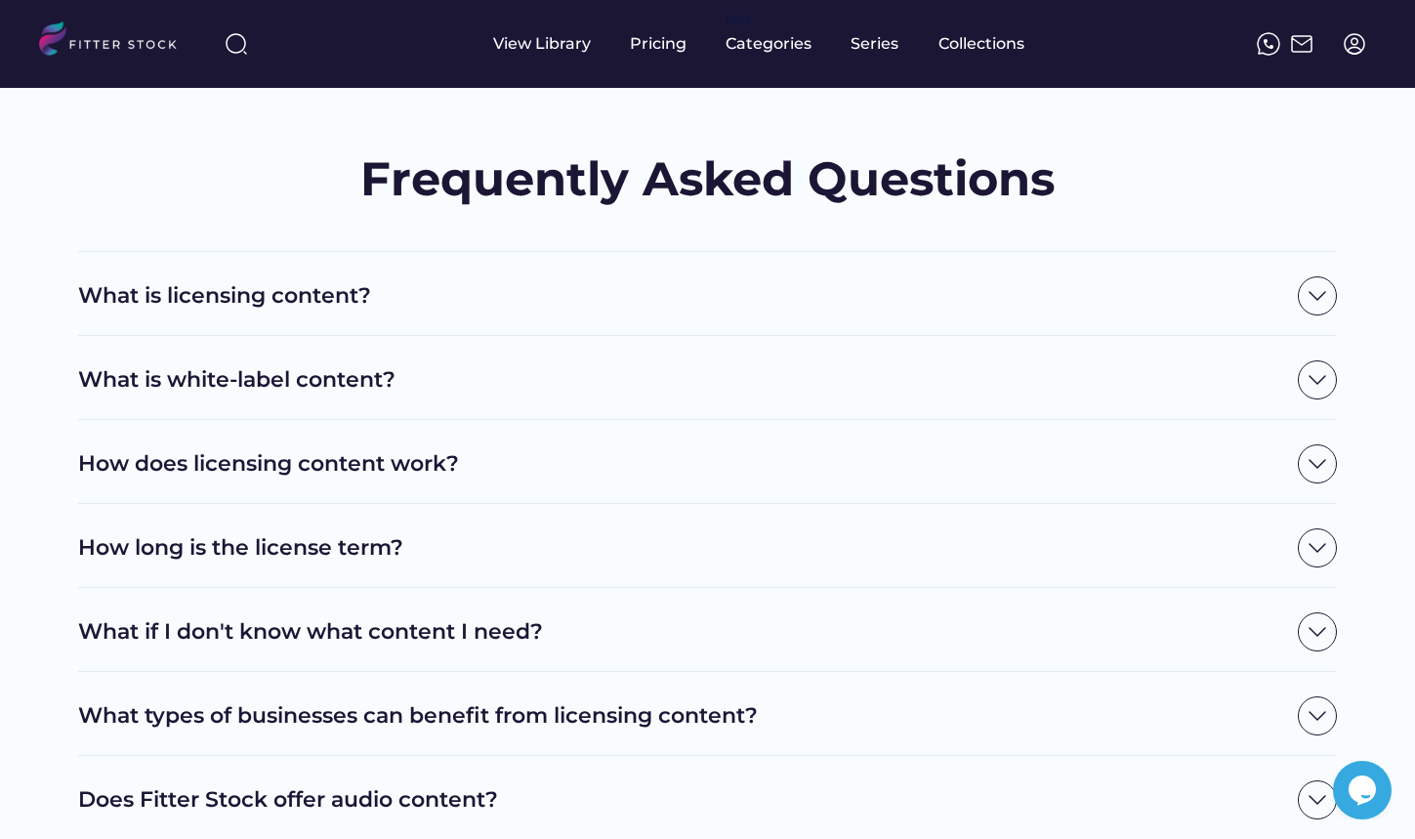
click at [1320, 548] on img at bounding box center [1317, 547] width 39 height 39
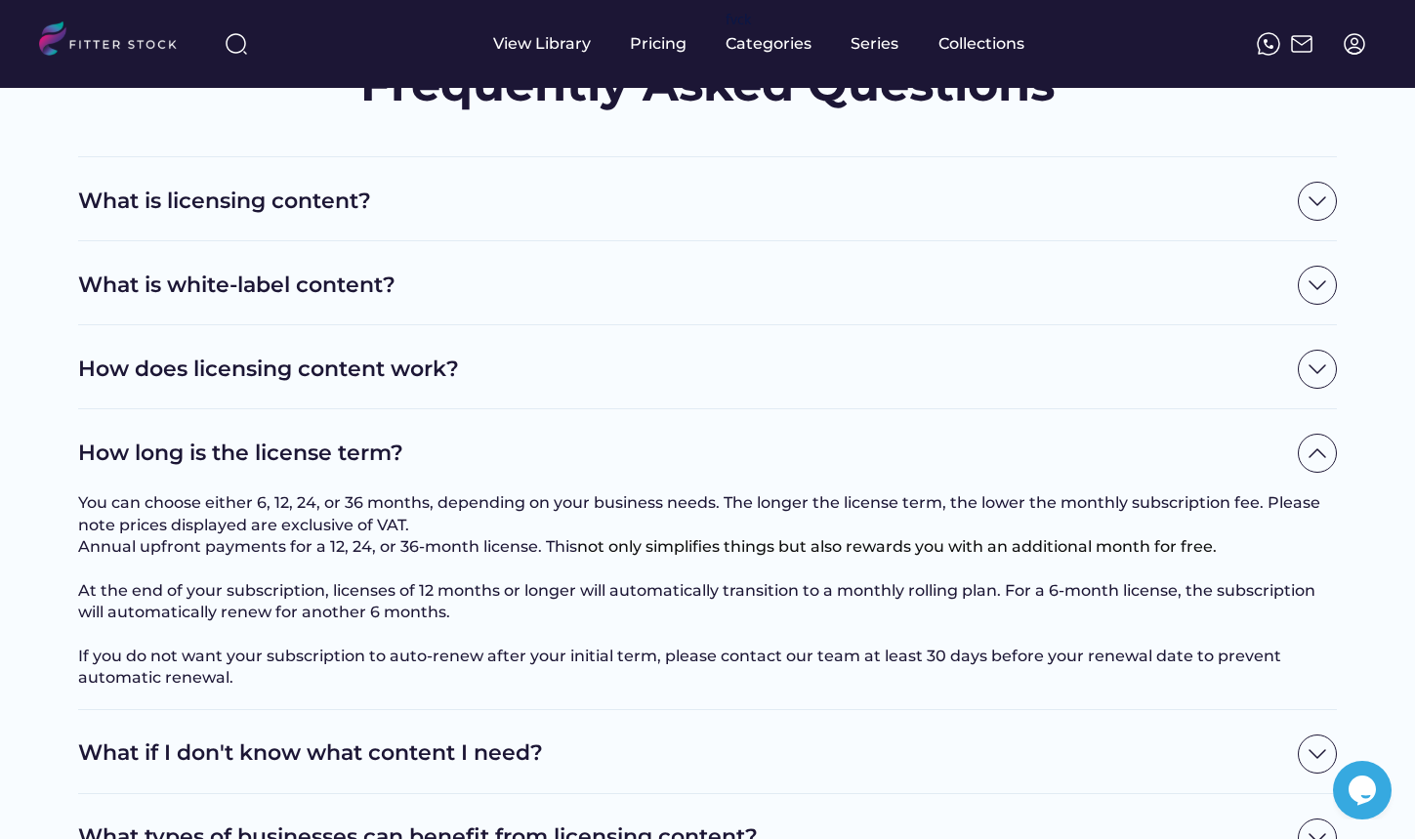
scroll to position [98, 0]
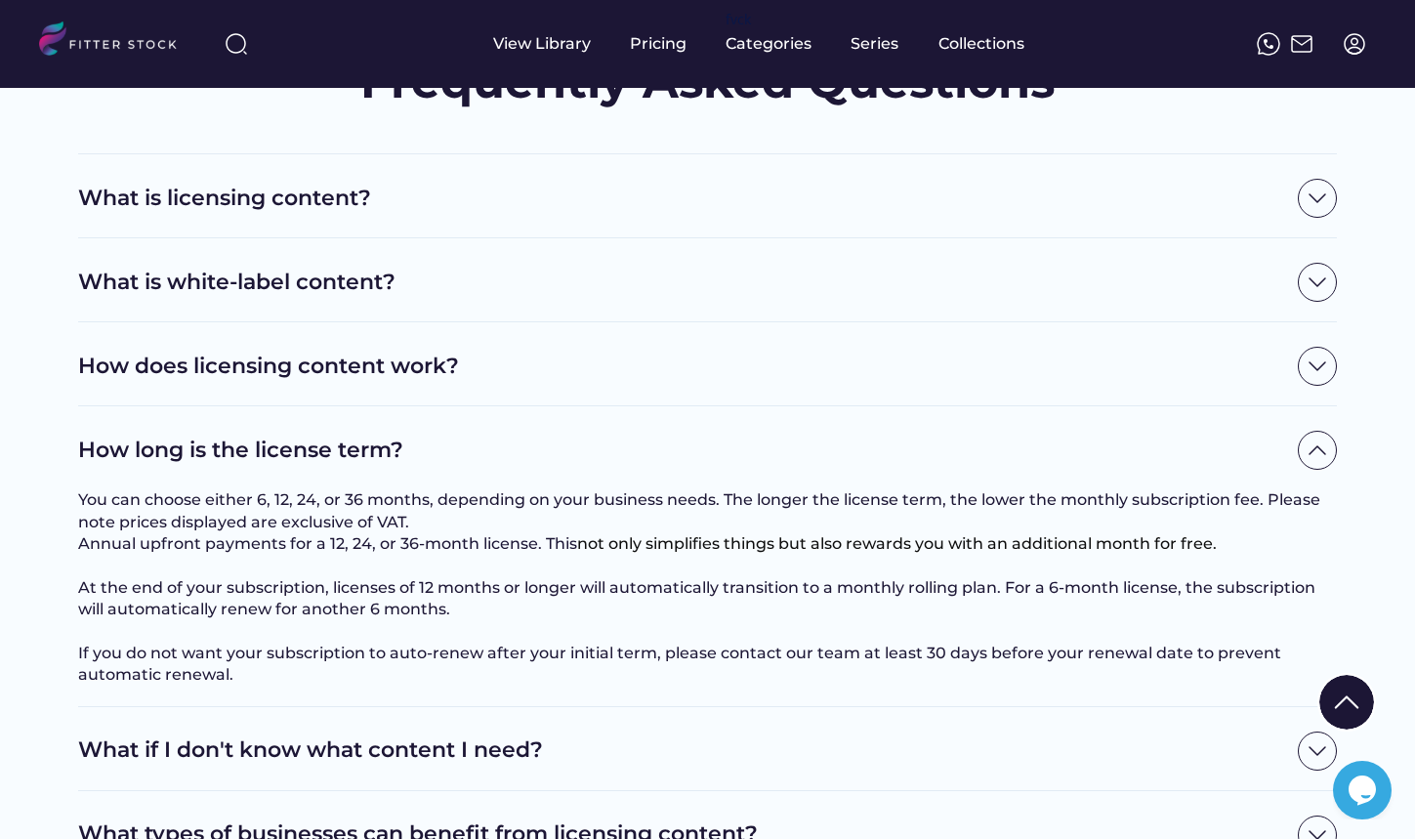
click at [1306, 448] on img at bounding box center [1317, 450] width 39 height 39
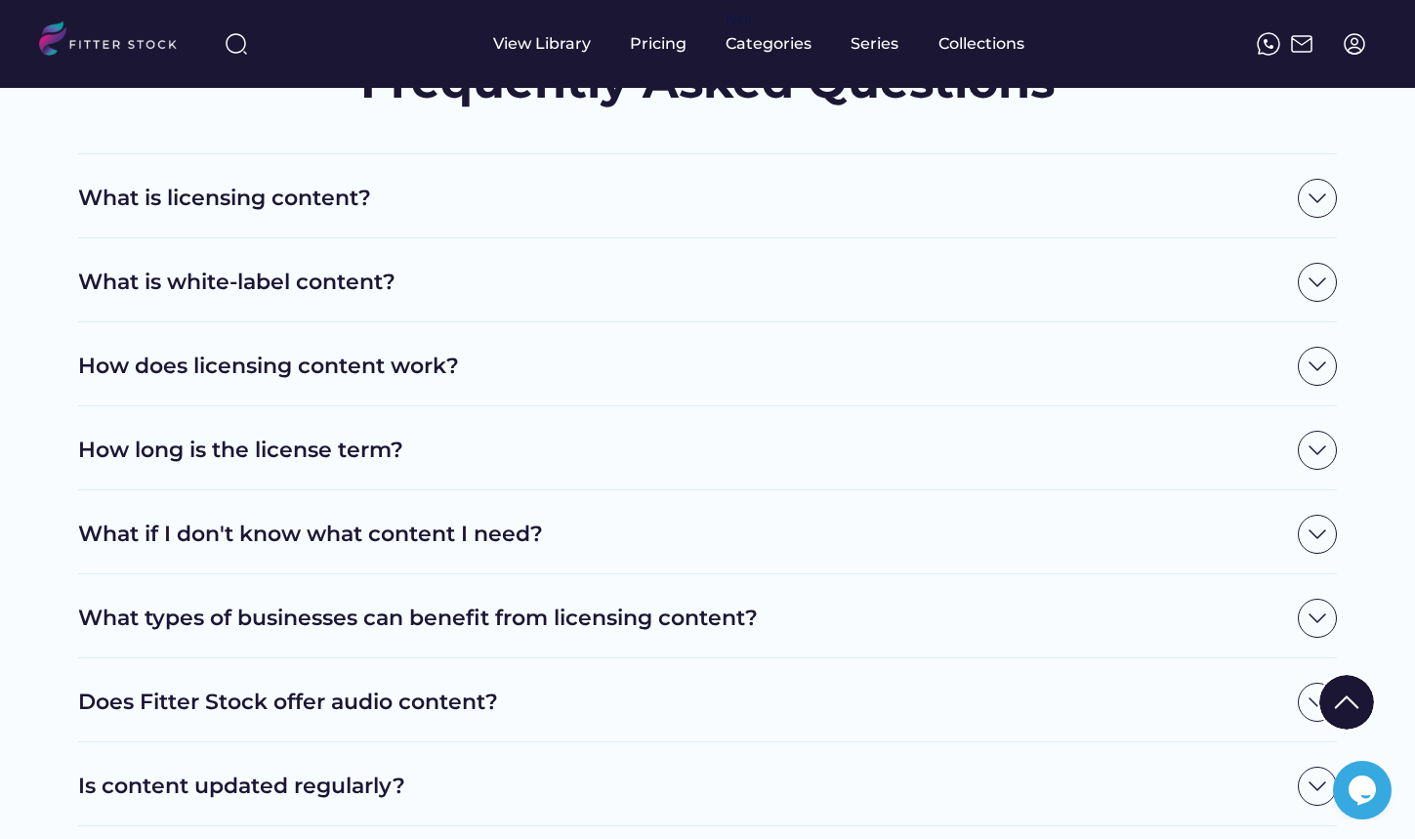
click at [1323, 370] on img at bounding box center [1317, 366] width 39 height 39
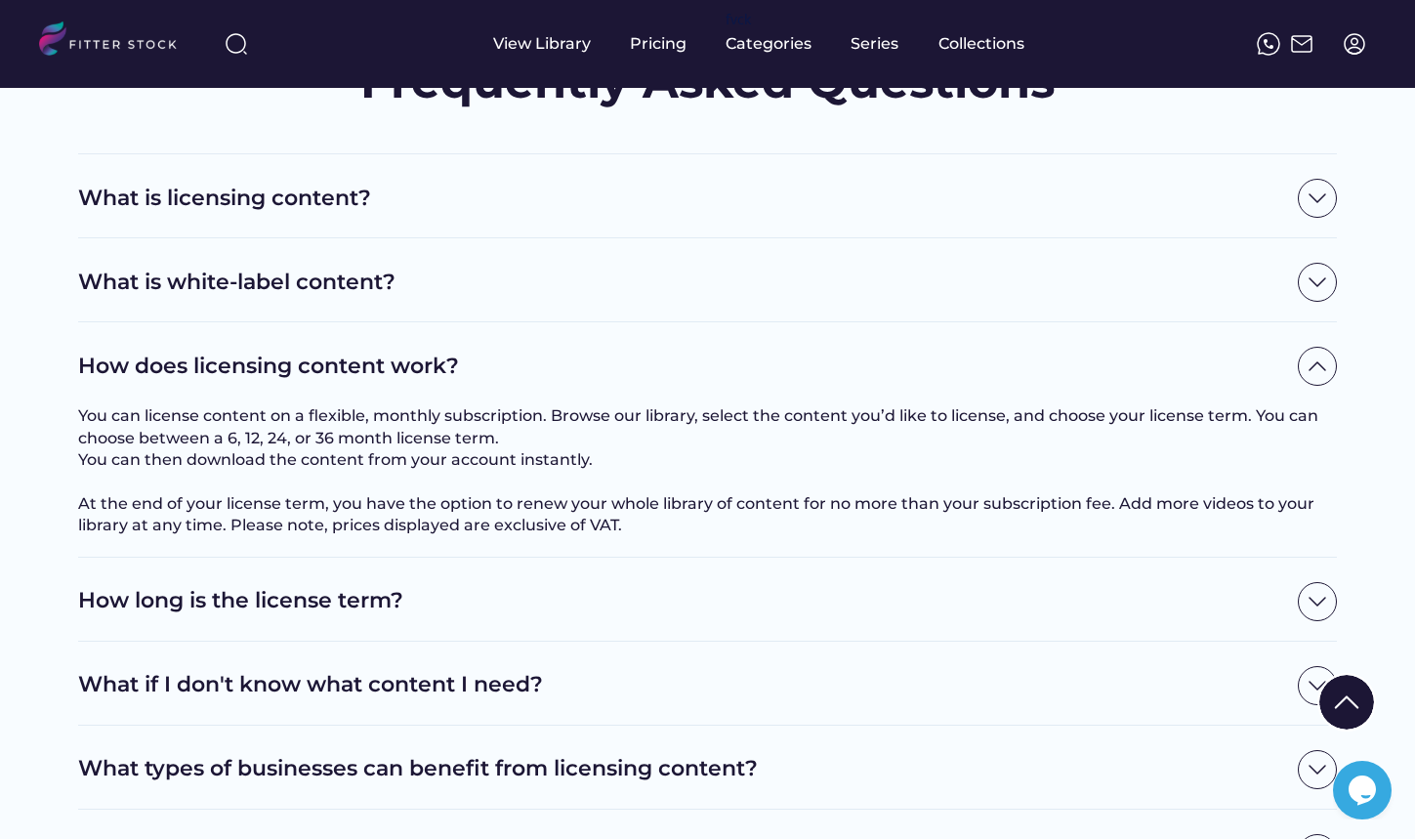
click at [1323, 370] on img at bounding box center [1317, 366] width 39 height 39
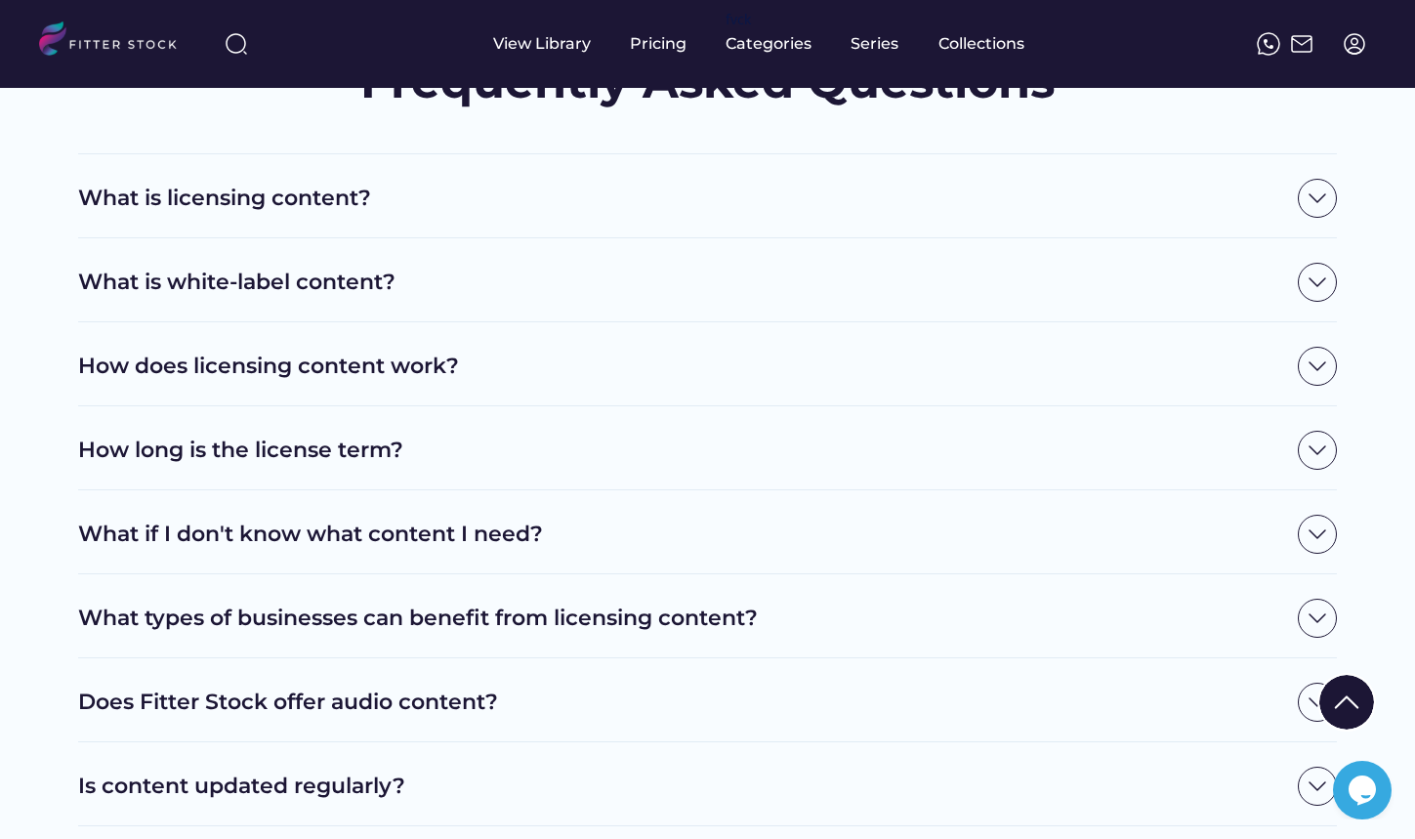
click at [1321, 283] on img at bounding box center [1317, 282] width 39 height 39
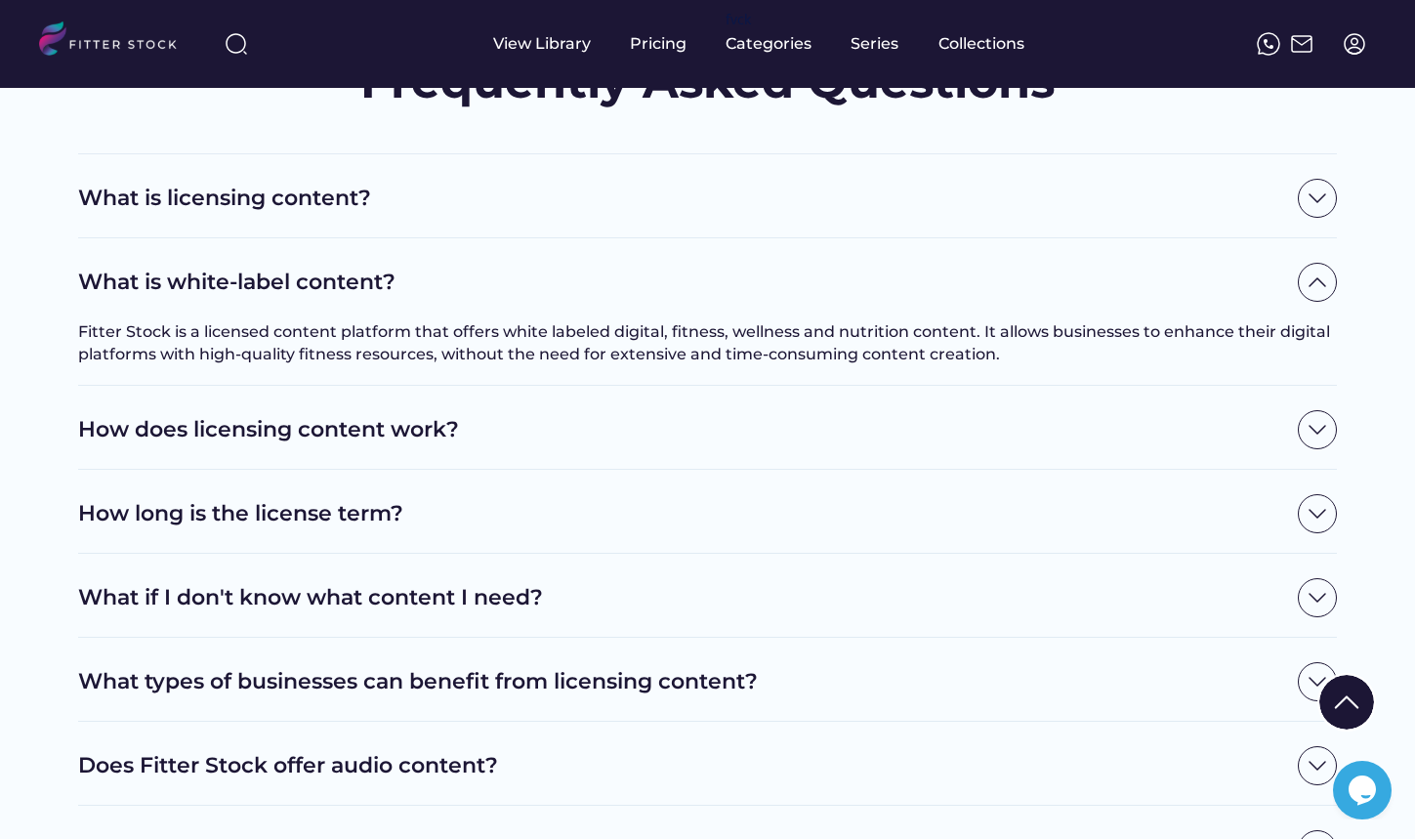
click at [1321, 283] on img at bounding box center [1317, 282] width 39 height 39
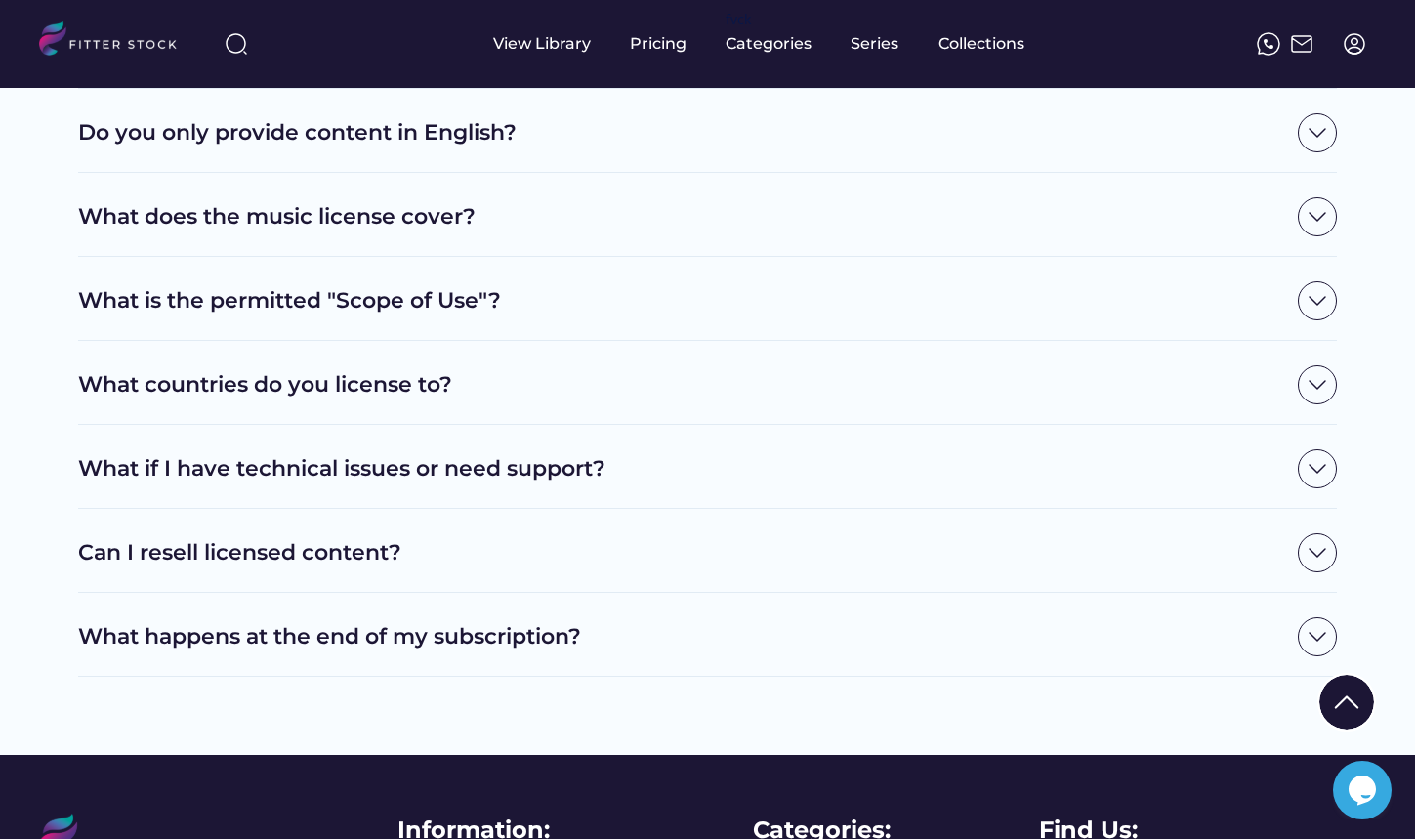
scroll to position [1270, 0]
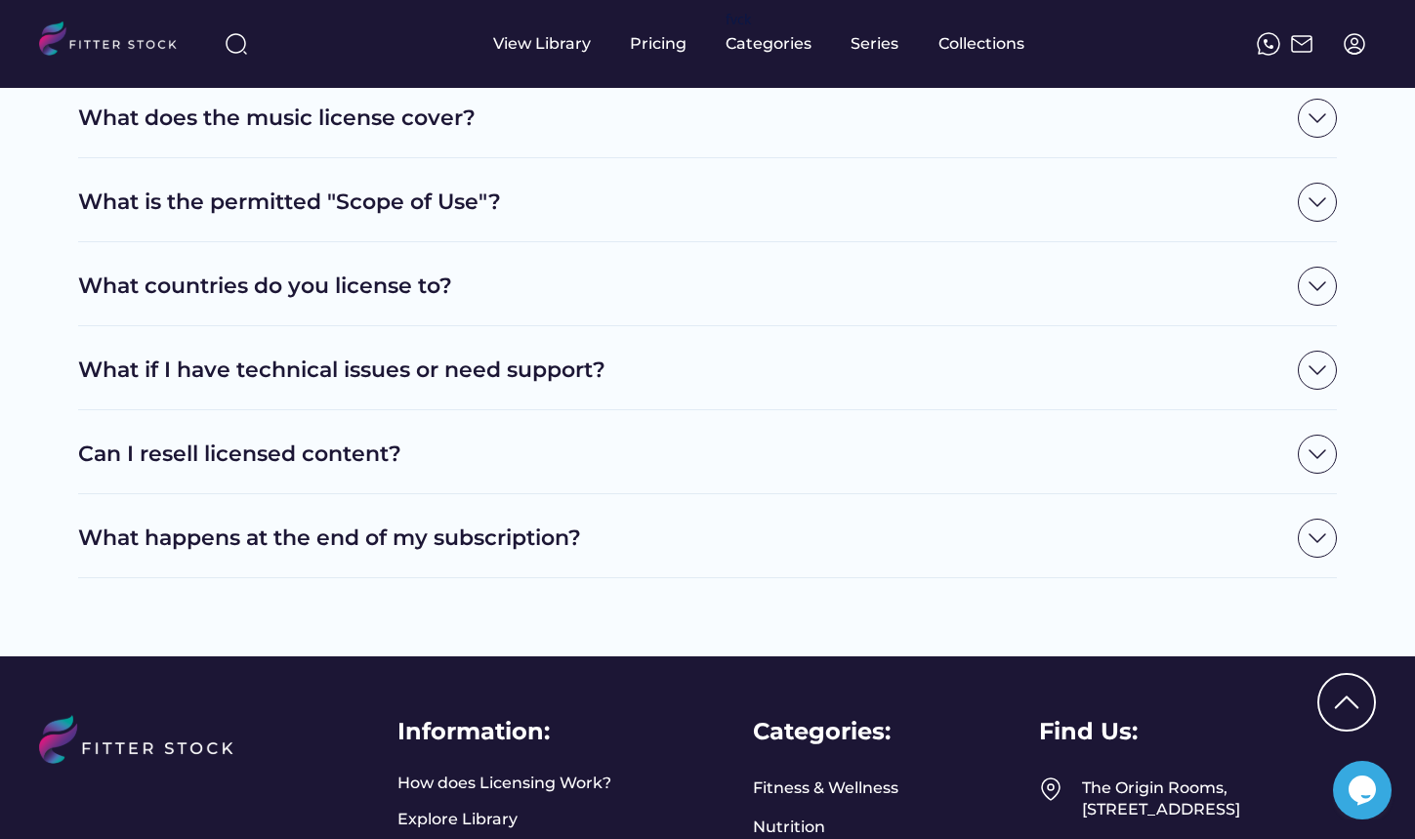
click at [1304, 448] on img at bounding box center [1317, 454] width 39 height 39
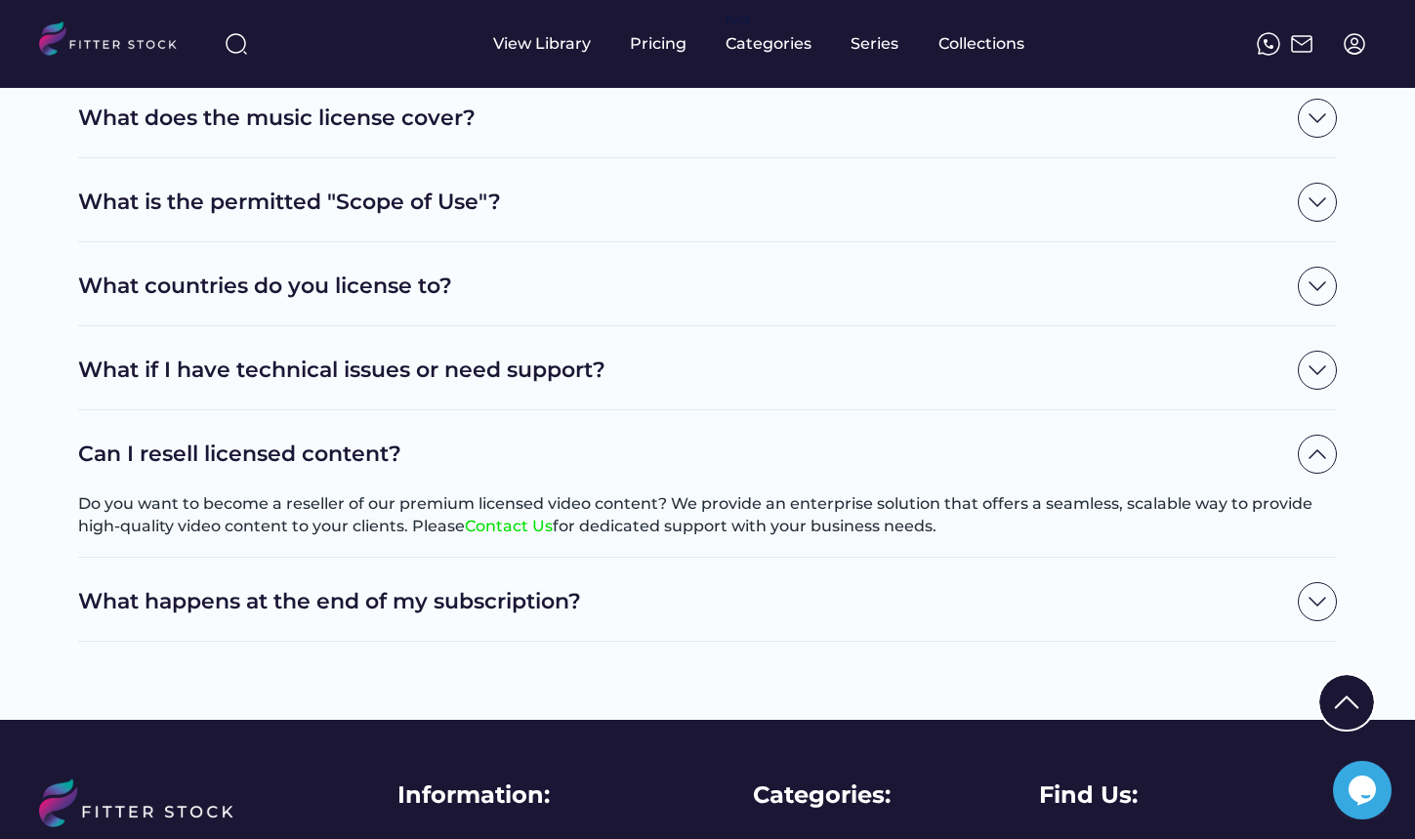
click at [1306, 456] on img at bounding box center [1317, 454] width 39 height 39
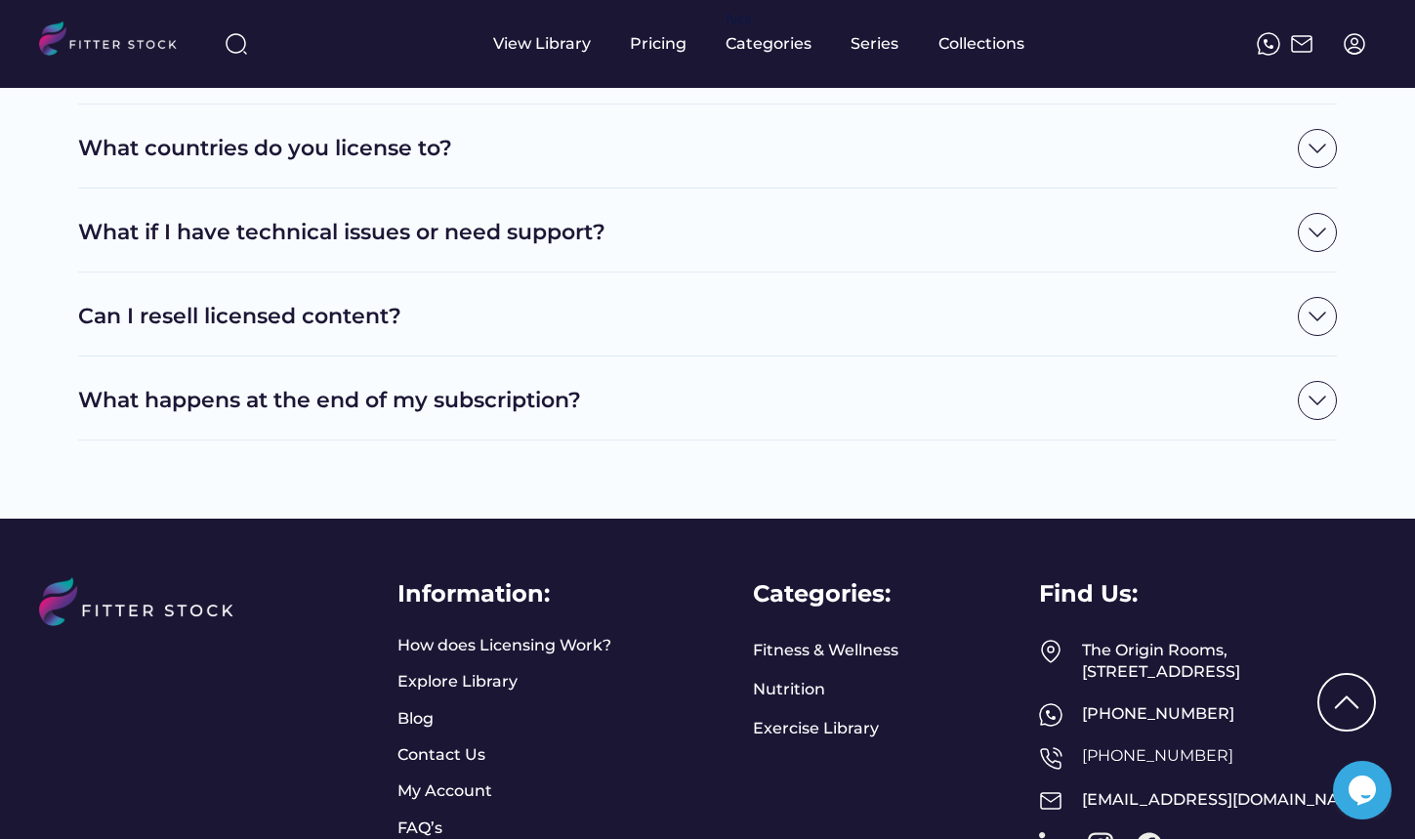
scroll to position [1465, 0]
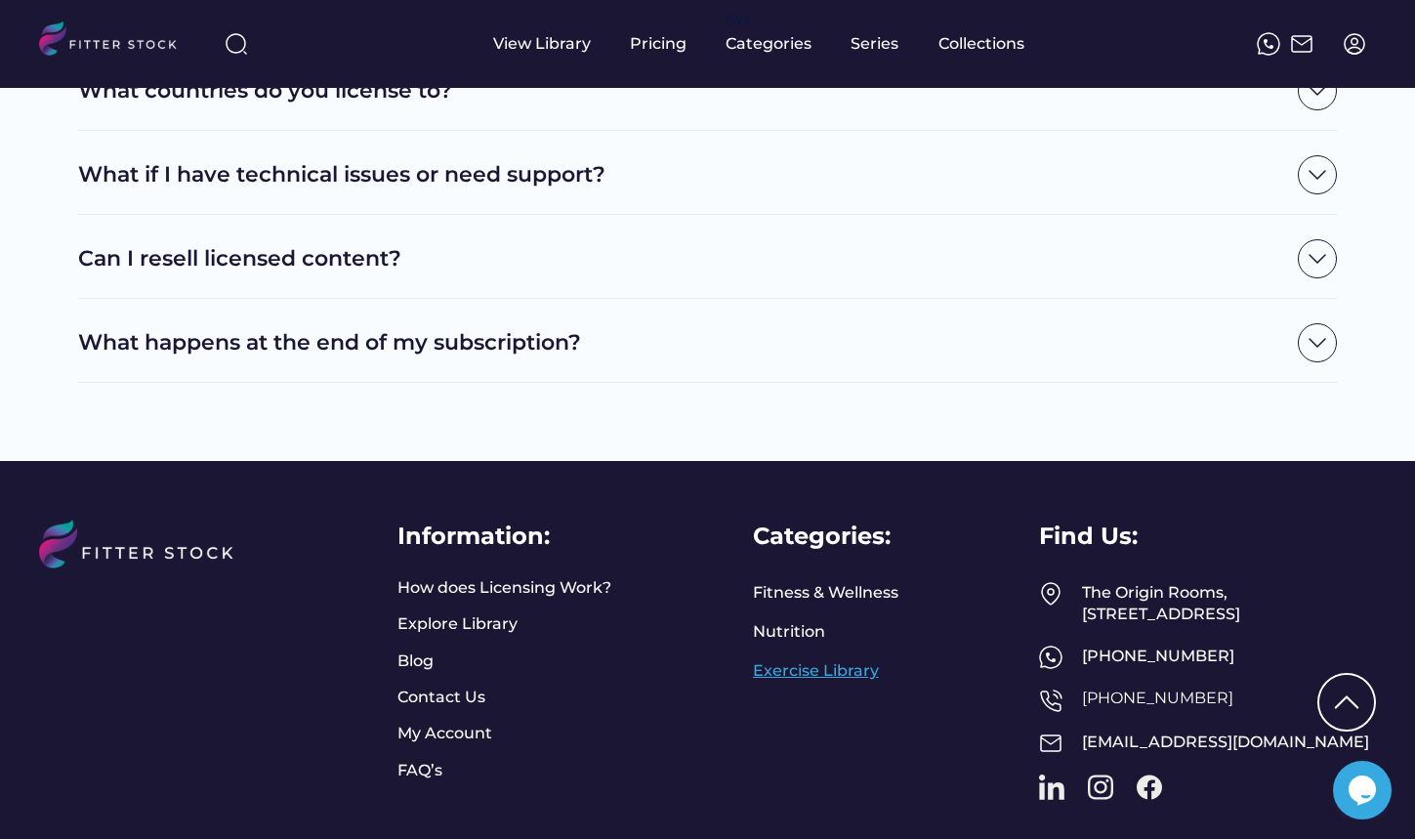
click at [825, 667] on link "Exercise Library" at bounding box center [816, 670] width 126 height 21
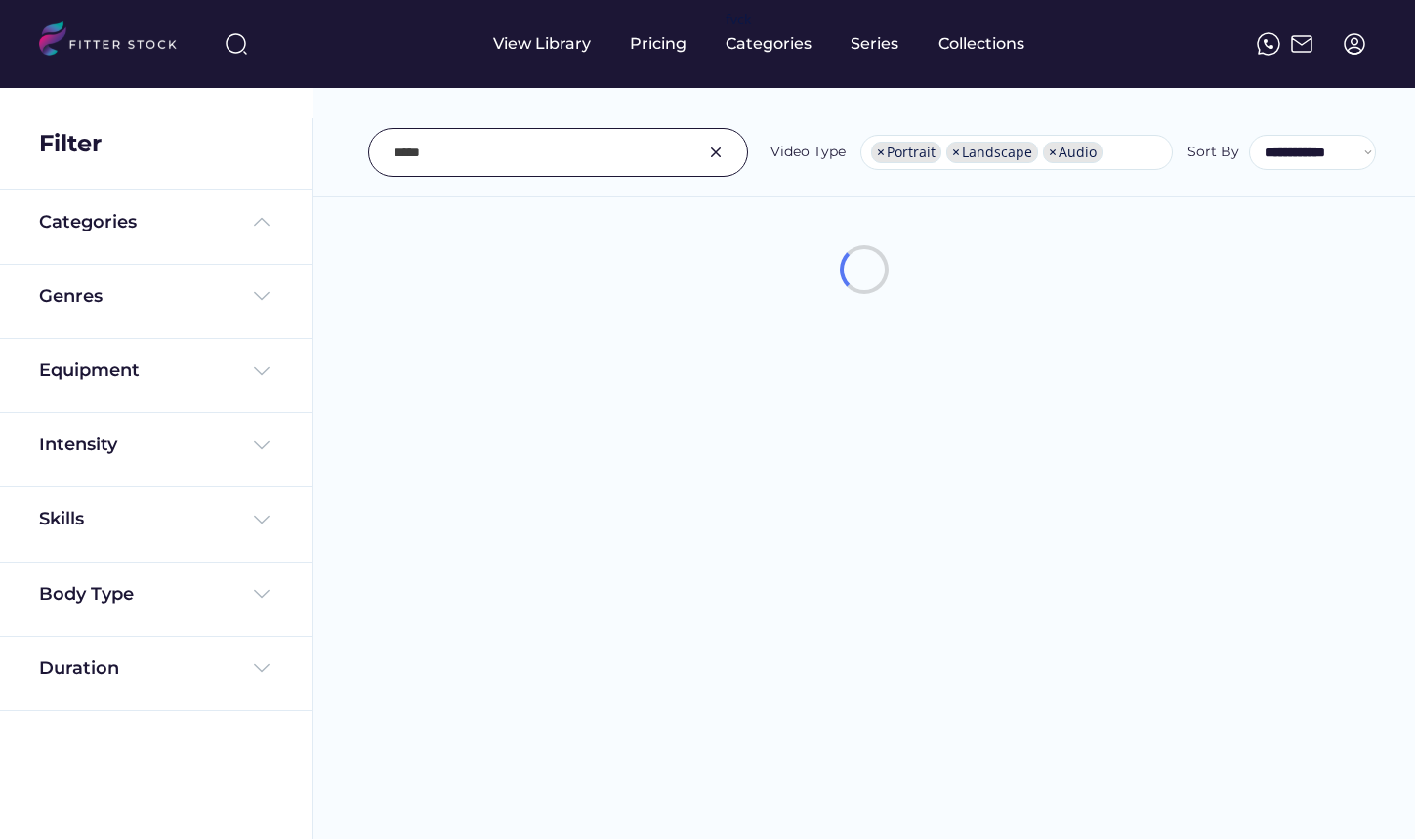
select select "**********"
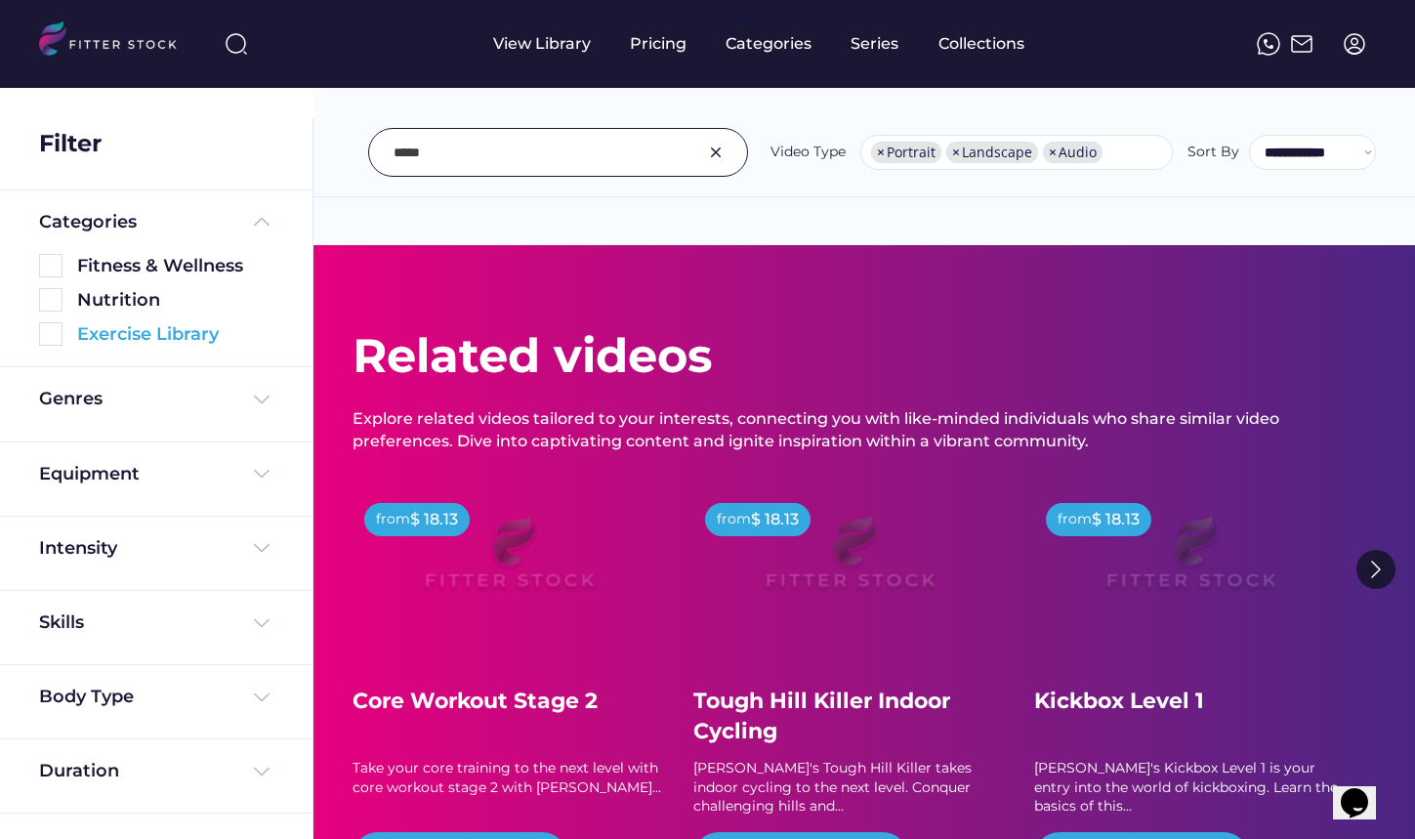
click at [55, 335] on img at bounding box center [50, 333] width 23 height 23
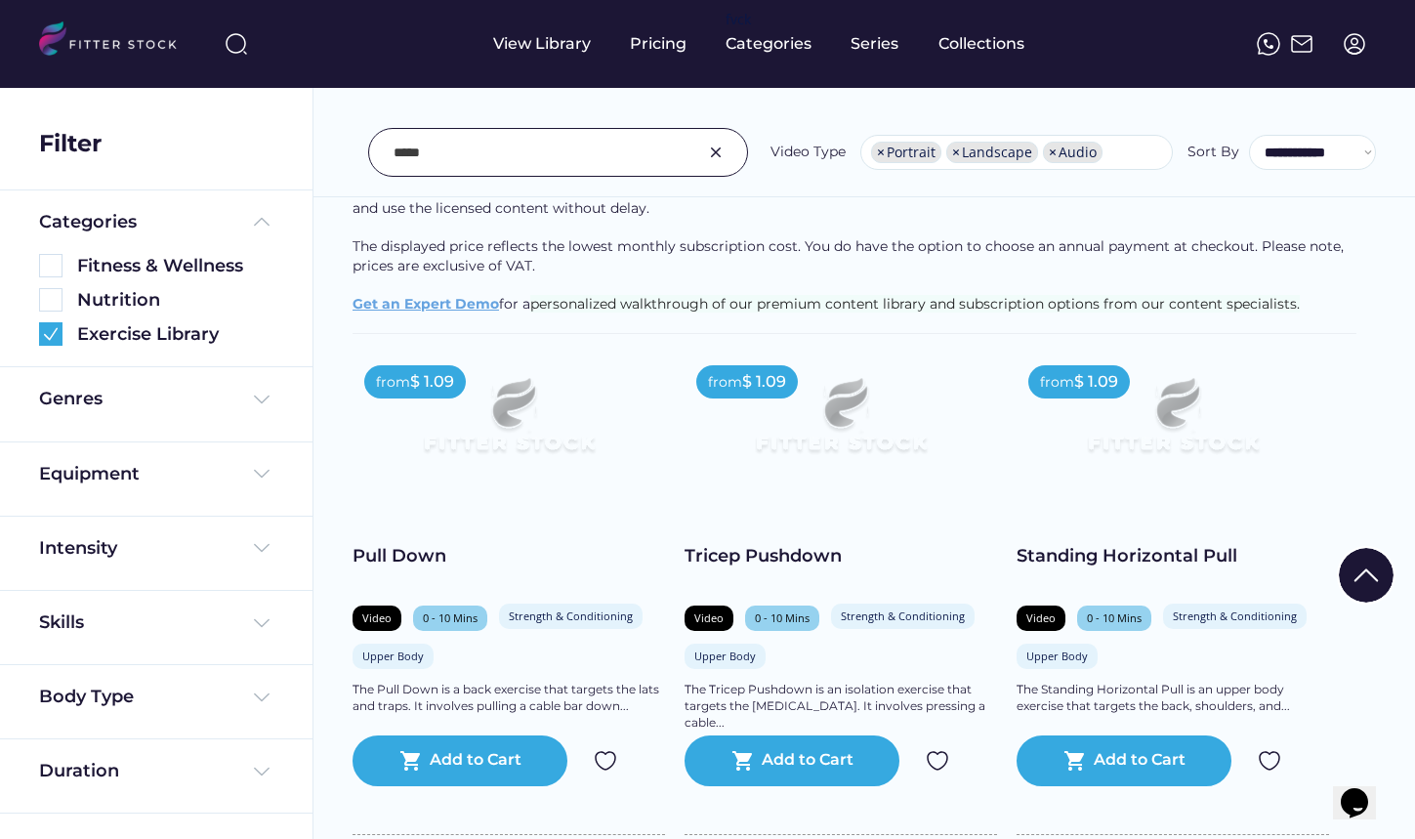
scroll to position [293, 0]
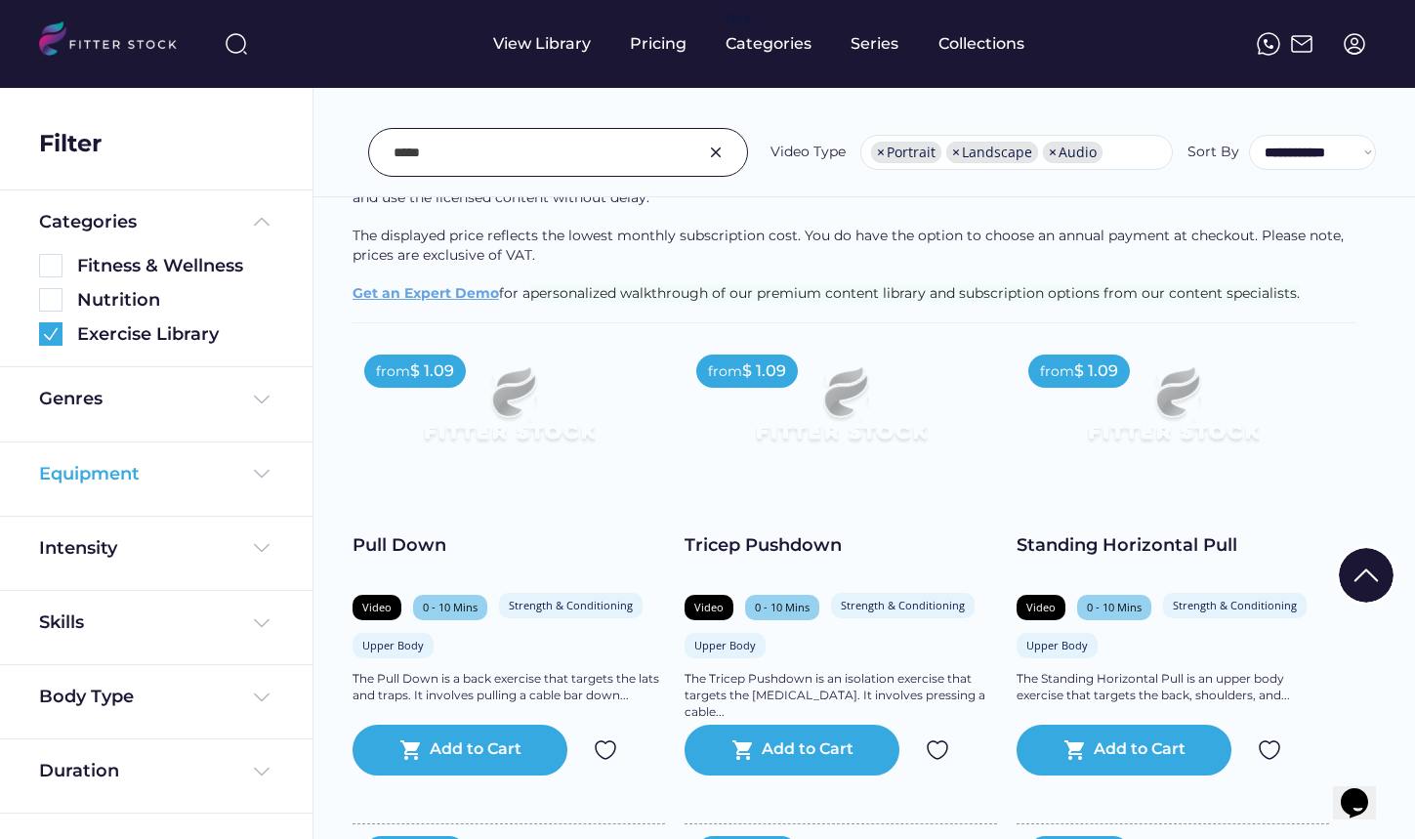
click at [261, 469] on img at bounding box center [261, 473] width 23 height 23
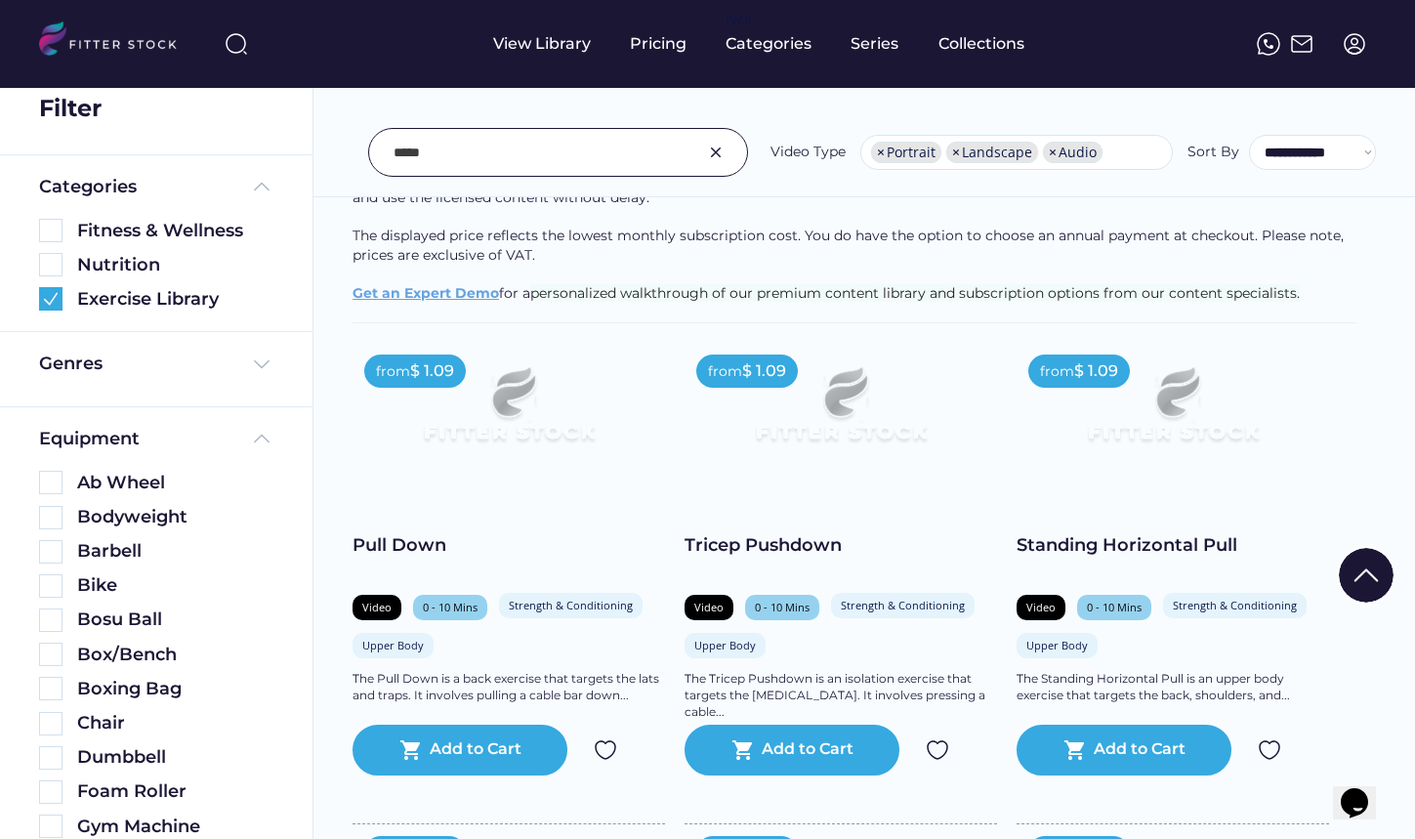
scroll to position [0, 0]
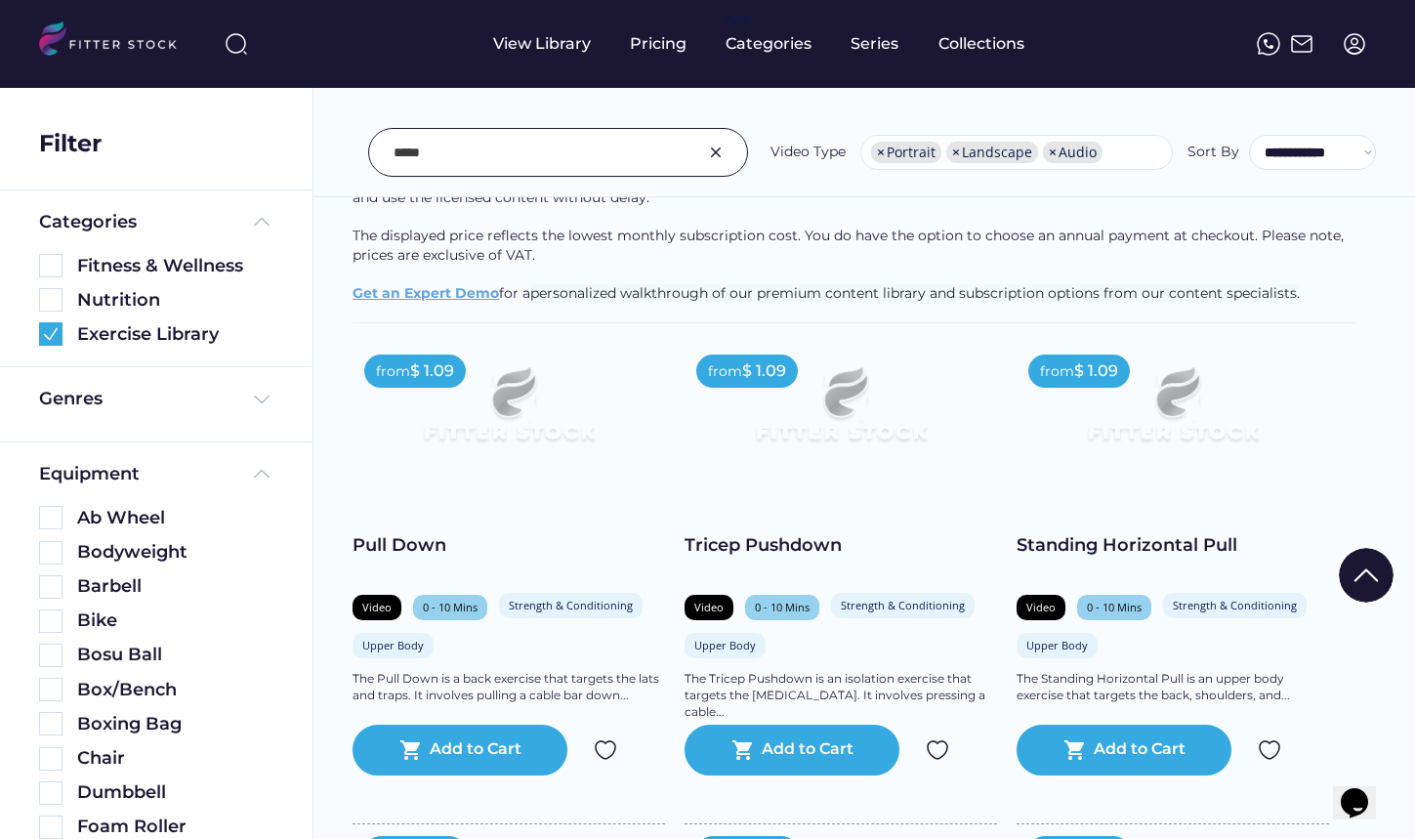
click at [782, 185] on div "**********" at bounding box center [865, 109] width 1102 height 177
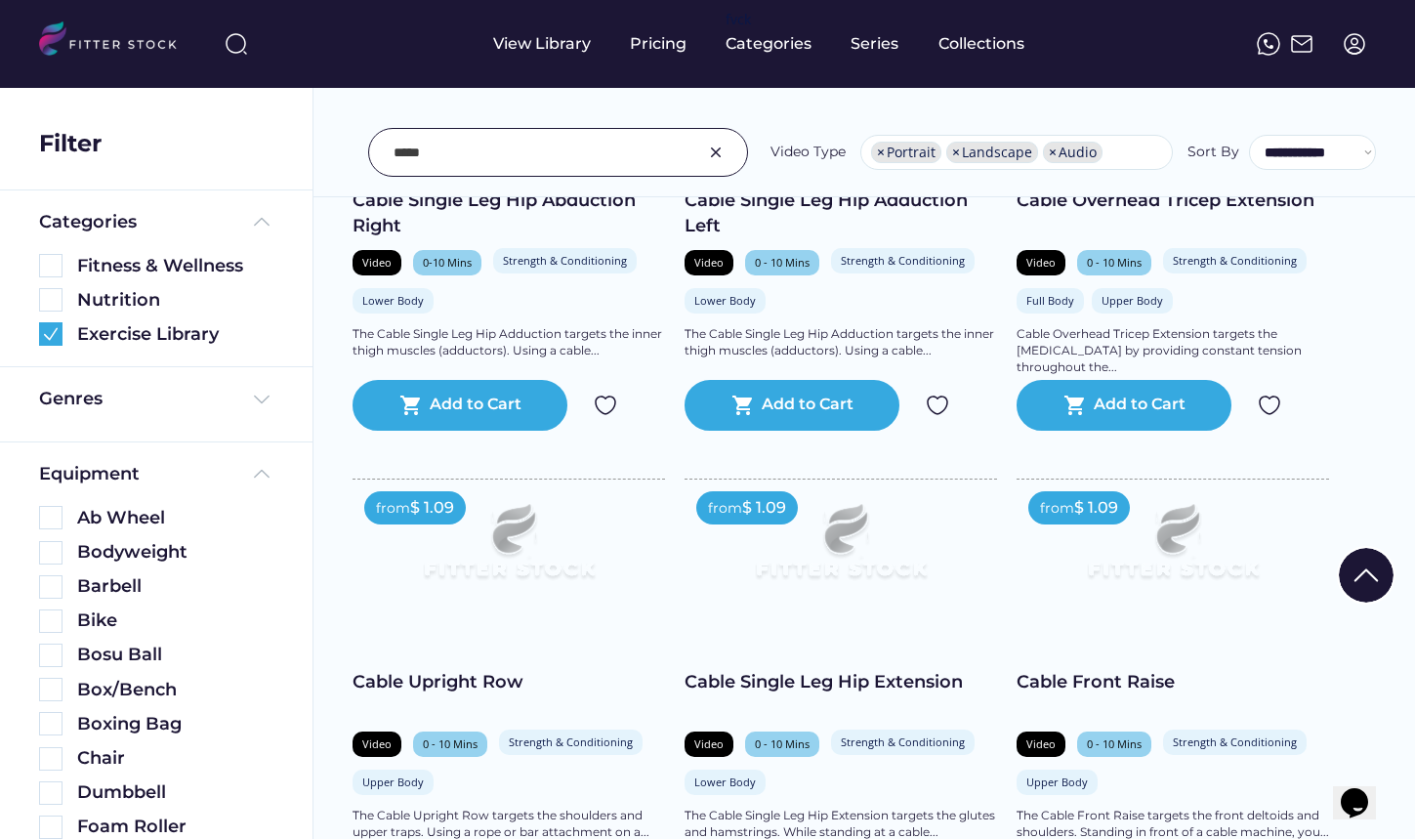
scroll to position [11232, 0]
click at [842, 549] on img at bounding box center [841, 549] width 250 height 141
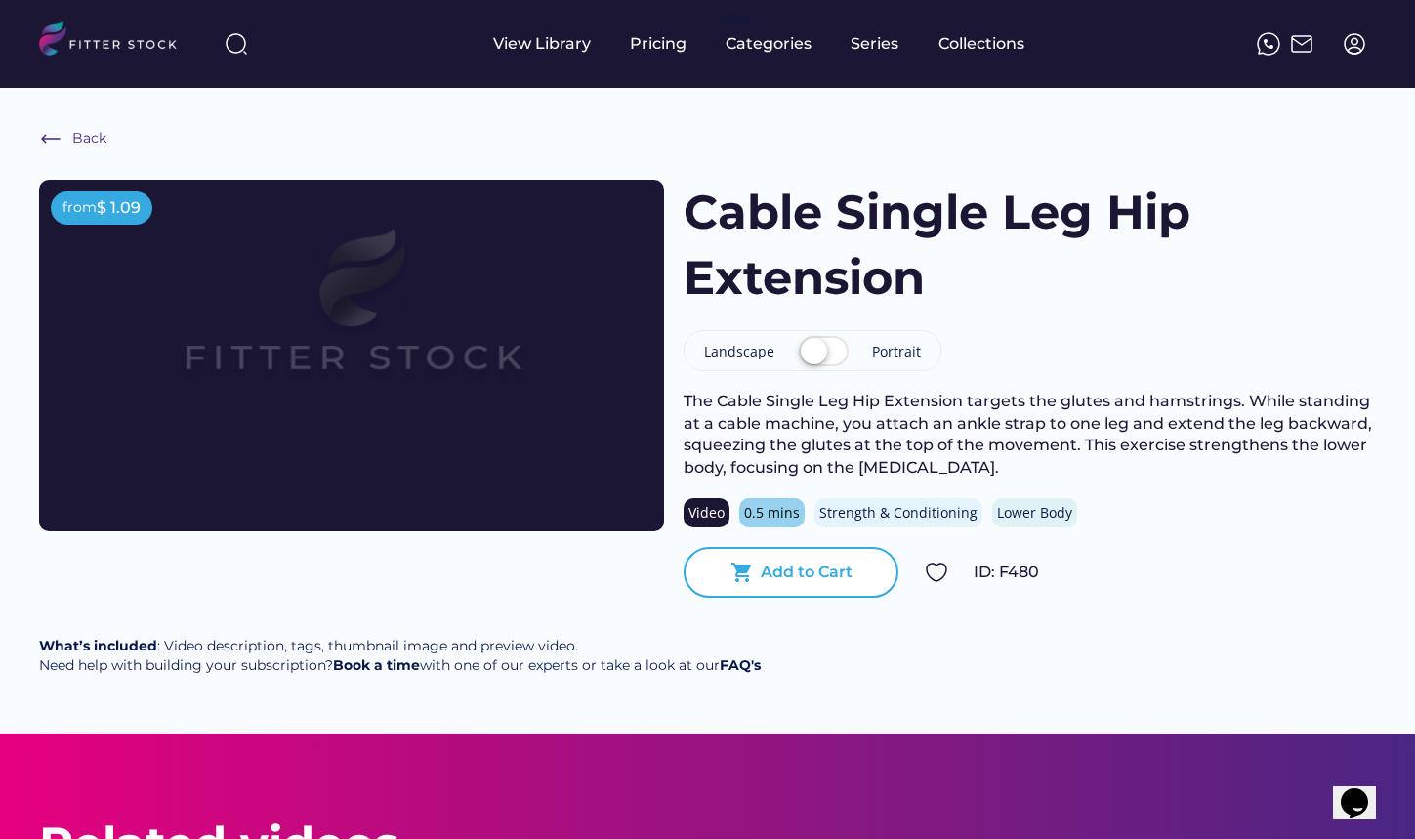
click at [793, 580] on div "Add to Cart" at bounding box center [807, 572] width 92 height 21
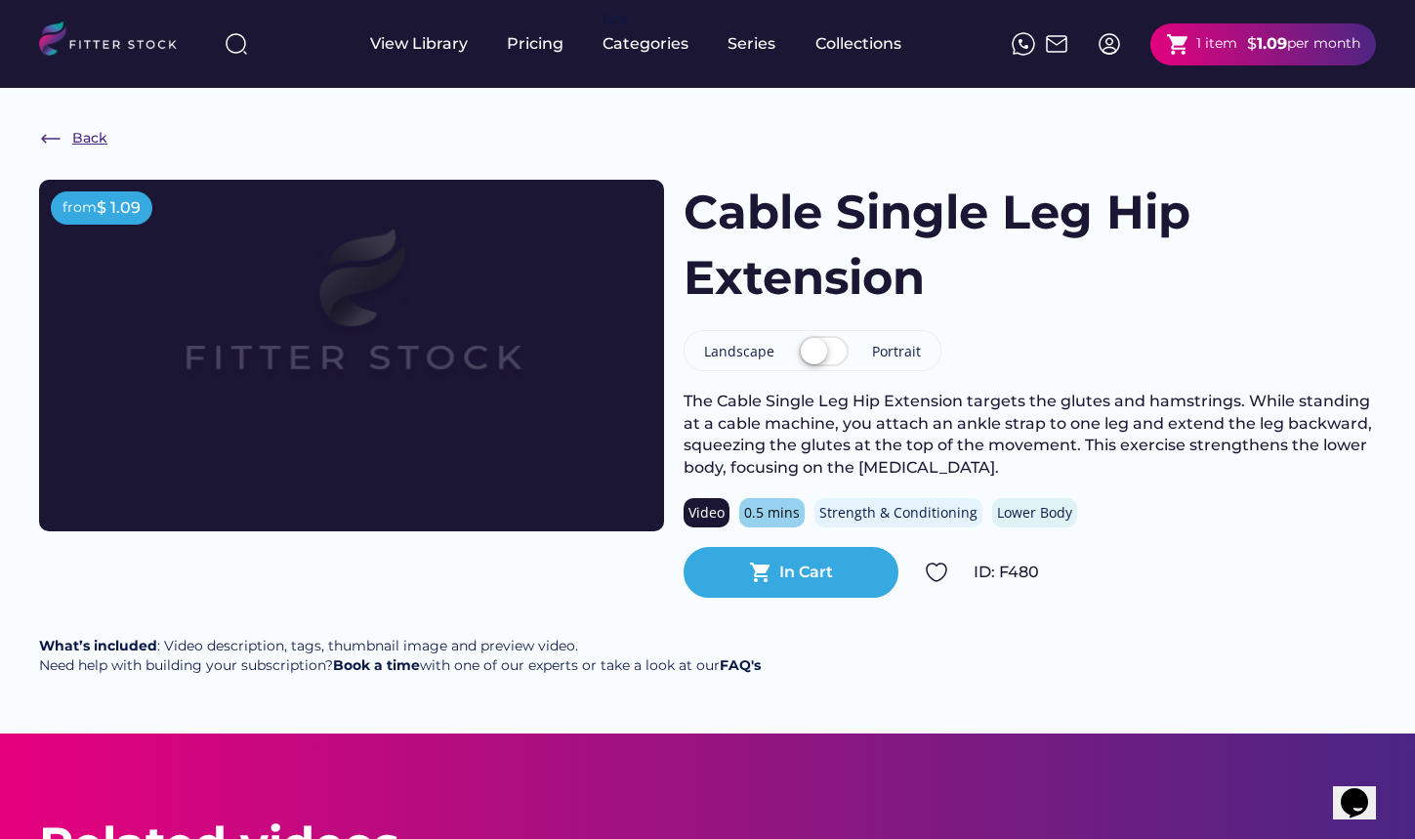
click at [47, 138] on img at bounding box center [50, 138] width 23 height 23
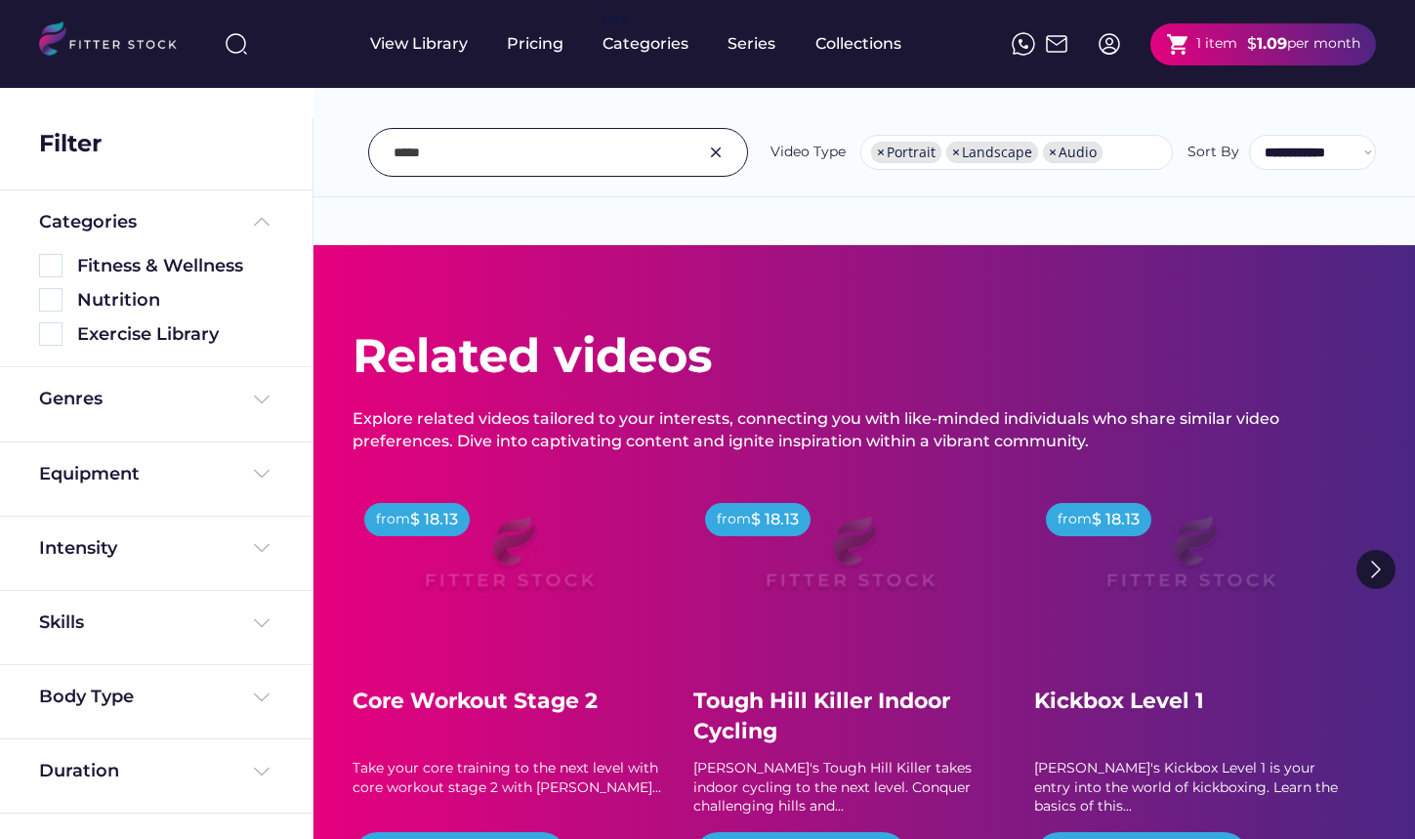
select select "**********"
click at [1277, 56] on div "shopping_cart 1 item $ 1.09 per month" at bounding box center [1264, 44] width 226 height 42
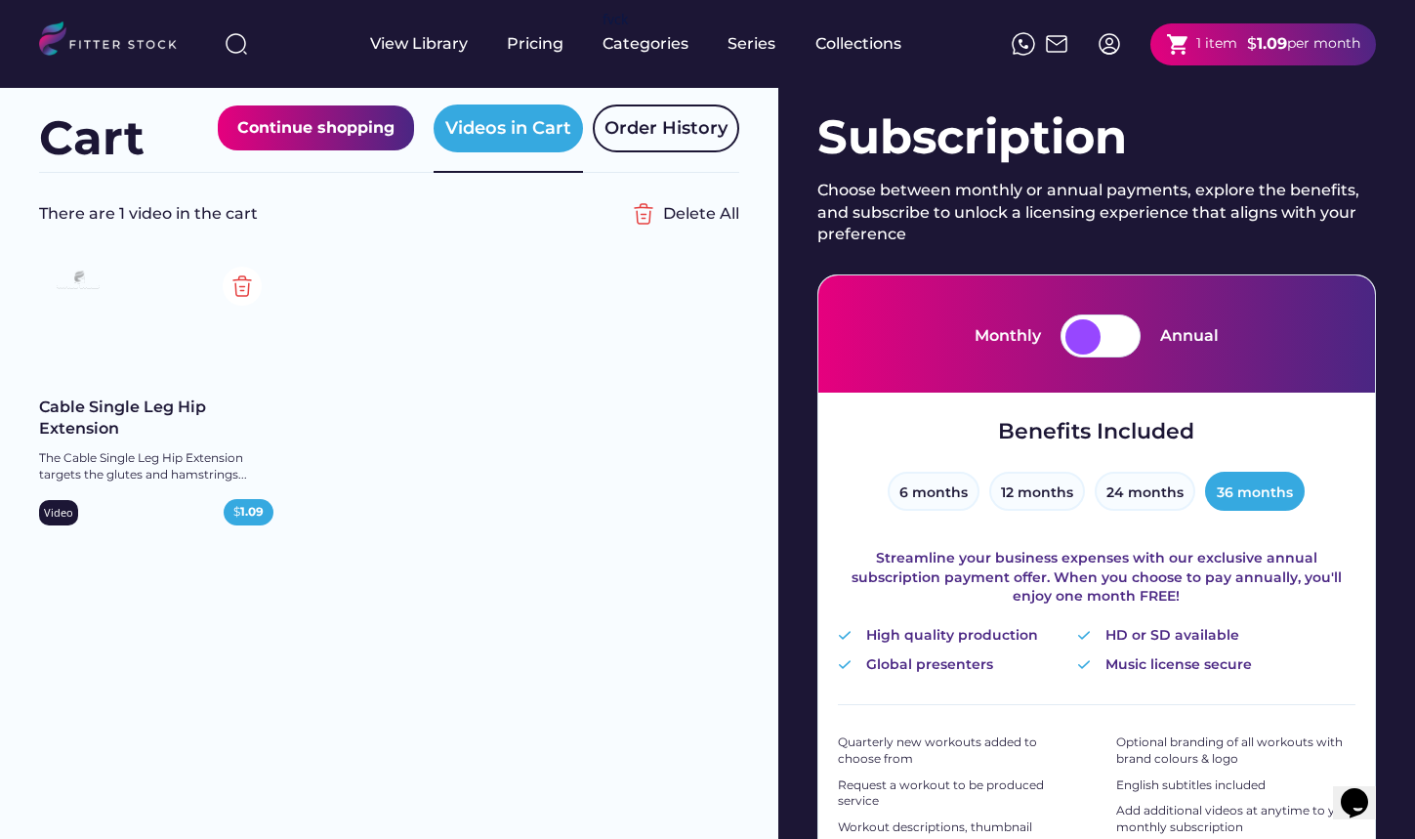
scroll to position [14, 0]
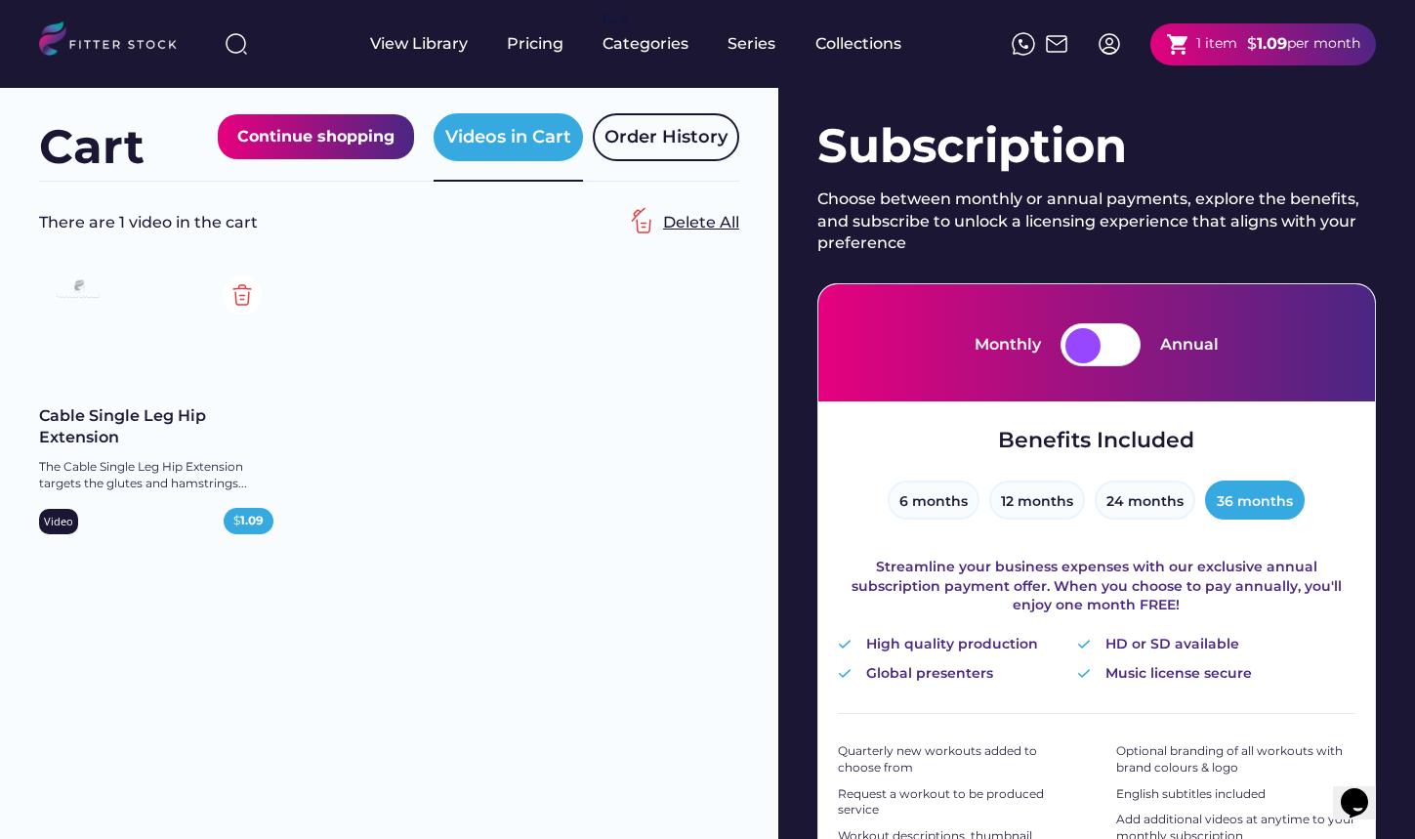
click at [690, 221] on div "Delete All" at bounding box center [701, 222] width 76 height 21
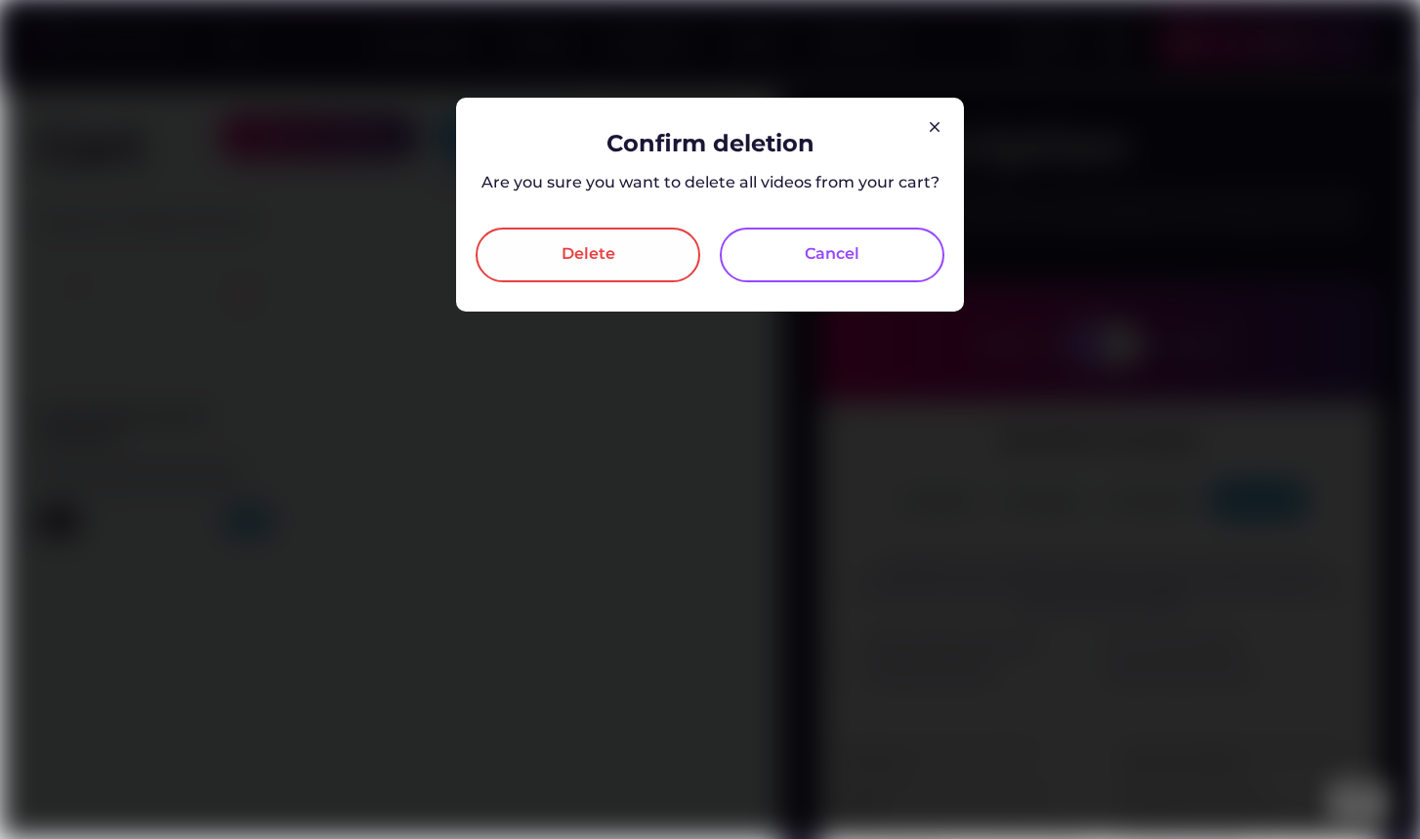
click at [651, 256] on div "Delete" at bounding box center [588, 255] width 225 height 55
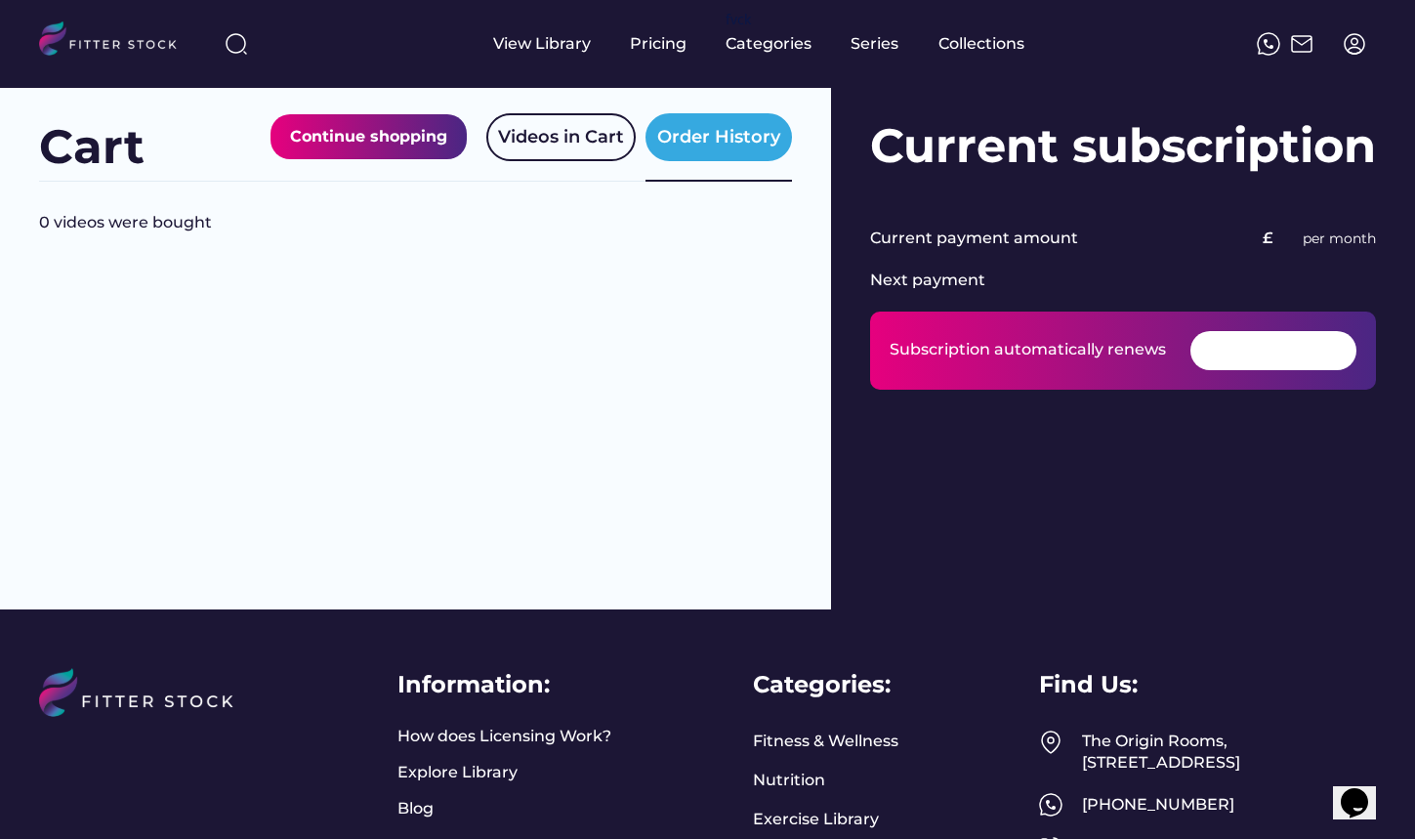
click at [1357, 45] on img at bounding box center [1354, 43] width 23 height 23
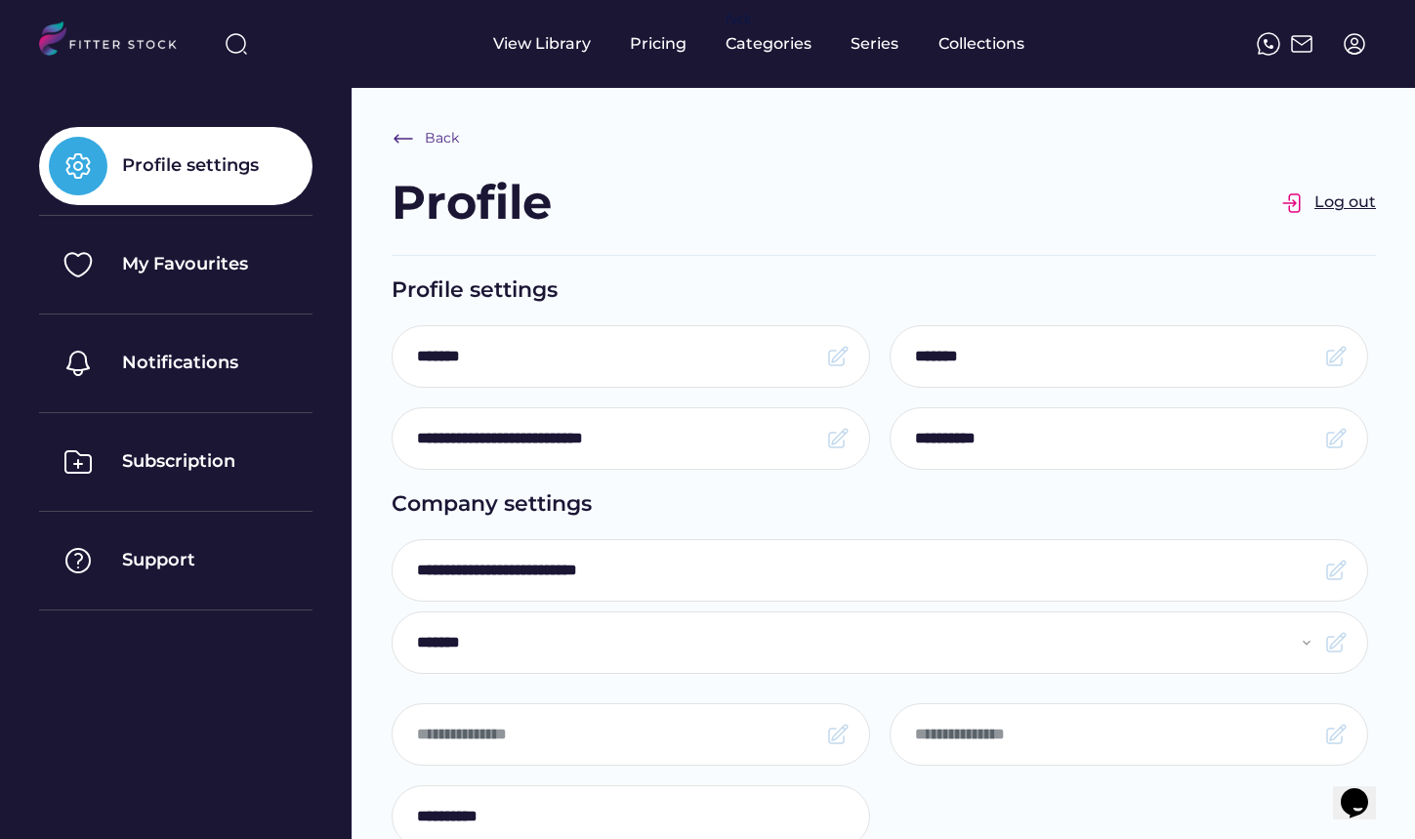
click at [1327, 203] on div "Log out" at bounding box center [1346, 201] width 62 height 21
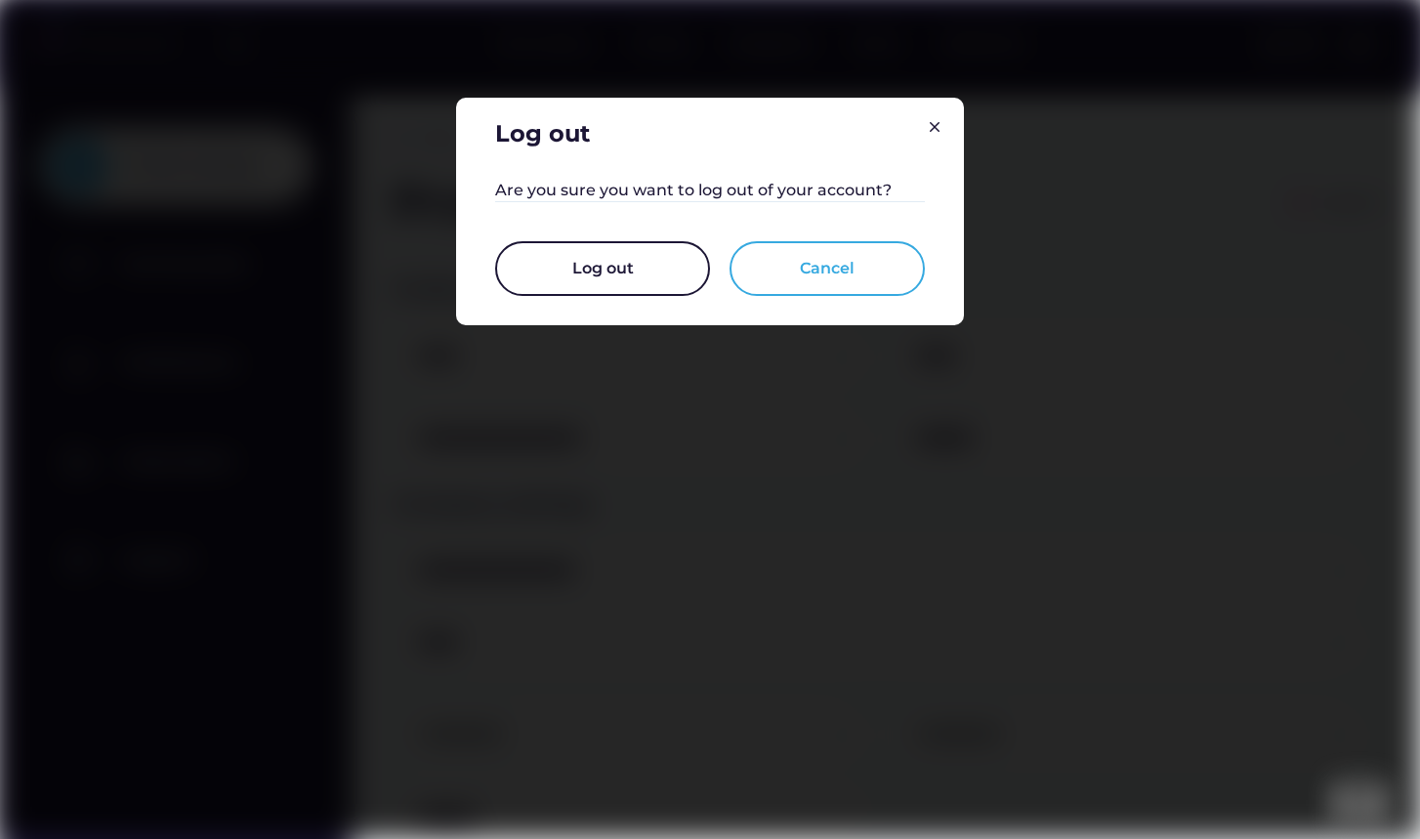
click at [599, 280] on button "Log out" at bounding box center [602, 268] width 215 height 55
